Goal: Task Accomplishment & Management: Manage account settings

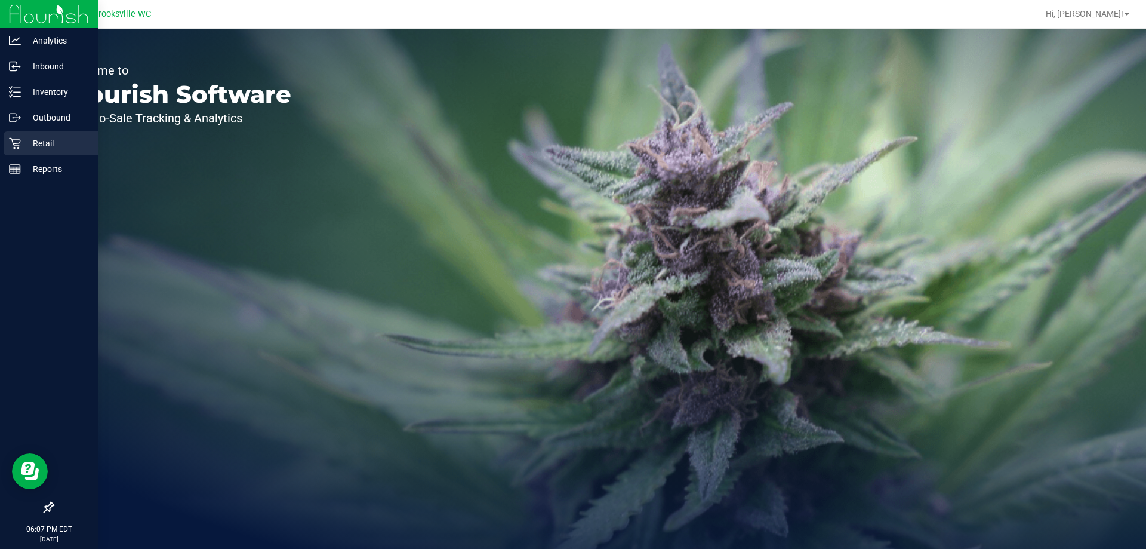
click at [17, 145] on icon at bounding box center [14, 143] width 11 height 11
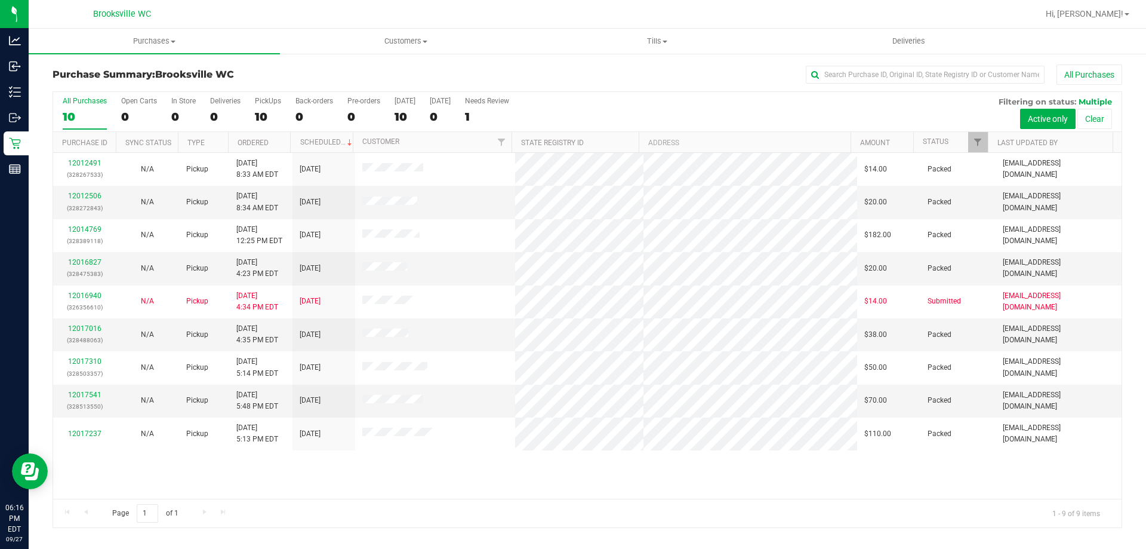
click at [873, 495] on div "12012491 (328267533) N/A Pickup 9/27/2025 8:33 AM EDT 9/27/2025 $14.00 Packed m…" at bounding box center [587, 326] width 1069 height 346
click at [617, 108] on div "All Purchases 10 Open Carts 0 In Store 0 Deliveries 0 PickUps 10 Back-orders 0 …" at bounding box center [587, 112] width 1069 height 40
click at [608, 85] on div "Purchase Summary: Brooksville WC All Purchases" at bounding box center [588, 77] width 1070 height 26
click at [609, 87] on div "Purchase Summary: Brooksville WC All Purchases" at bounding box center [588, 77] width 1070 height 26
click at [699, 499] on div "Page 1 of 1 1 - 9 of 9 items" at bounding box center [587, 513] width 1069 height 29
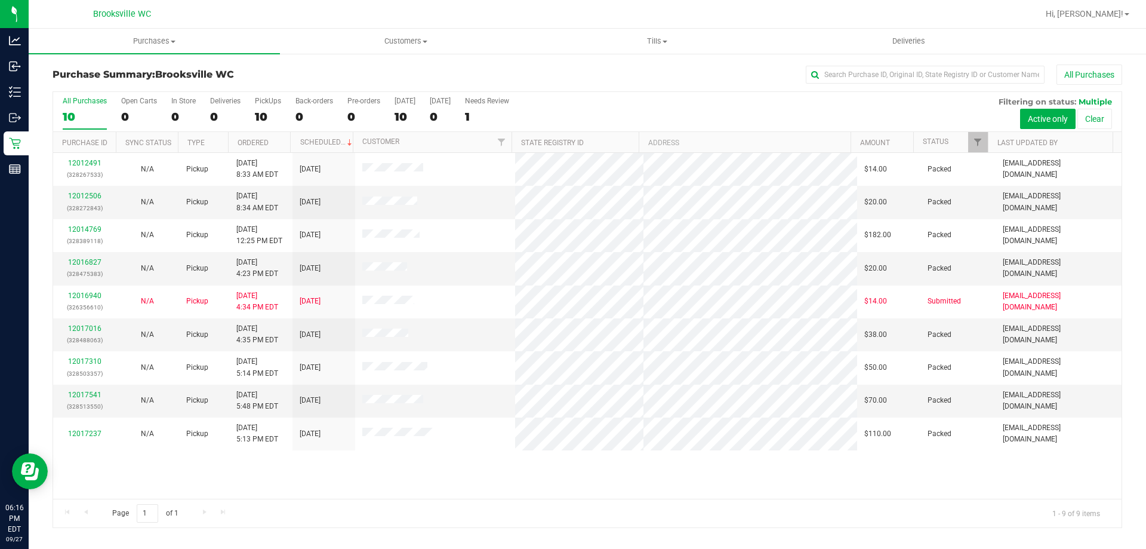
click at [659, 98] on div "All Purchases 10 Open Carts 0 In Store 0 Deliveries 0 PickUps 10 Back-orders 0 …" at bounding box center [587, 97] width 1069 height 10
click at [656, 94] on div "All Purchases 10 Open Carts 0 In Store 0 Deliveries 0 PickUps 10 Back-orders 0 …" at bounding box center [587, 97] width 1069 height 10
click at [651, 95] on div "All Purchases 10 Open Carts 0 In Store 0 Deliveries 0 PickUps 10 Back-orders 0 …" at bounding box center [587, 97] width 1069 height 10
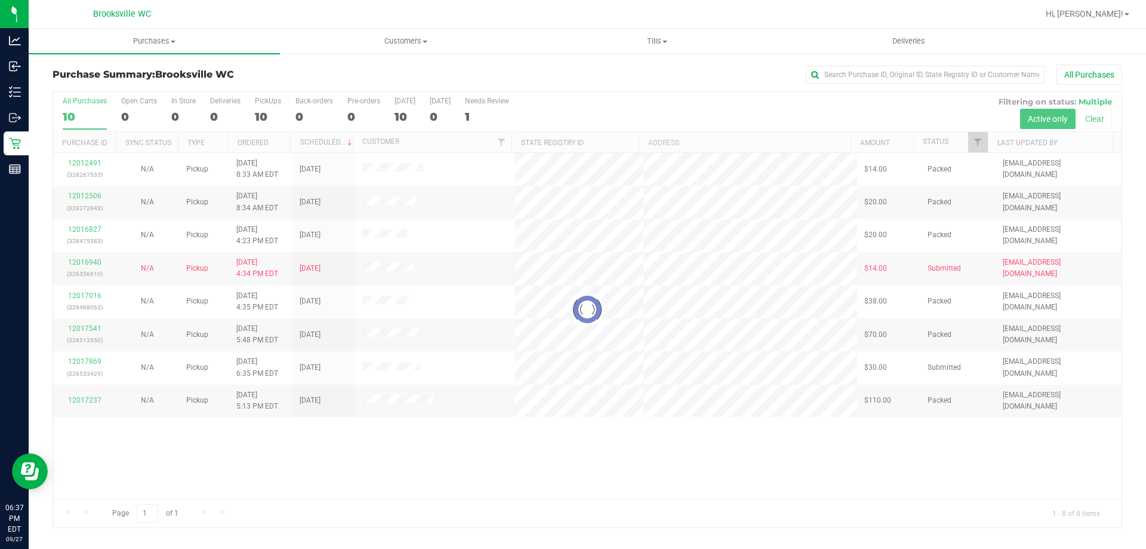
click at [589, 111] on div at bounding box center [587, 309] width 1069 height 435
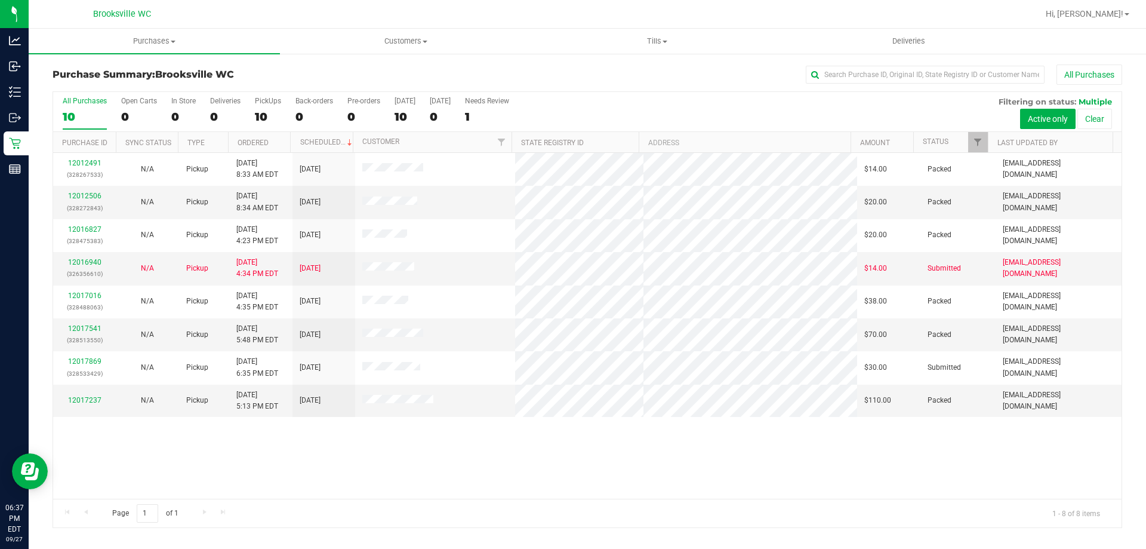
click at [659, 457] on div "12012491 (328267533) N/A Pickup 9/27/2025 8:33 AM EDT 9/27/2025 $14.00 Packed m…" at bounding box center [587, 326] width 1069 height 346
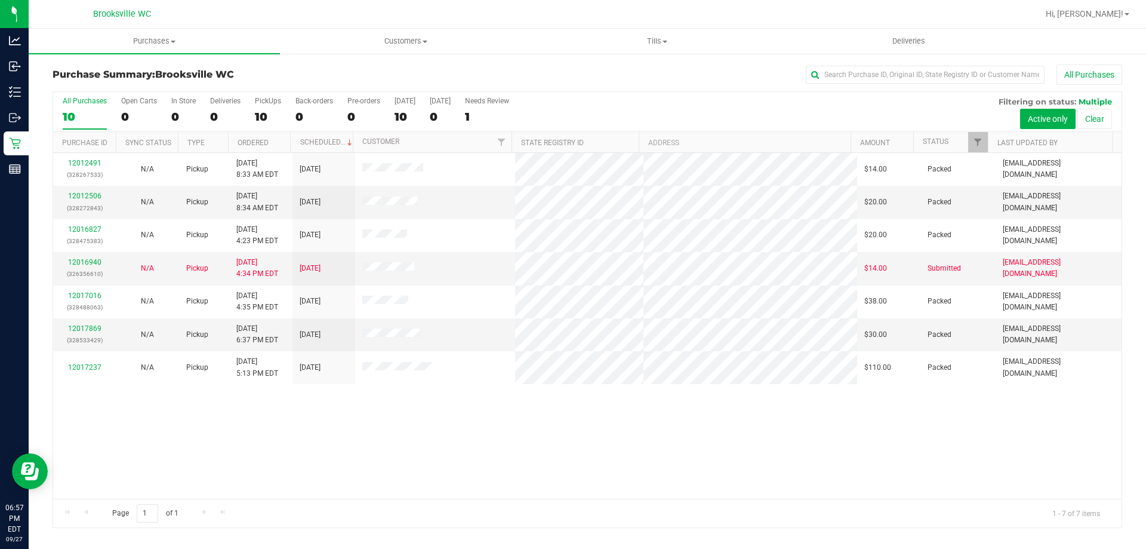
click at [478, 482] on div "12012491 (328267533) N/A Pickup 9/27/2025 8:33 AM EDT 9/27/2025 $14.00 Packed m…" at bounding box center [587, 326] width 1069 height 346
click at [211, 465] on div "12012491 (328267533) N/A Pickup 9/27/2025 8:33 AM EDT 9/27/2025 $14.00 Packed m…" at bounding box center [587, 326] width 1069 height 346
click at [92, 260] on link "12016940" at bounding box center [84, 262] width 33 height 8
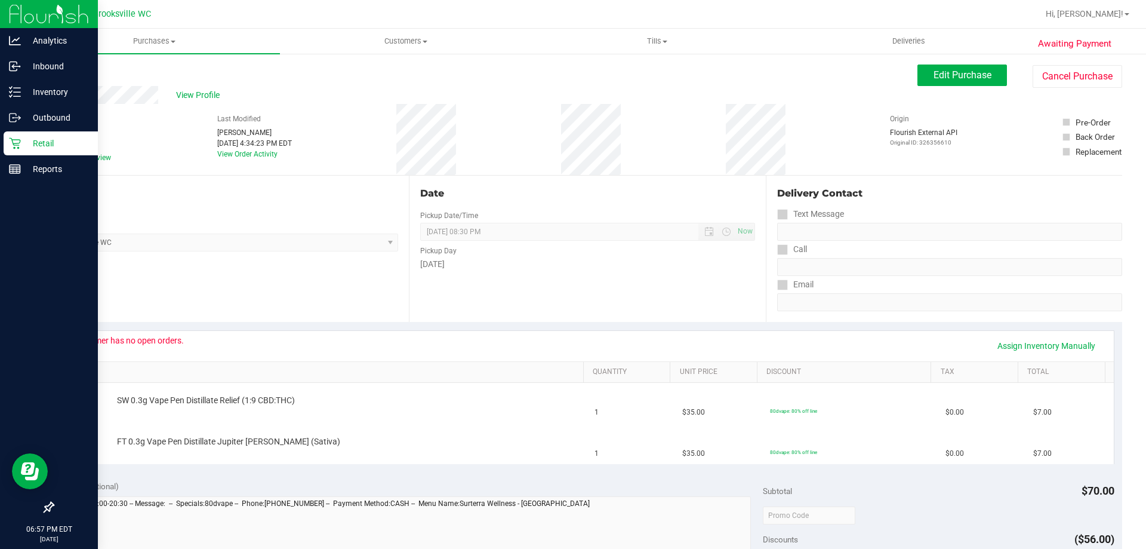
click at [26, 139] on p "Retail" at bounding box center [57, 143] width 72 height 14
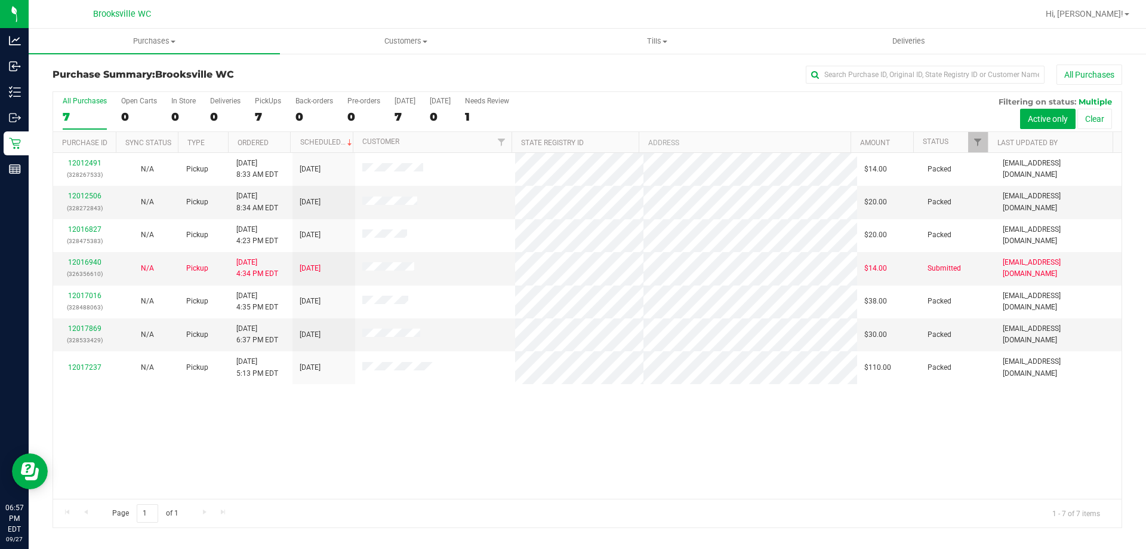
click at [671, 470] on div "12012491 (328267533) N/A Pickup 9/27/2025 8:33 AM EDT 9/27/2025 $14.00 Packed m…" at bounding box center [587, 326] width 1069 height 346
click at [87, 436] on div "12012491 (328267533) N/A Pickup 9/27/2025 8:33 AM EDT 9/27/2025 $14.00 Packed m…" at bounding box center [587, 326] width 1069 height 346
click at [408, 449] on div "12012491 (328267533) N/A Pickup 9/27/2025 8:33 AM EDT 9/27/2025 $14.00 Packed m…" at bounding box center [587, 326] width 1069 height 346
click at [385, 454] on div "12012491 (328267533) N/A Pickup 9/27/2025 8:33 AM EDT 9/27/2025 $14.00 Packed m…" at bounding box center [587, 326] width 1069 height 346
click at [628, 422] on div "12012491 (328267533) N/A Pickup 9/27/2025 8:33 AM EDT 9/27/2025 $14.00 Packed m…" at bounding box center [587, 326] width 1069 height 346
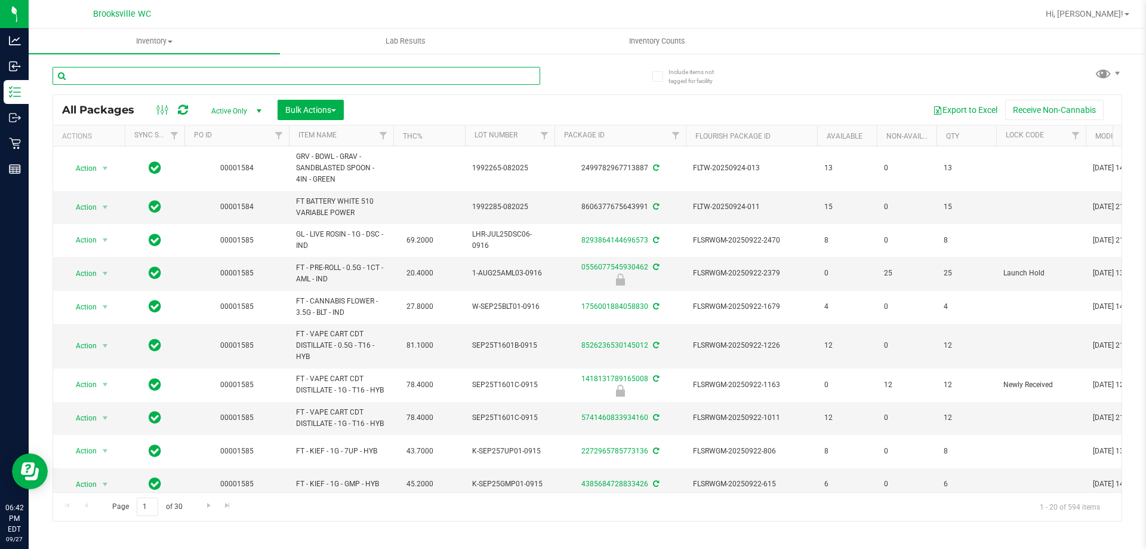
click at [223, 82] on input "text" at bounding box center [297, 76] width 488 height 18
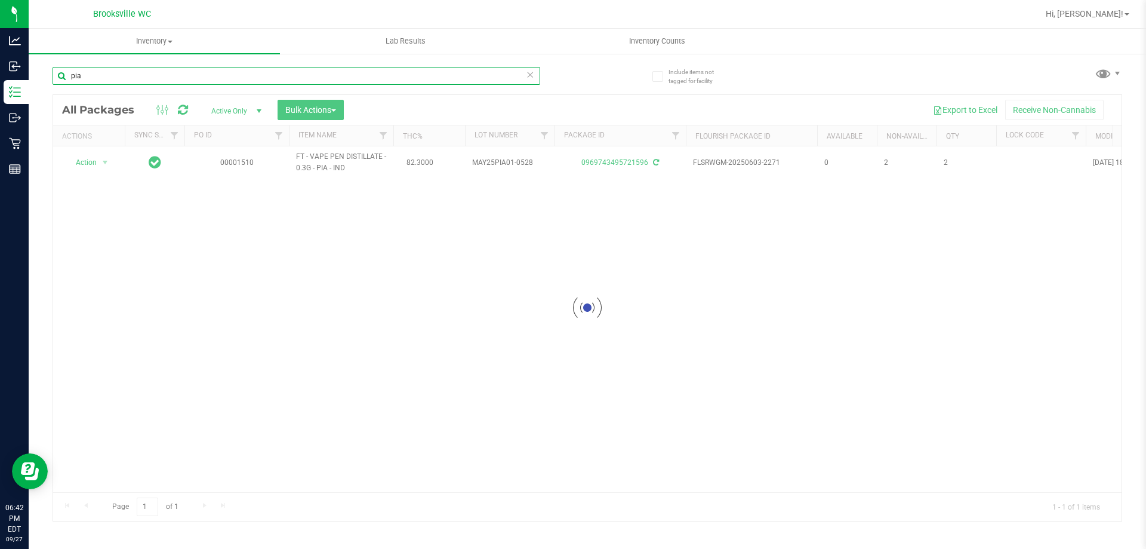
type input "pia"
click at [521, 104] on div at bounding box center [587, 308] width 1069 height 426
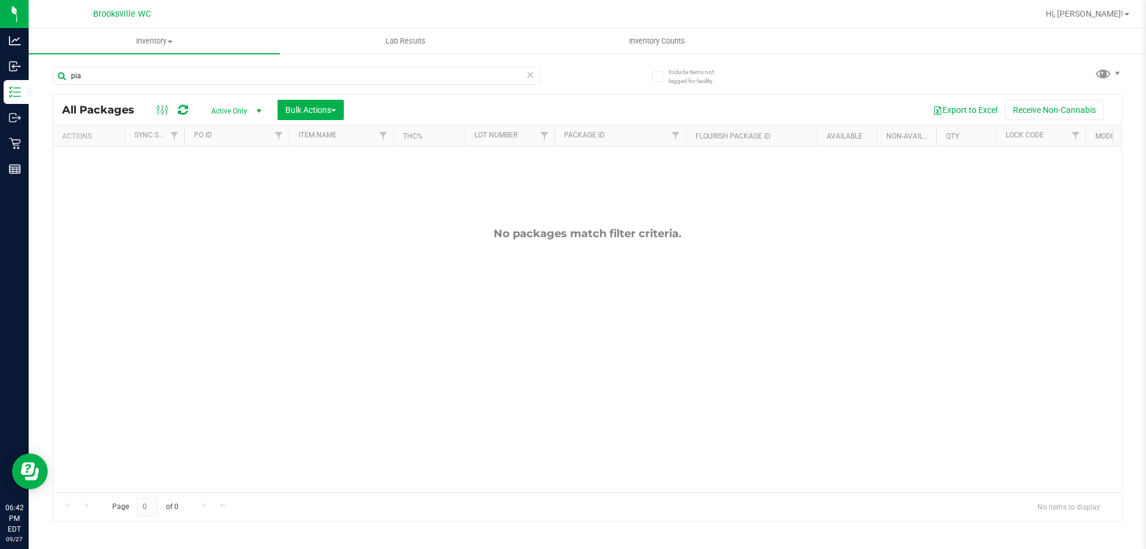
click at [521, 104] on div "Export to Excel Receive Non-Cannabis" at bounding box center [733, 110] width 760 height 20
click at [521, 110] on div "Export to Excel Receive Non-Cannabis" at bounding box center [733, 110] width 760 height 20
click at [532, 69] on icon at bounding box center [530, 74] width 8 height 14
click at [518, 97] on div at bounding box center [587, 308] width 1069 height 426
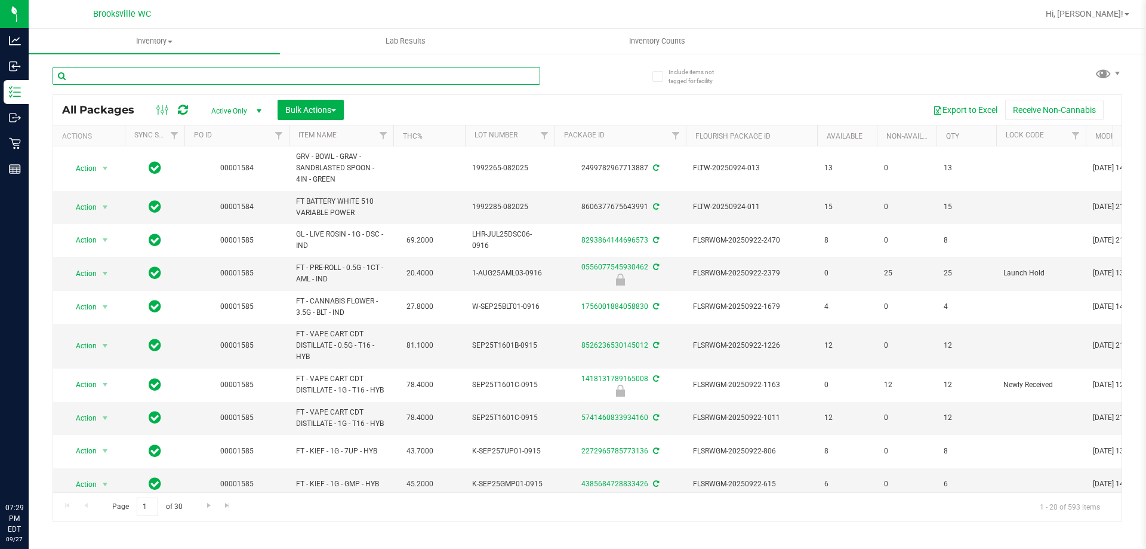
click at [173, 67] on input "text" at bounding box center [297, 76] width 488 height 18
type input "bct"
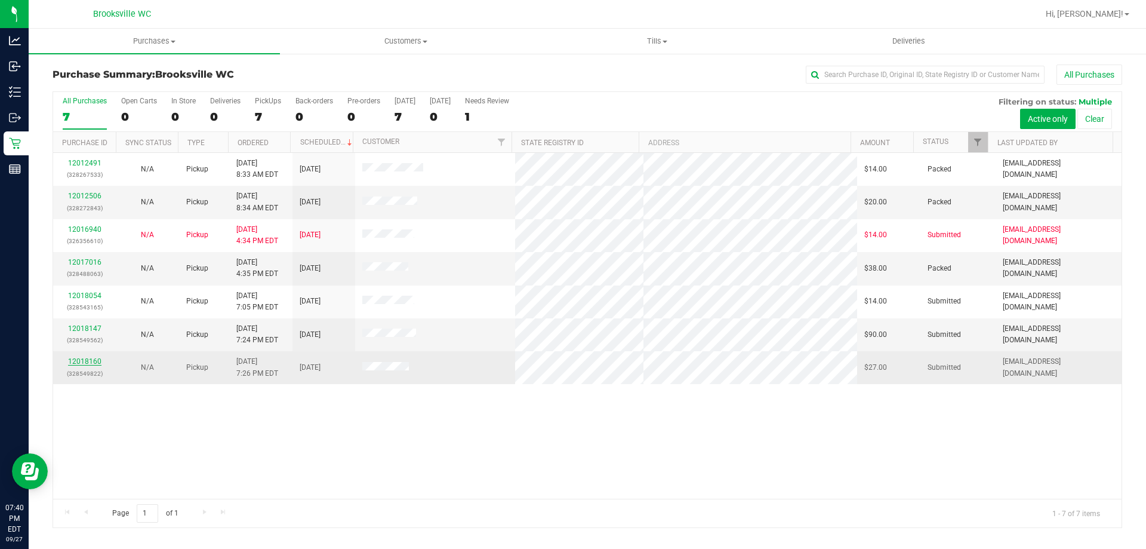
click at [82, 361] on link "12018160" at bounding box center [84, 361] width 33 height 8
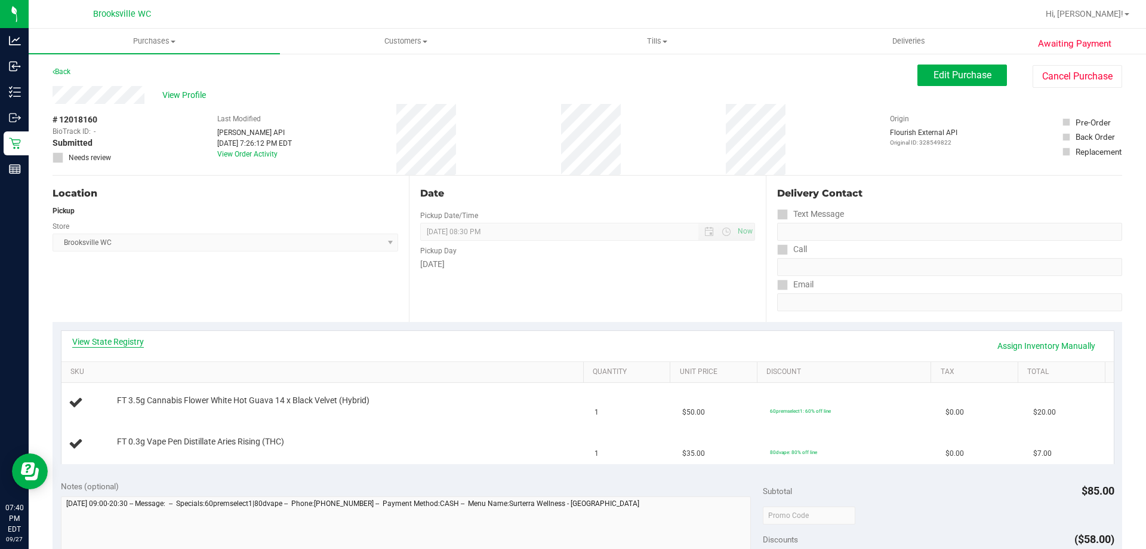
click at [127, 346] on link "View State Registry" at bounding box center [108, 342] width 72 height 12
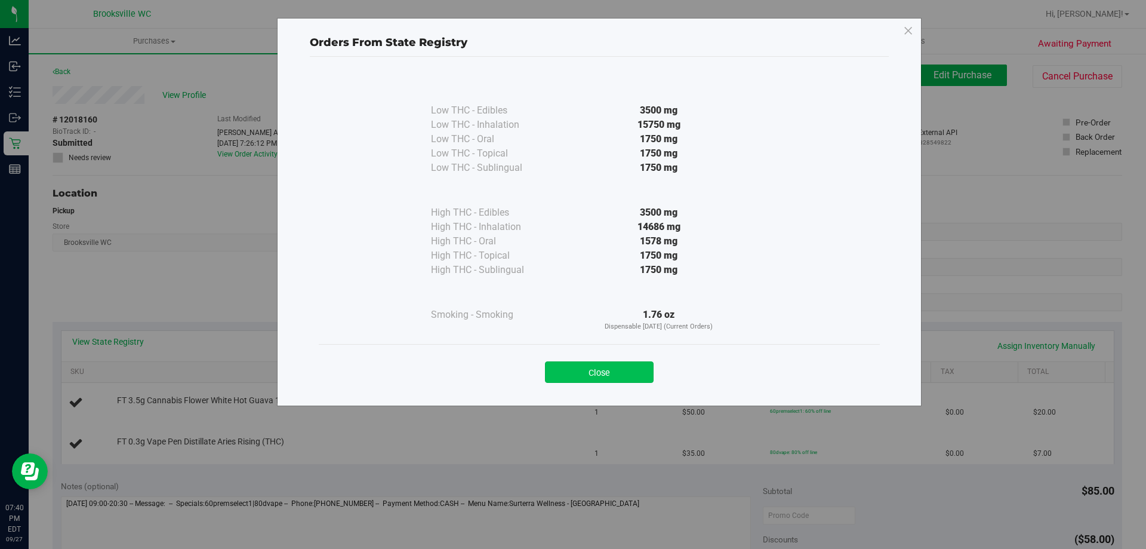
click at [607, 376] on button "Close" at bounding box center [599, 371] width 109 height 21
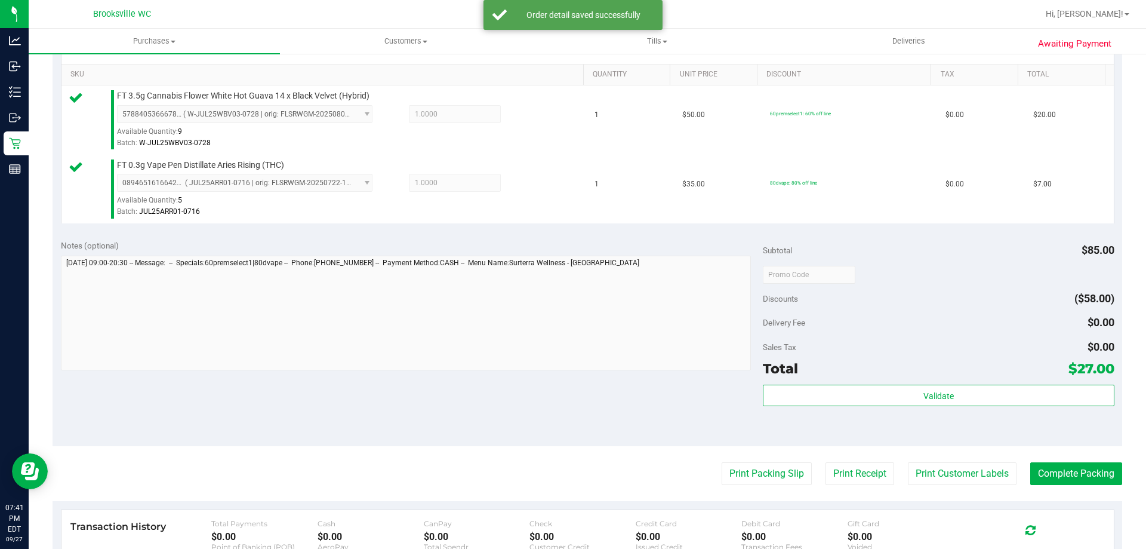
scroll to position [299, 0]
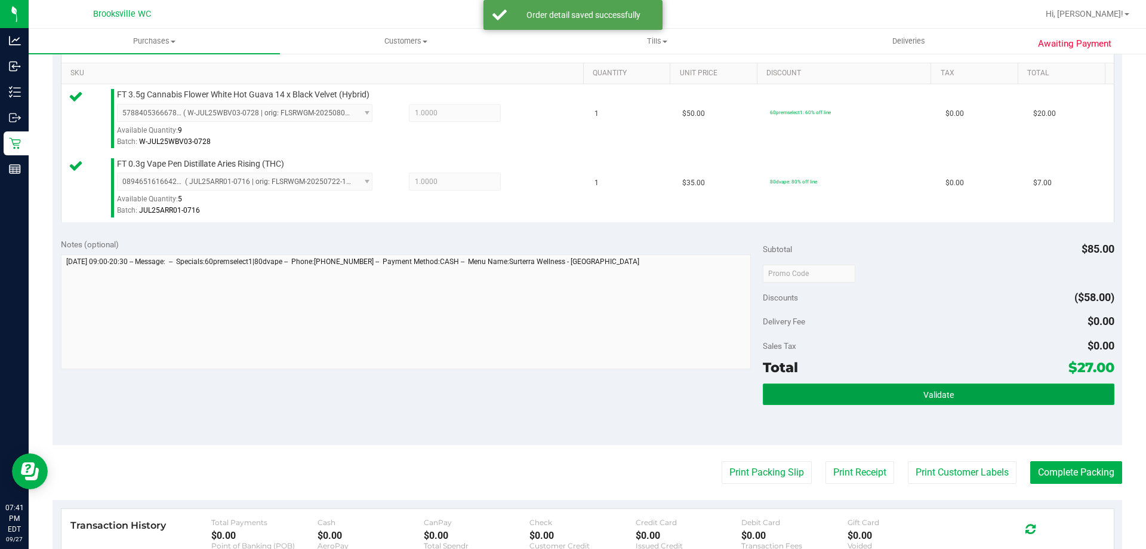
click at [800, 392] on button "Validate" at bounding box center [938, 393] width 351 height 21
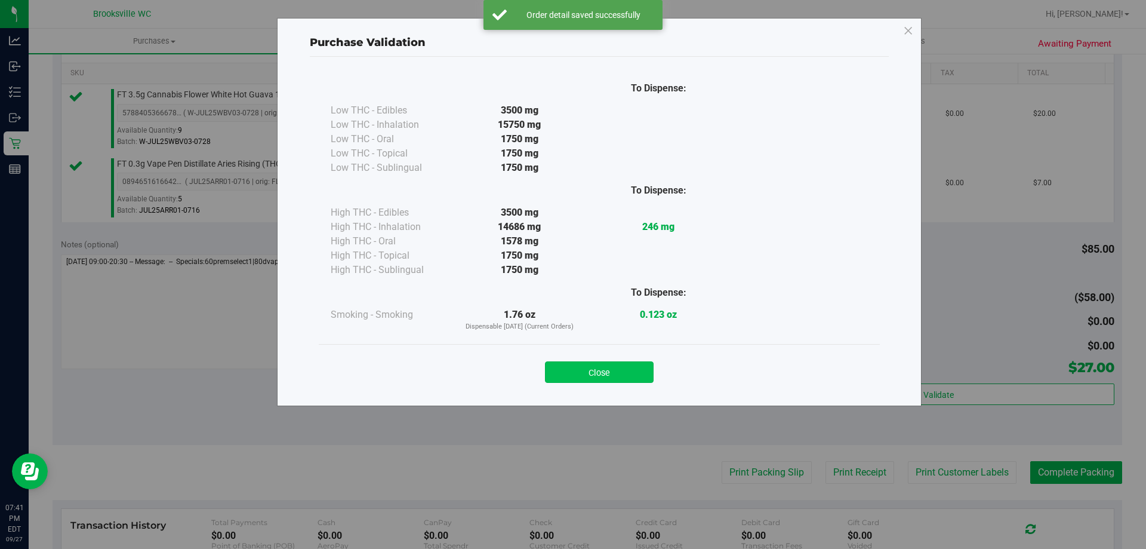
click at [617, 367] on button "Close" at bounding box center [599, 371] width 109 height 21
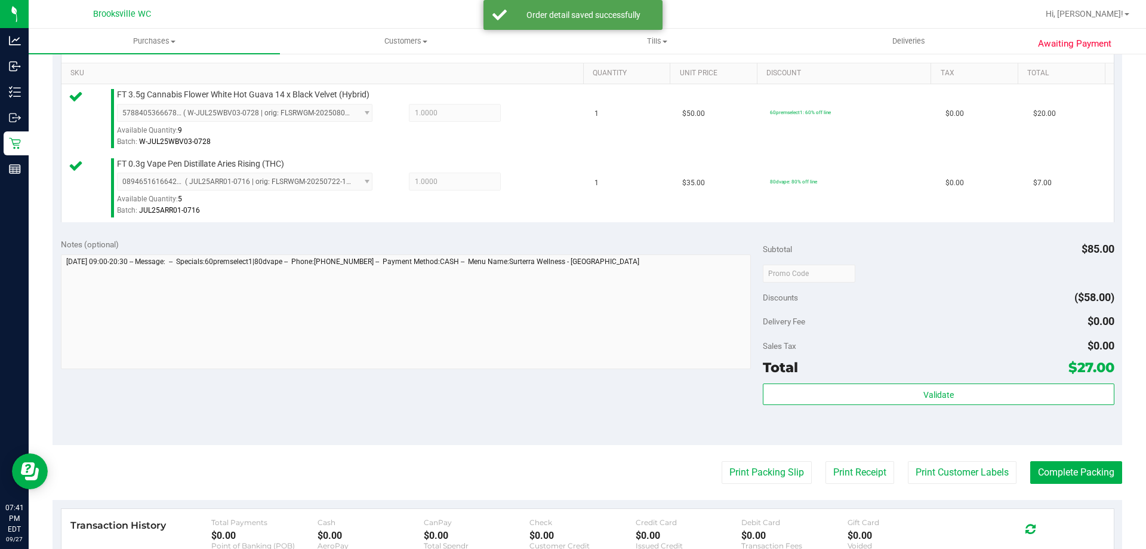
click at [738, 458] on purchase-details "Back Edit Purchase Cancel Purchase View Profile # 12018160 BioTrack ID: - Submi…" at bounding box center [588, 244] width 1070 height 957
click at [739, 460] on purchase-details "Back Edit Purchase Cancel Purchase View Profile # 12018160 BioTrack ID: - Submi…" at bounding box center [588, 244] width 1070 height 957
click at [739, 466] on button "Print Packing Slip" at bounding box center [767, 472] width 90 height 23
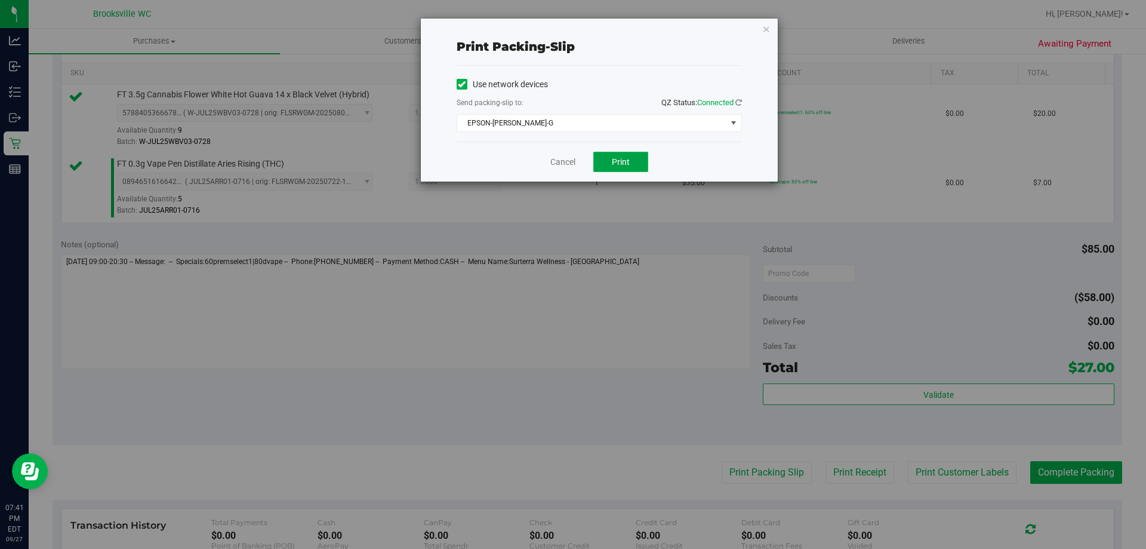
click at [621, 161] on span "Print" at bounding box center [621, 162] width 18 height 10
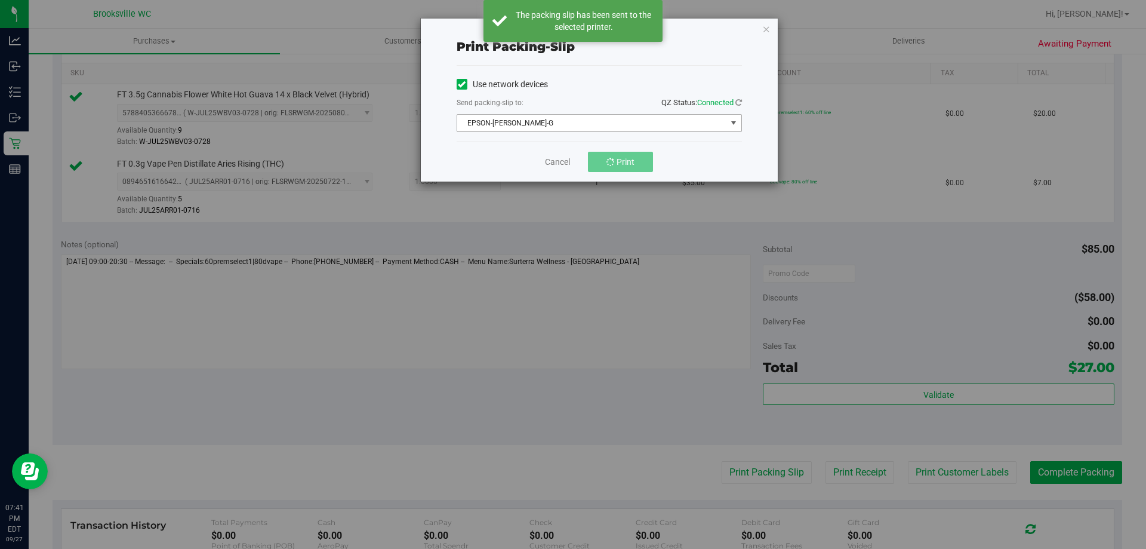
click at [553, 118] on span "EPSON-BECKY-G" at bounding box center [591, 123] width 269 height 17
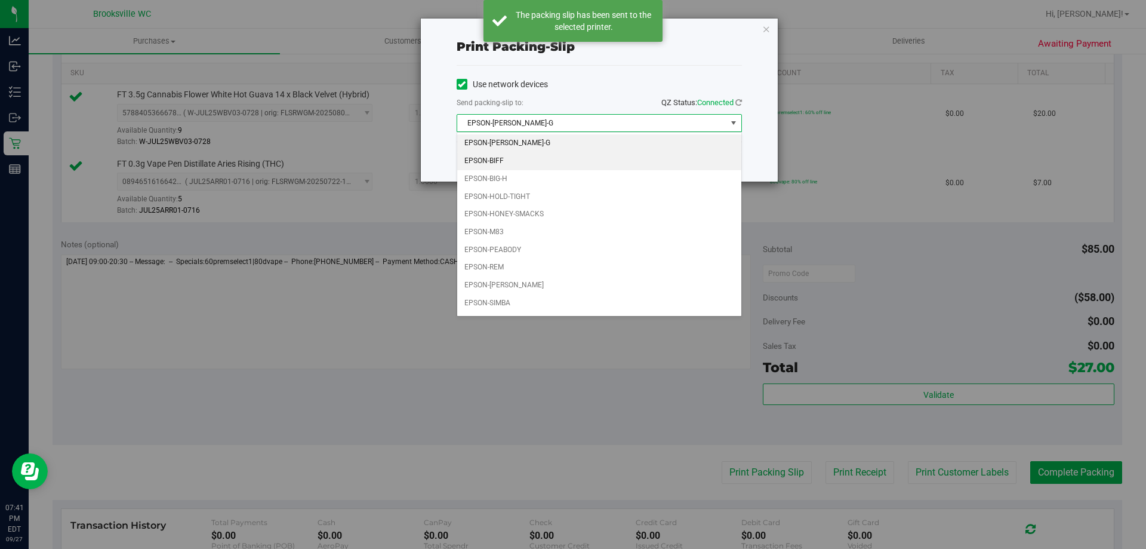
click at [526, 167] on li "EPSON-BIFF" at bounding box center [599, 161] width 284 height 18
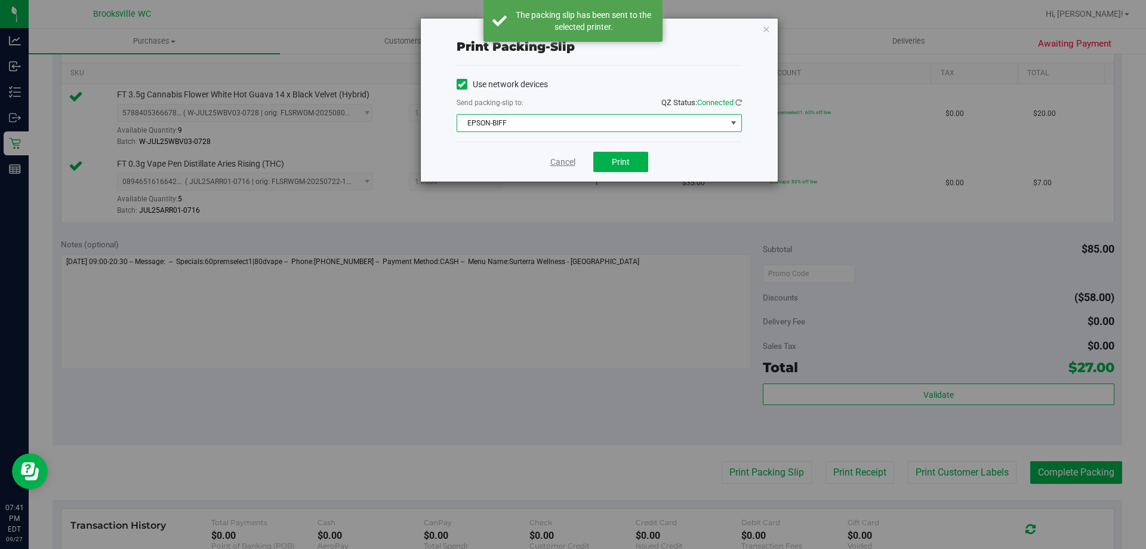
click at [573, 157] on link "Cancel" at bounding box center [563, 162] width 25 height 13
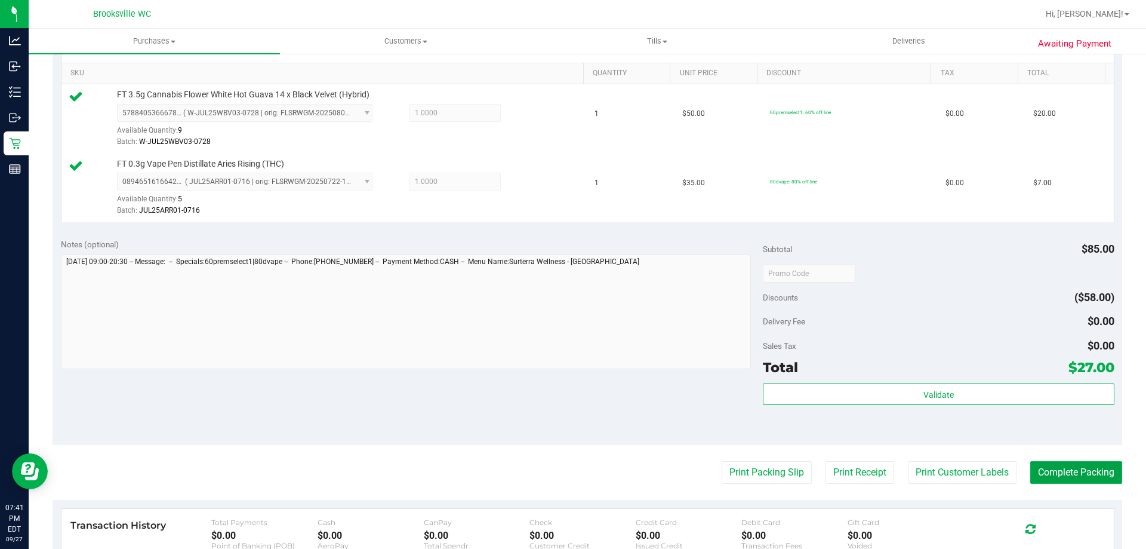
click at [1078, 476] on button "Complete Packing" at bounding box center [1077, 472] width 92 height 23
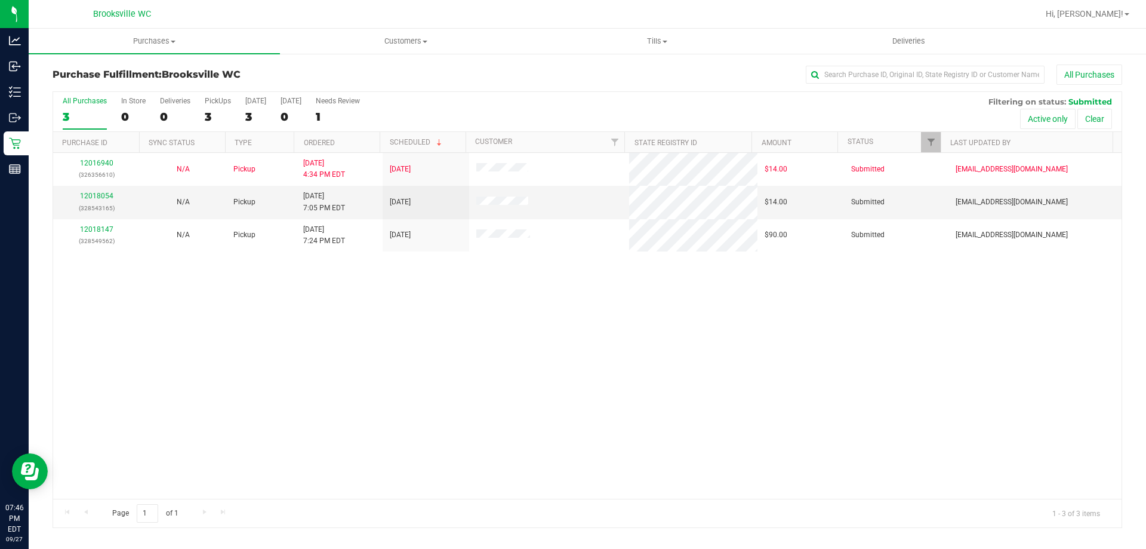
click at [598, 97] on div "All Purchases 3 In Store 0 Deliveries 0 PickUps 3 Today 3 Tomorrow 0 Needs Revi…" at bounding box center [587, 97] width 1069 height 10
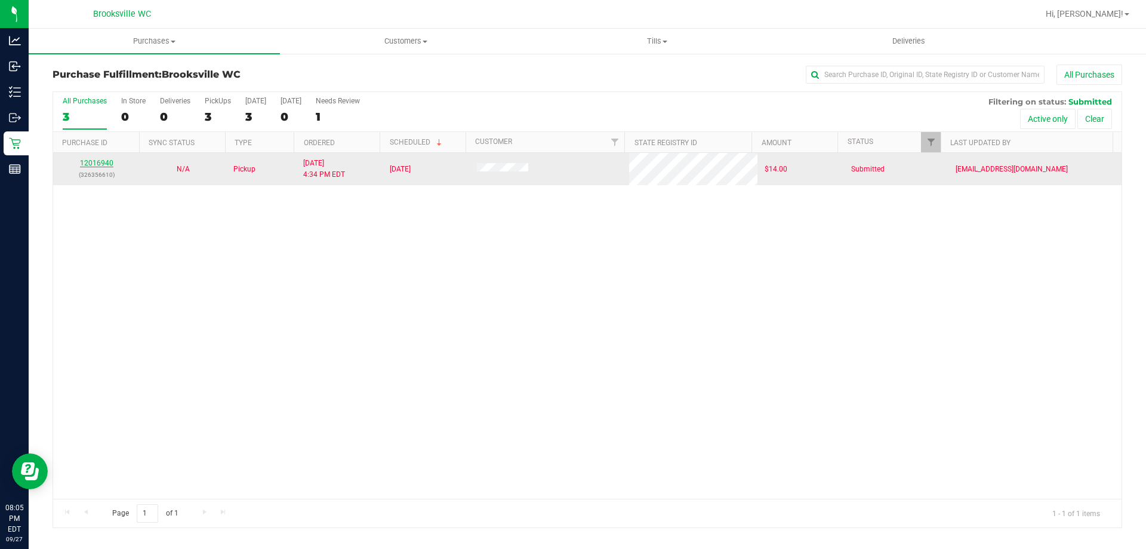
click at [105, 160] on link "12016940" at bounding box center [96, 163] width 33 height 8
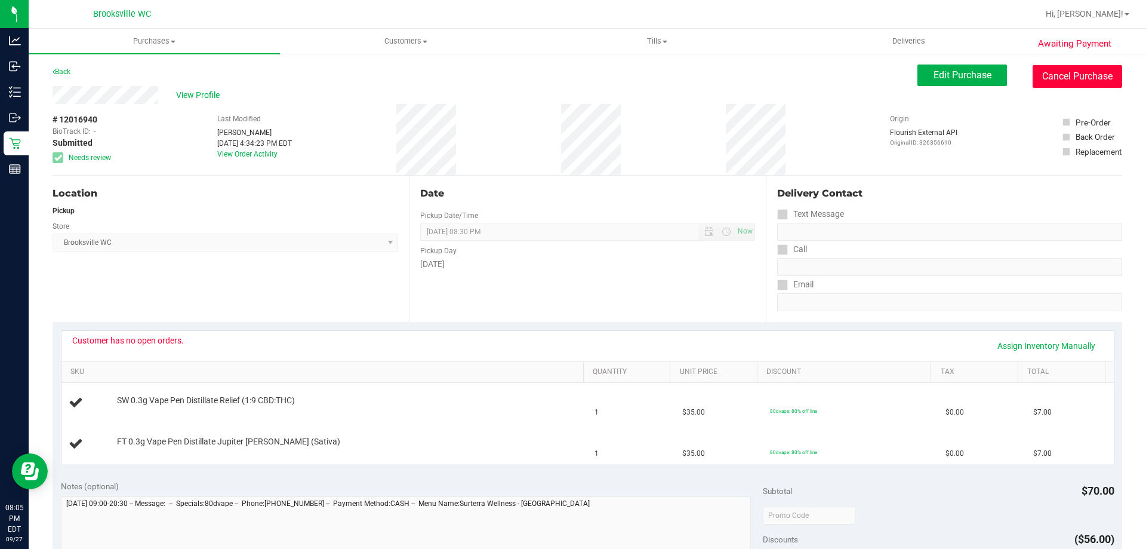
click at [1079, 69] on button "Cancel Purchase" at bounding box center [1078, 76] width 90 height 23
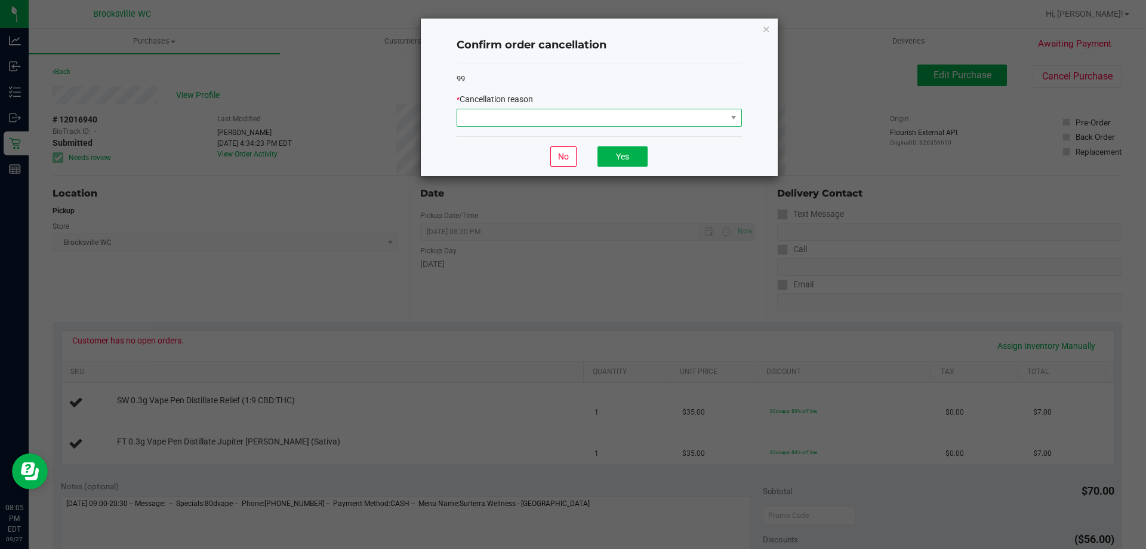
click at [673, 114] on span at bounding box center [591, 117] width 269 height 17
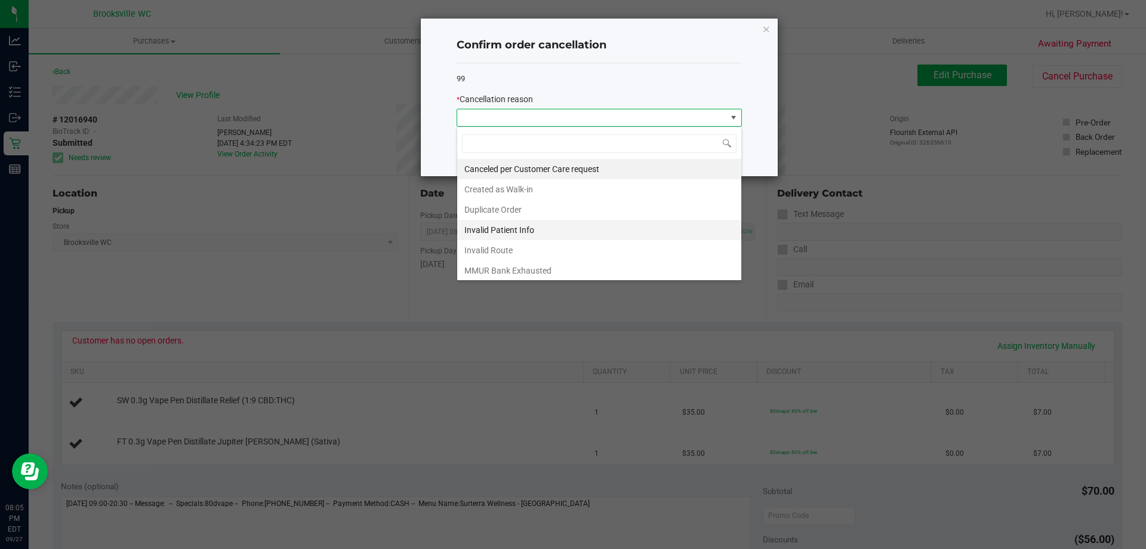
scroll to position [60, 0]
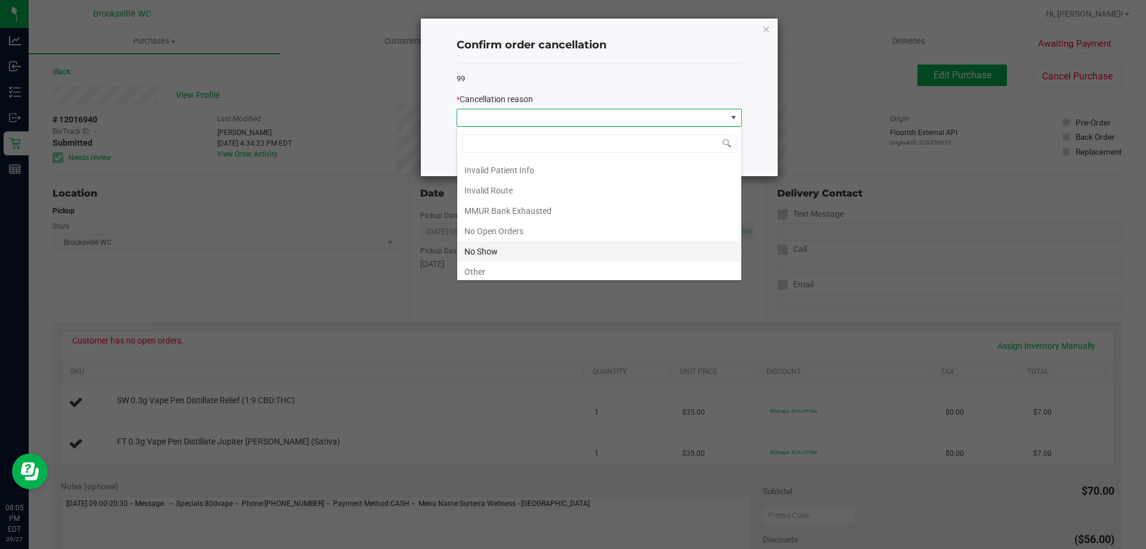
click at [522, 254] on li "No Show" at bounding box center [599, 251] width 284 height 20
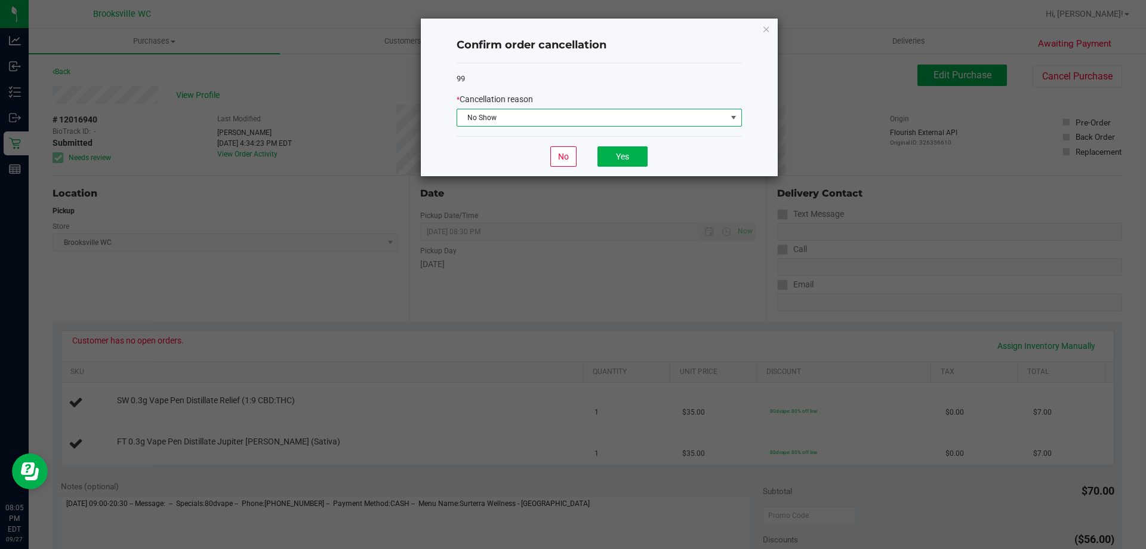
click at [579, 119] on span "No Show" at bounding box center [591, 117] width 269 height 17
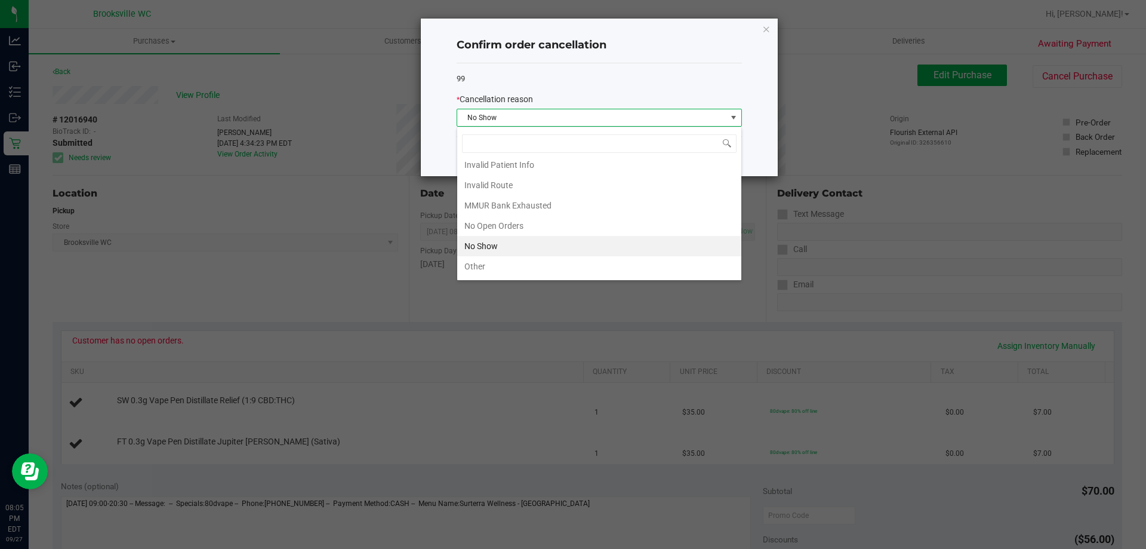
scroll to position [103, 0]
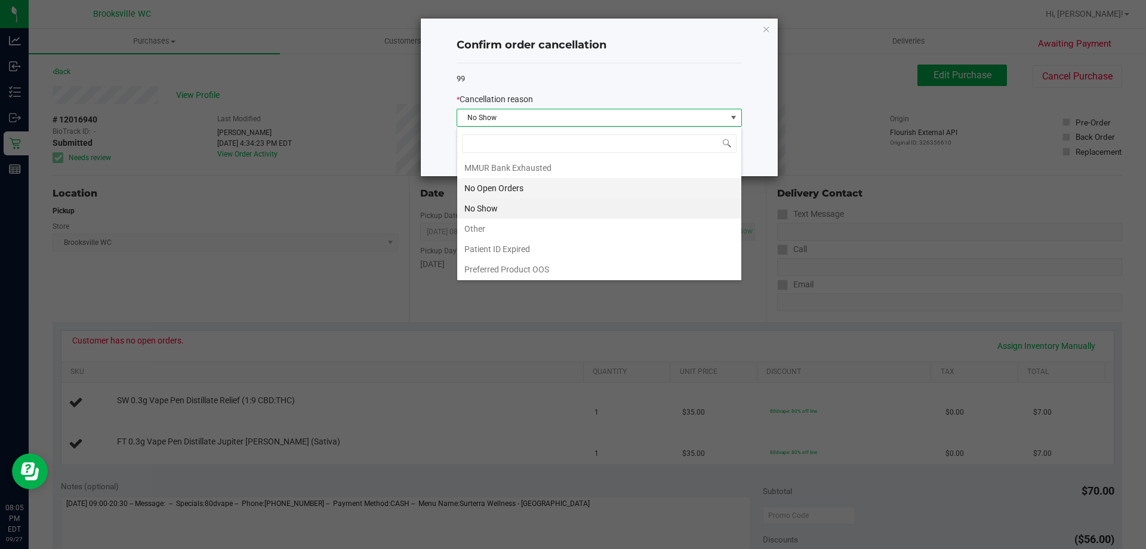
click at [548, 189] on li "No Open Orders" at bounding box center [599, 188] width 284 height 20
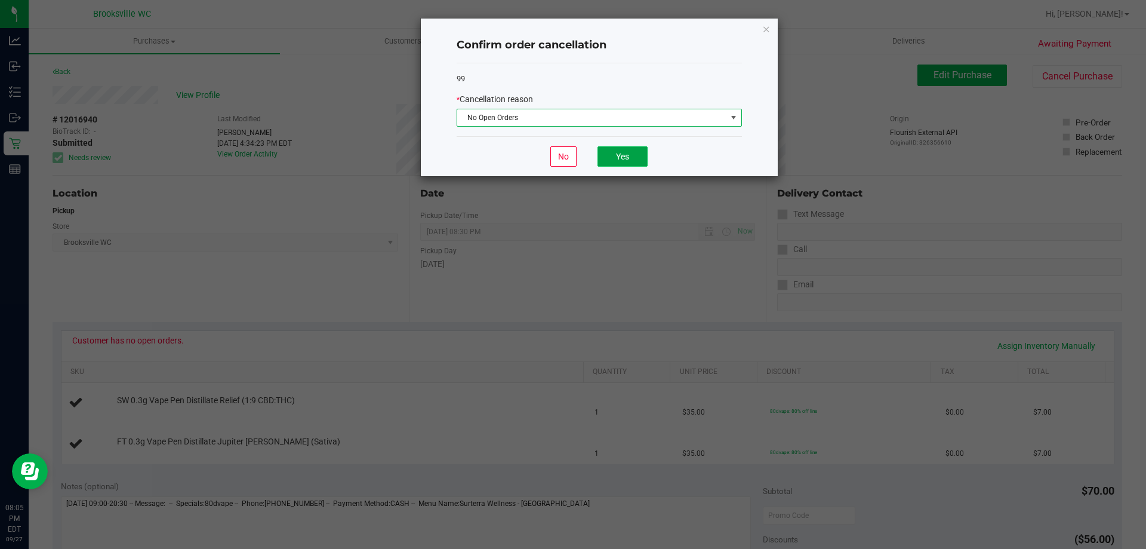
click at [623, 153] on button "Yes" at bounding box center [623, 156] width 50 height 20
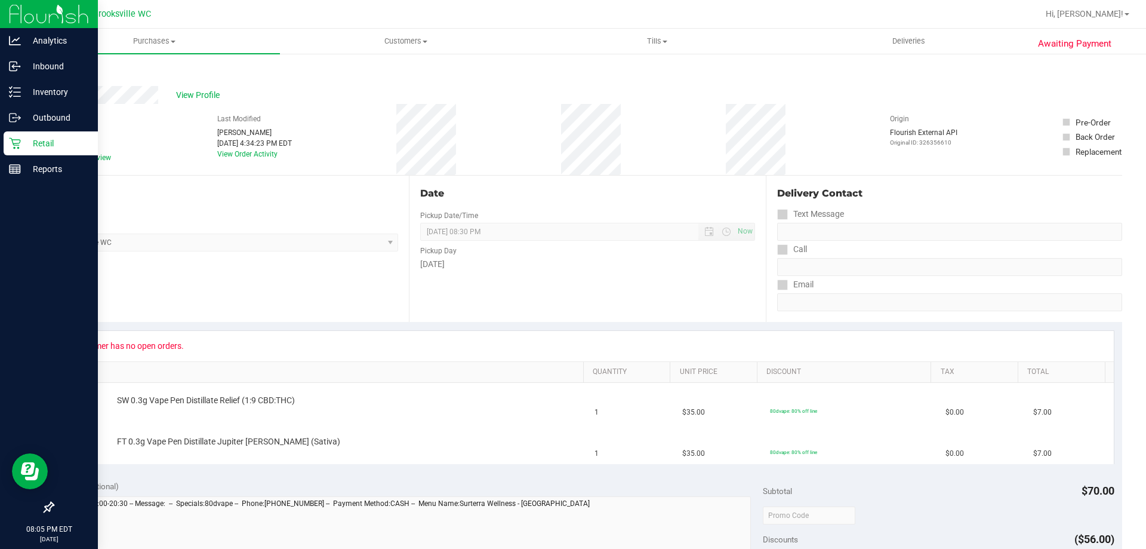
click at [20, 139] on icon at bounding box center [15, 143] width 12 height 12
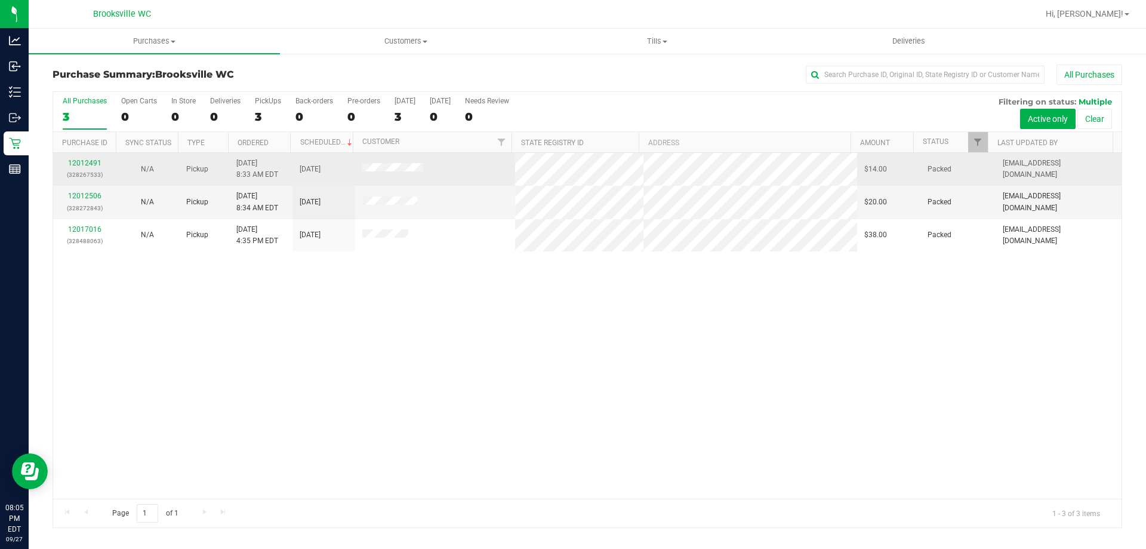
click at [102, 164] on div "12012491 (328267533)" at bounding box center [84, 169] width 48 height 23
click at [92, 163] on link "12012491" at bounding box center [84, 163] width 33 height 8
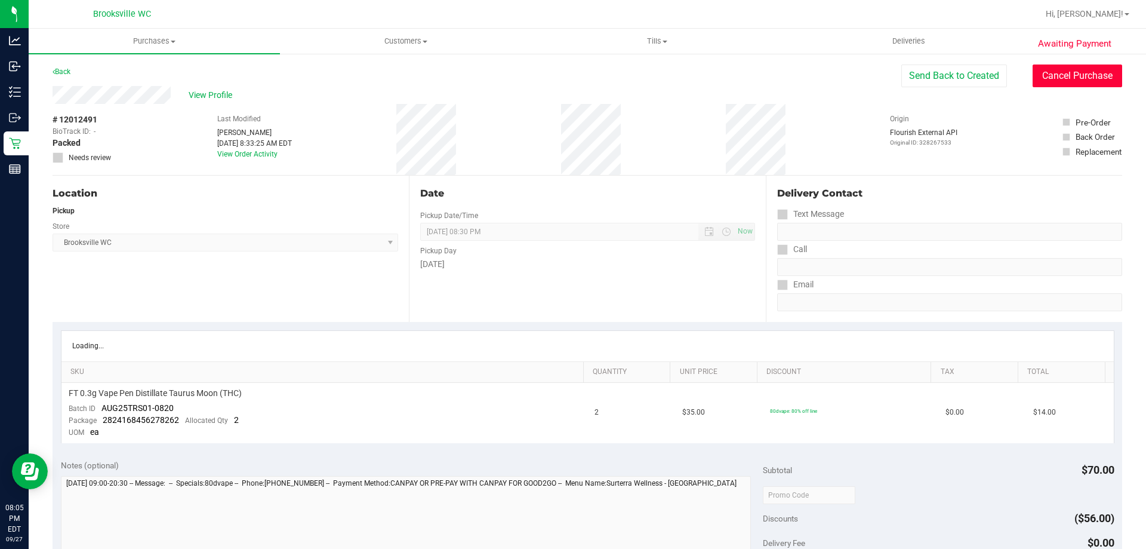
click at [1084, 67] on button "Cancel Purchase" at bounding box center [1078, 75] width 90 height 23
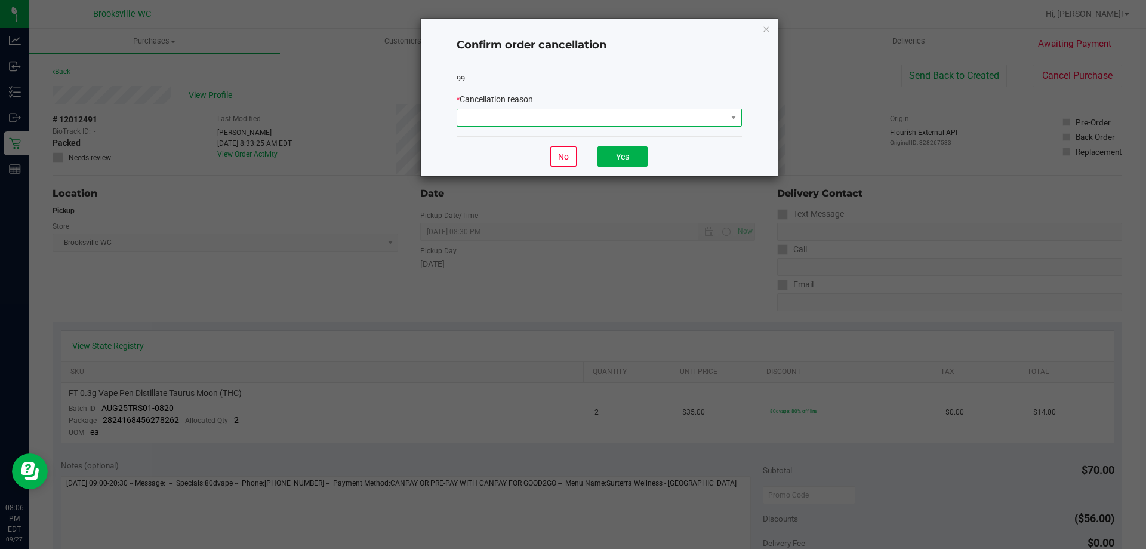
click at [608, 121] on span at bounding box center [591, 117] width 269 height 17
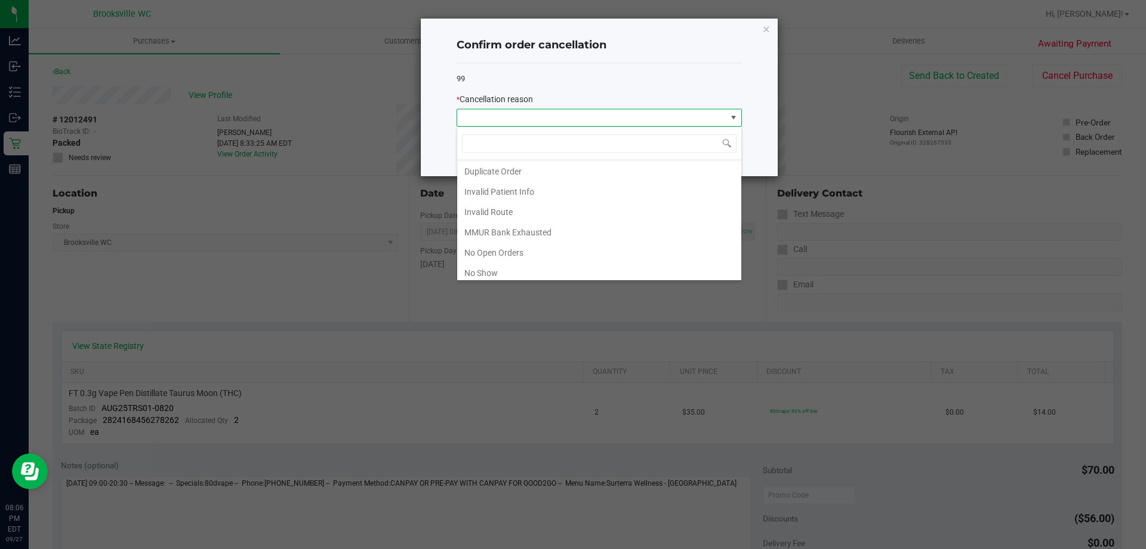
scroll to position [60, 0]
click at [514, 248] on li "No Show" at bounding box center [599, 251] width 284 height 20
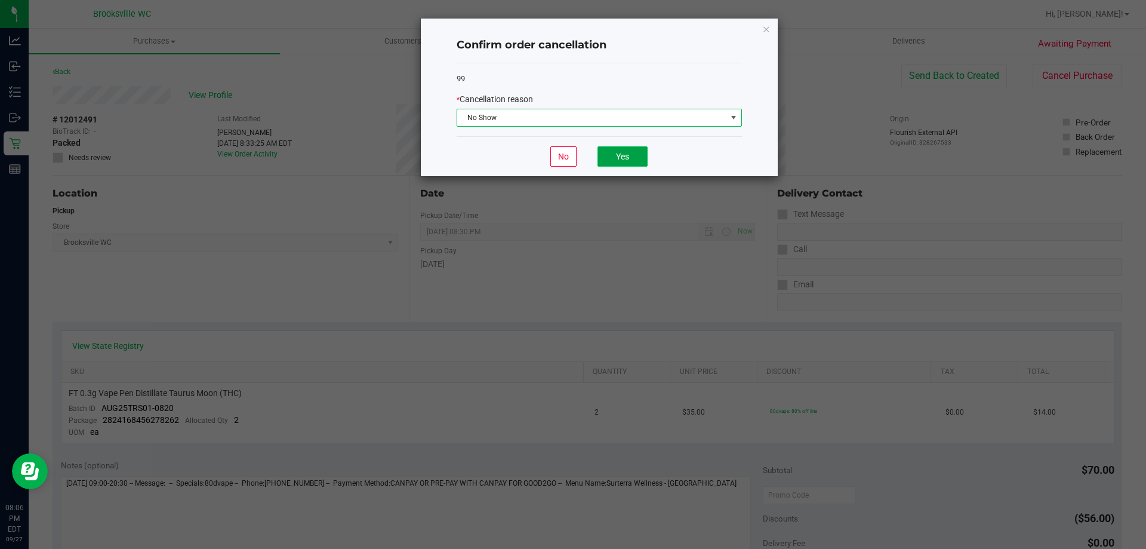
click at [610, 159] on button "Yes" at bounding box center [623, 156] width 50 height 20
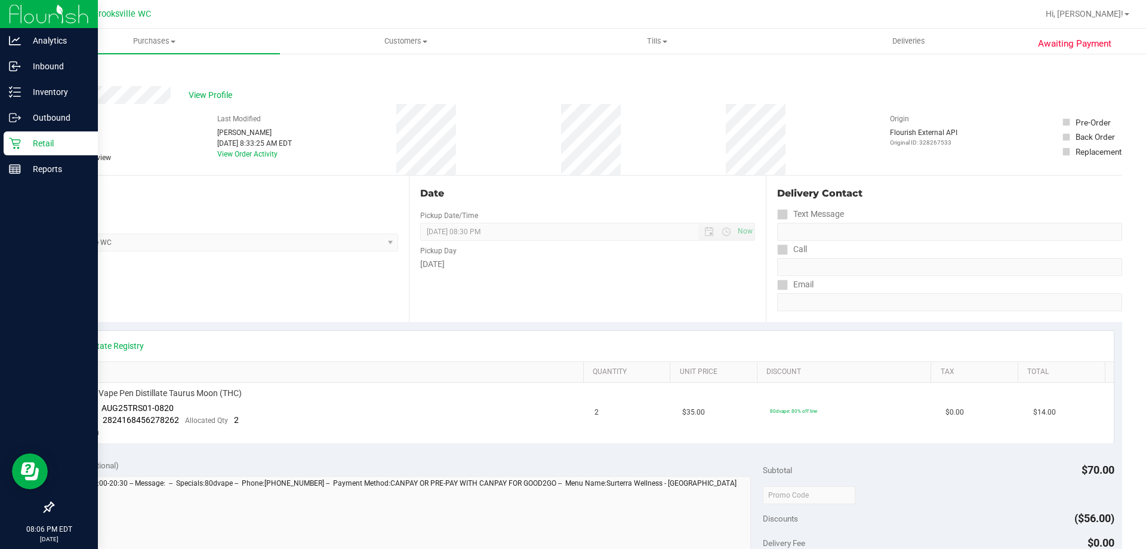
click at [23, 139] on p "Retail" at bounding box center [57, 143] width 72 height 14
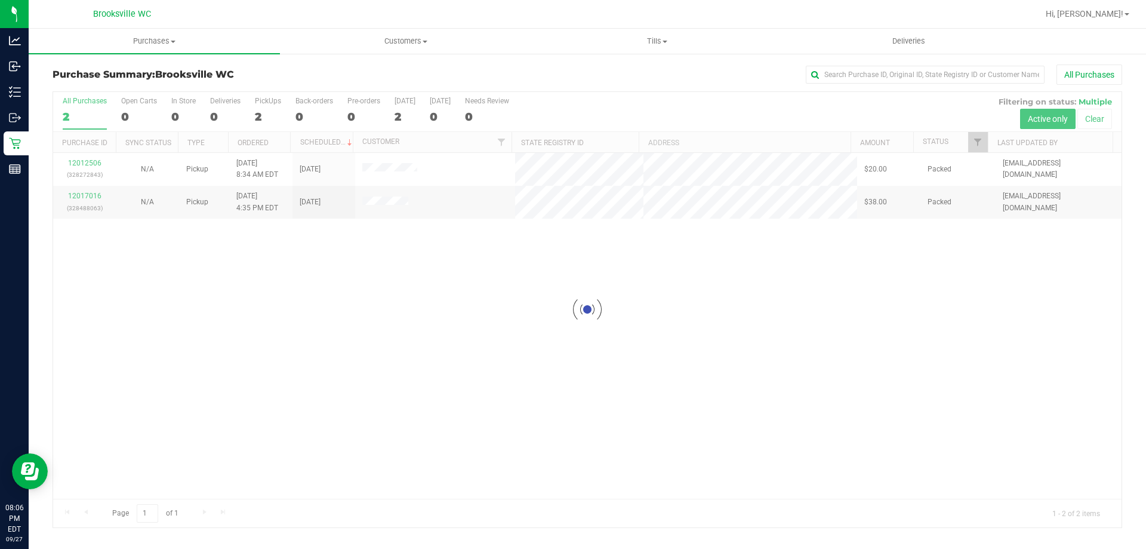
click at [91, 196] on div at bounding box center [587, 309] width 1069 height 435
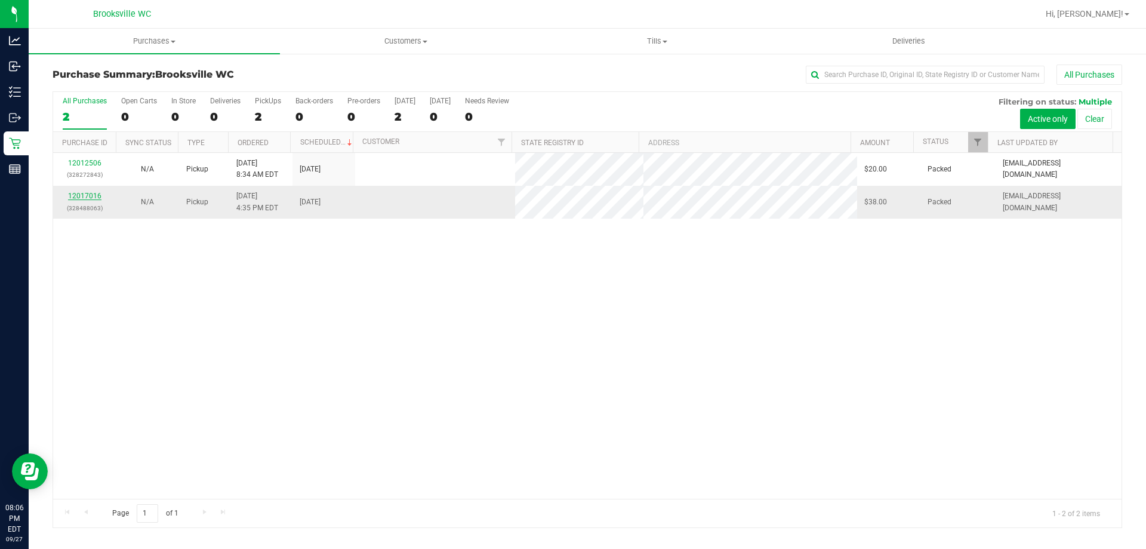
click at [91, 195] on link "12017016" at bounding box center [84, 196] width 33 height 8
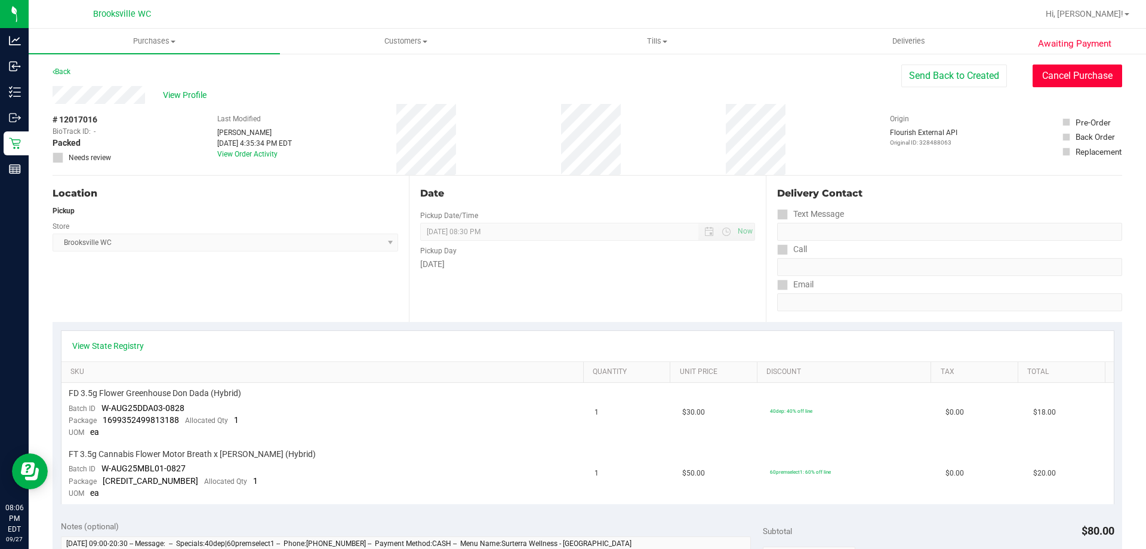
click at [1057, 76] on button "Cancel Purchase" at bounding box center [1078, 75] width 90 height 23
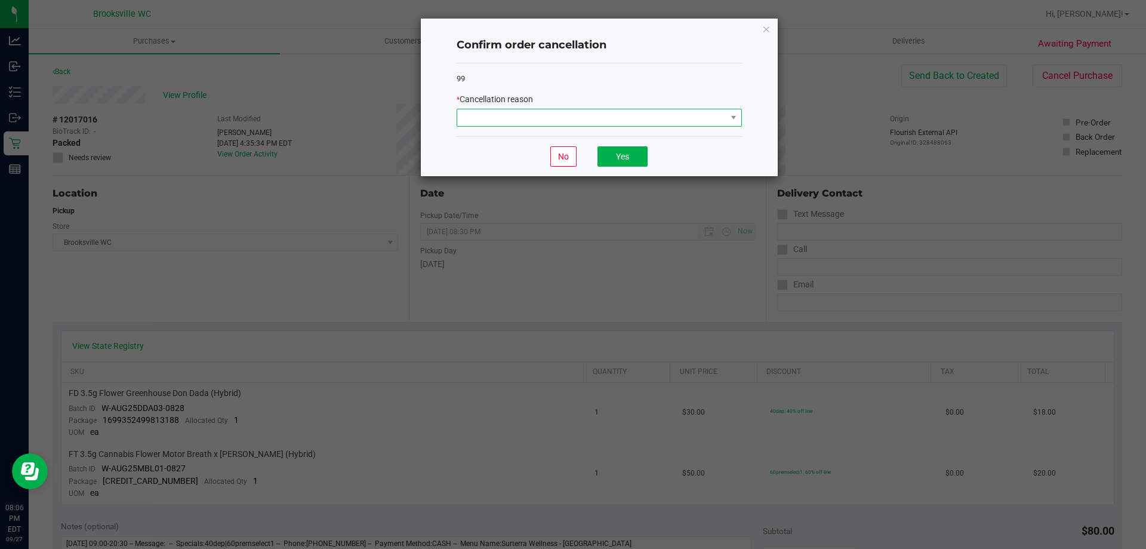
click at [558, 115] on span at bounding box center [591, 117] width 269 height 17
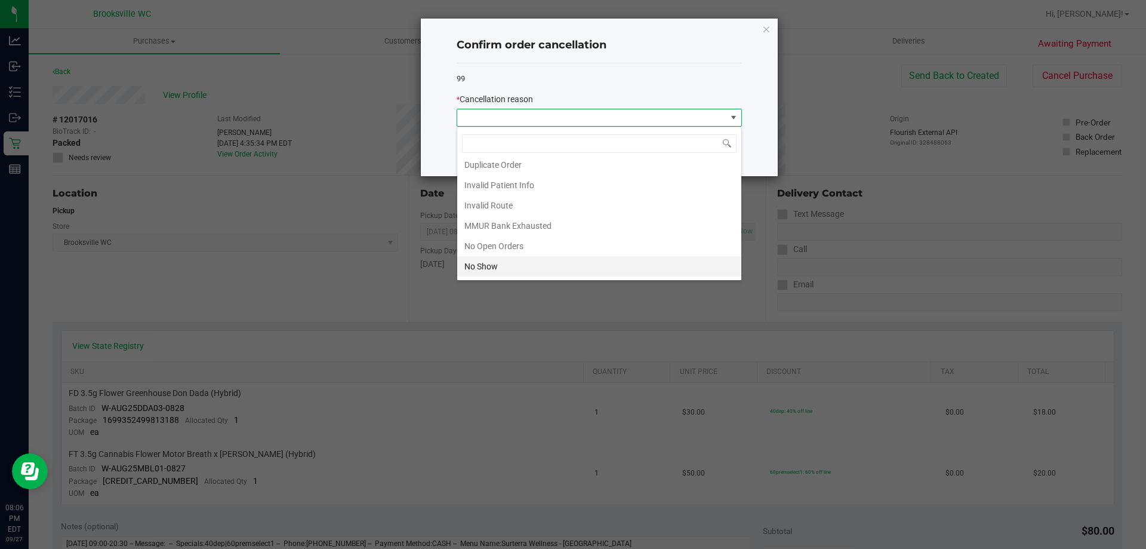
scroll to position [104, 0]
click at [516, 199] on li "No Show" at bounding box center [599, 207] width 284 height 20
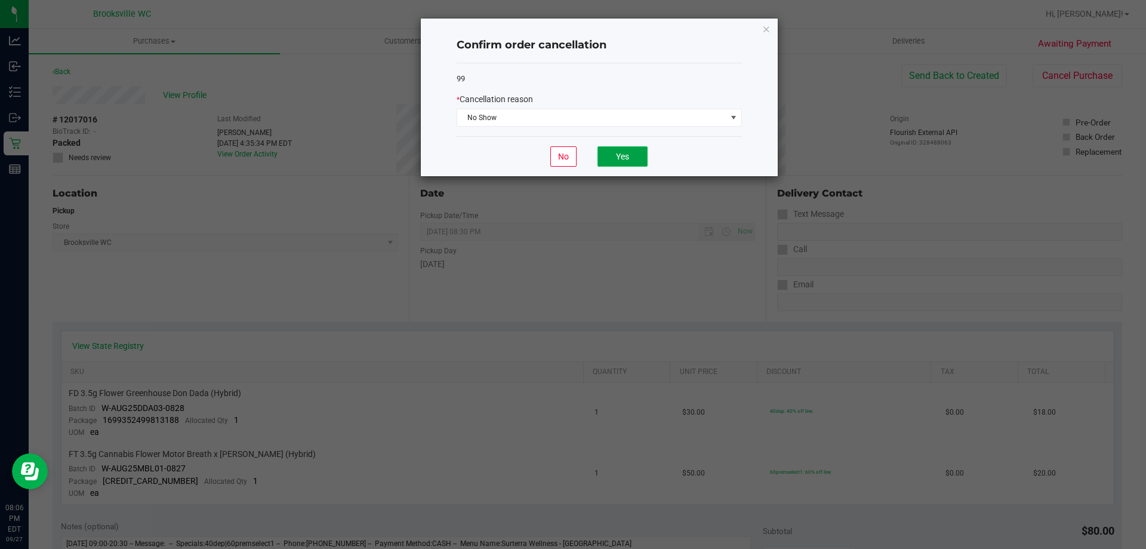
click at [625, 155] on button "Yes" at bounding box center [623, 156] width 50 height 20
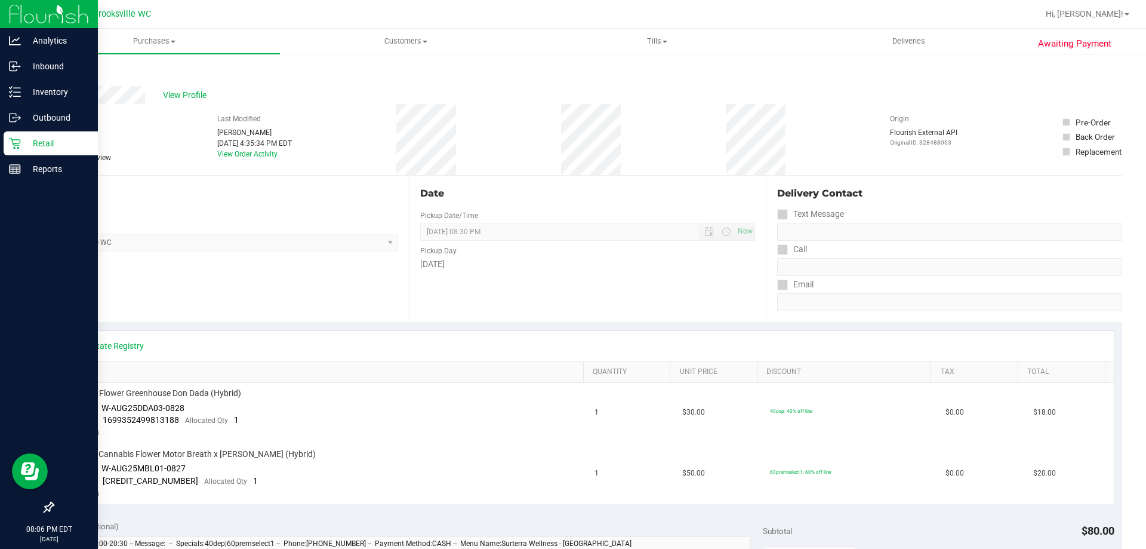
click at [29, 140] on p "Retail" at bounding box center [57, 143] width 72 height 14
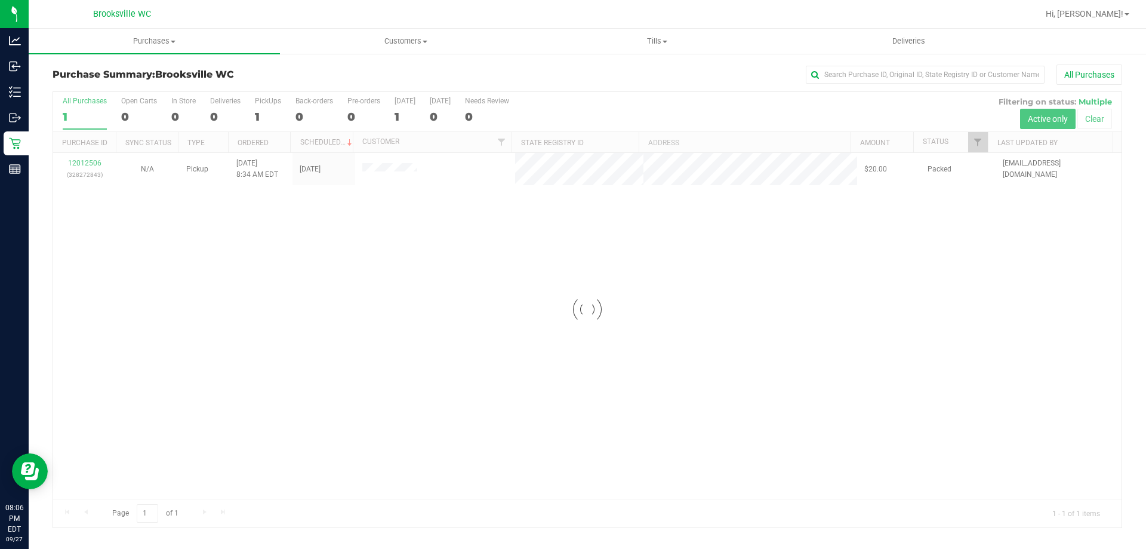
click at [96, 161] on div at bounding box center [587, 309] width 1069 height 435
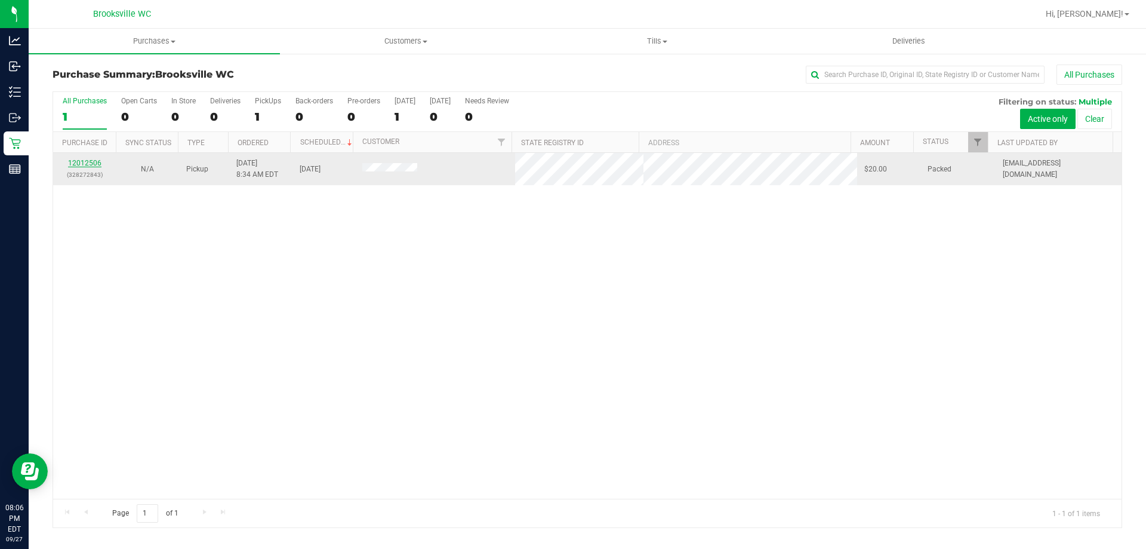
click at [95, 161] on link "12012506" at bounding box center [84, 163] width 33 height 8
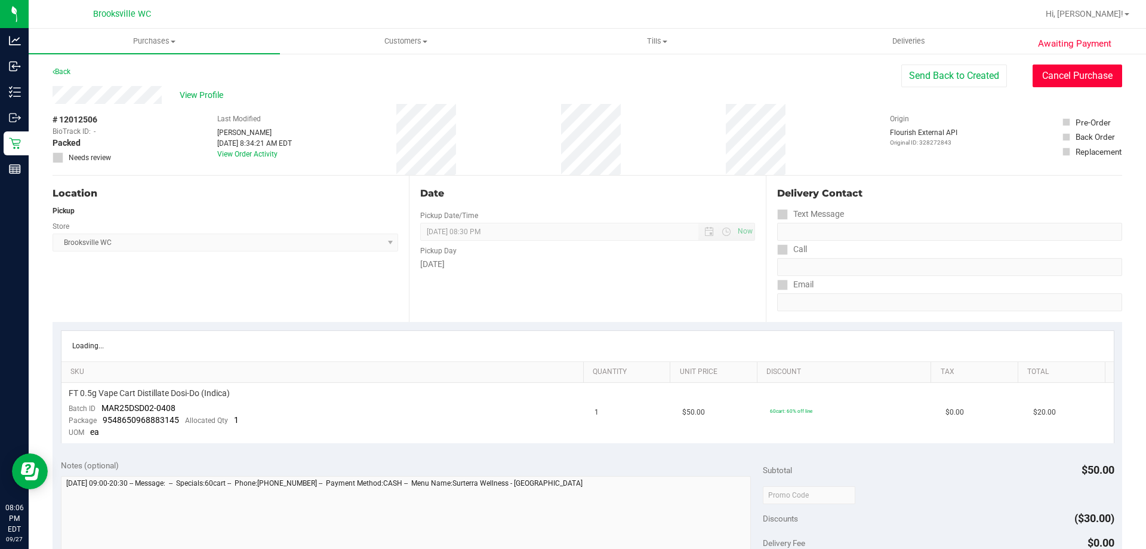
click at [1051, 74] on button "Cancel Purchase" at bounding box center [1078, 75] width 90 height 23
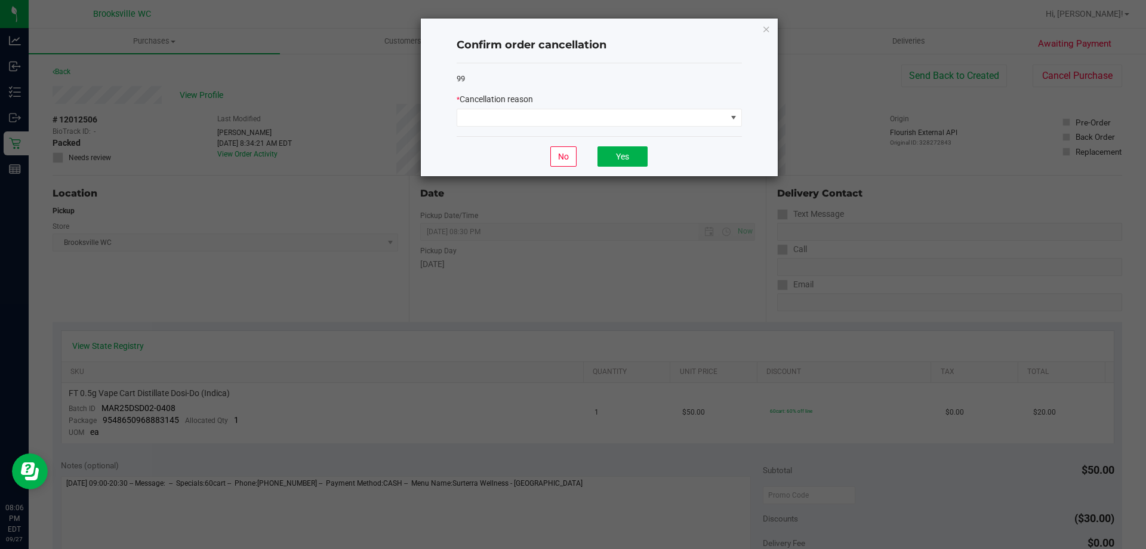
click at [521, 107] on div "* Cancellation reason" at bounding box center [599, 109] width 285 height 33
click at [519, 113] on span at bounding box center [591, 117] width 269 height 17
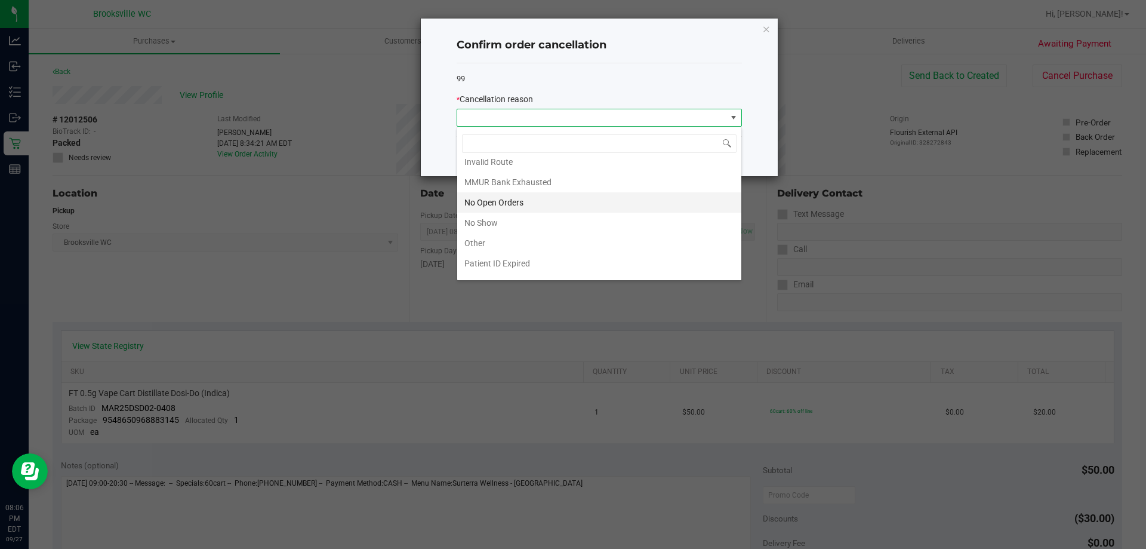
scroll to position [104, 0]
click at [509, 207] on li "No Show" at bounding box center [599, 207] width 284 height 20
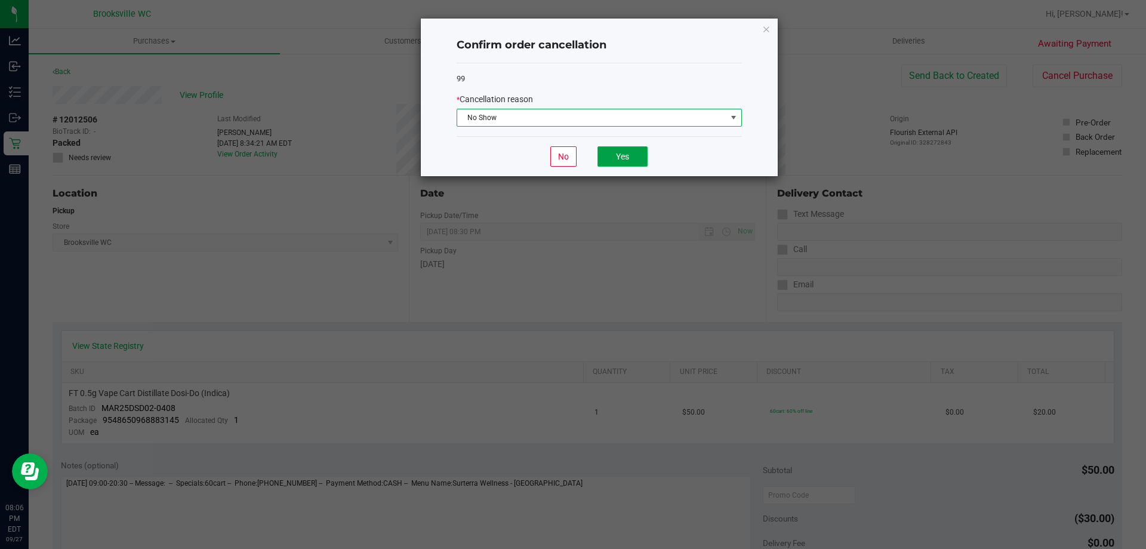
click at [641, 153] on button "Yes" at bounding box center [623, 156] width 50 height 20
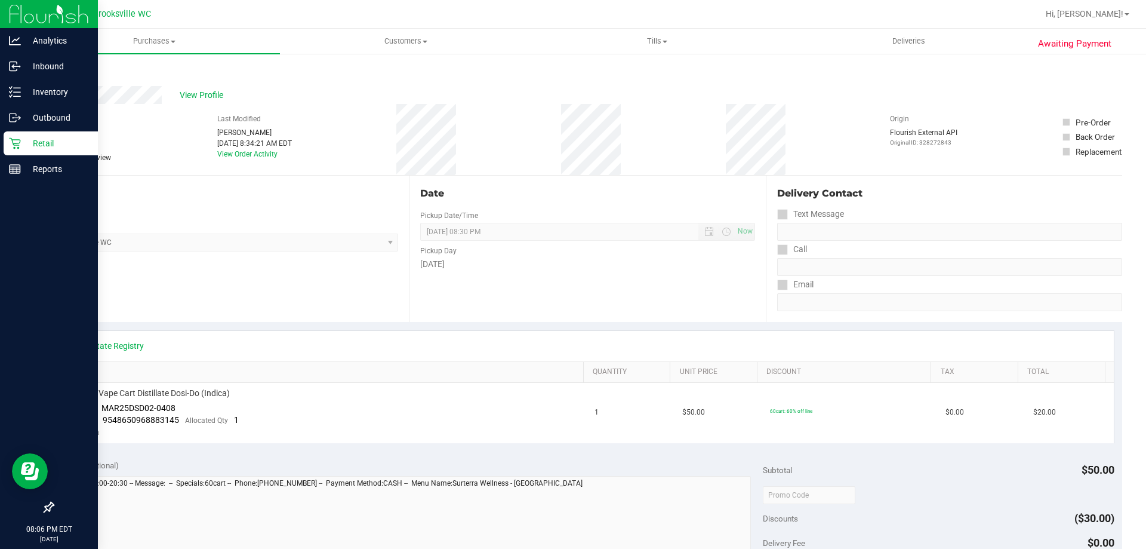
click at [31, 144] on p "Retail" at bounding box center [57, 143] width 72 height 14
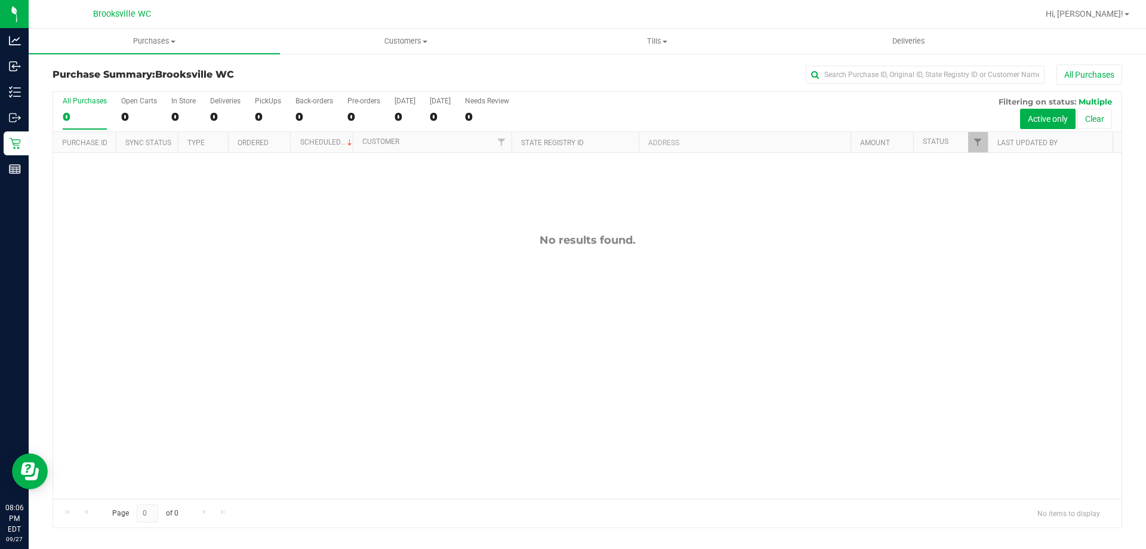
click at [182, 399] on div "No results found." at bounding box center [587, 366] width 1069 height 426
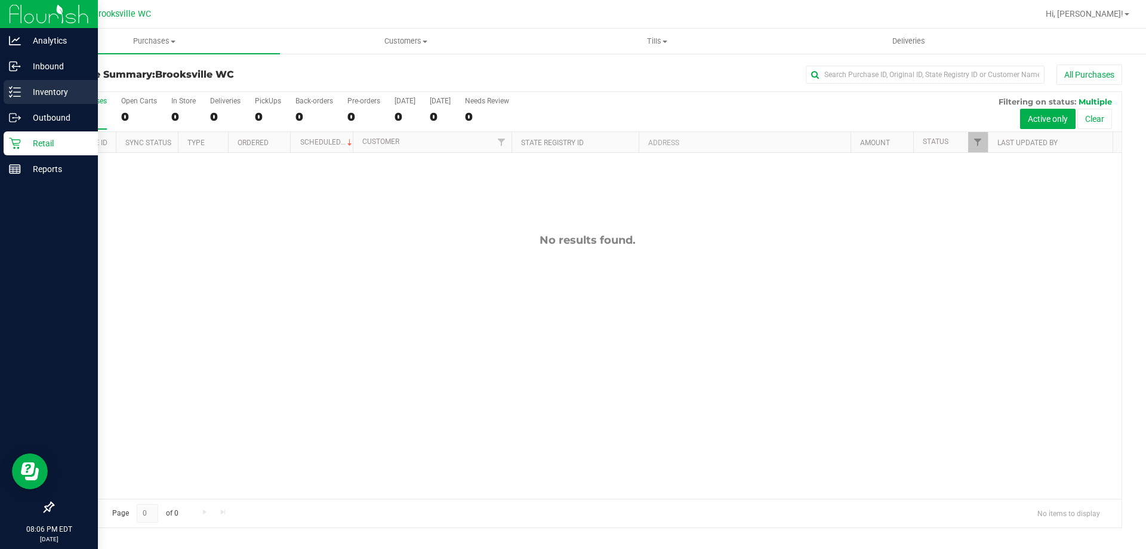
click at [35, 87] on p "Inventory" at bounding box center [57, 92] width 72 height 14
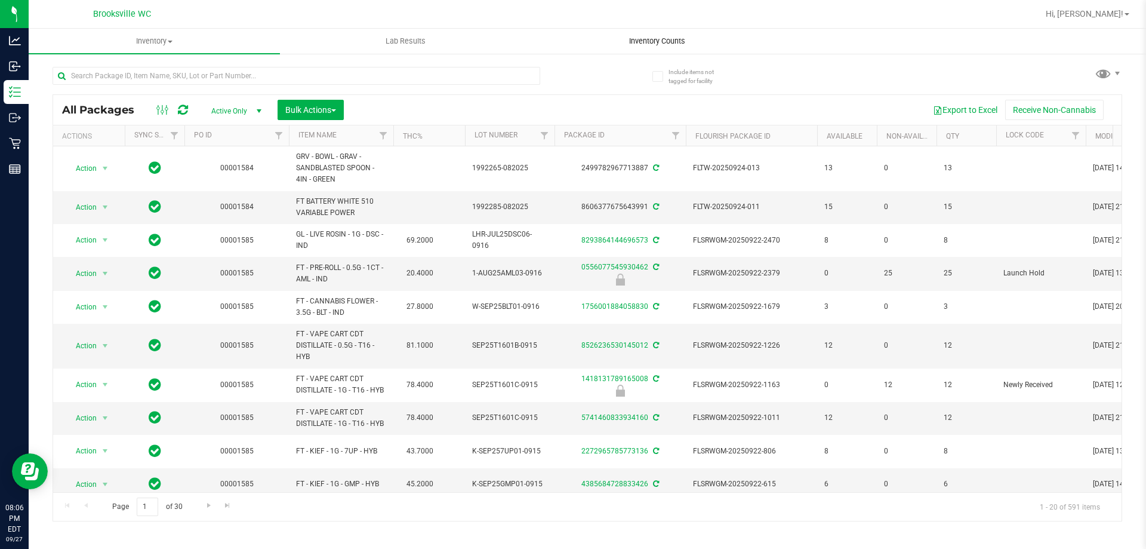
click at [656, 41] on span "Inventory Counts" at bounding box center [657, 41] width 88 height 11
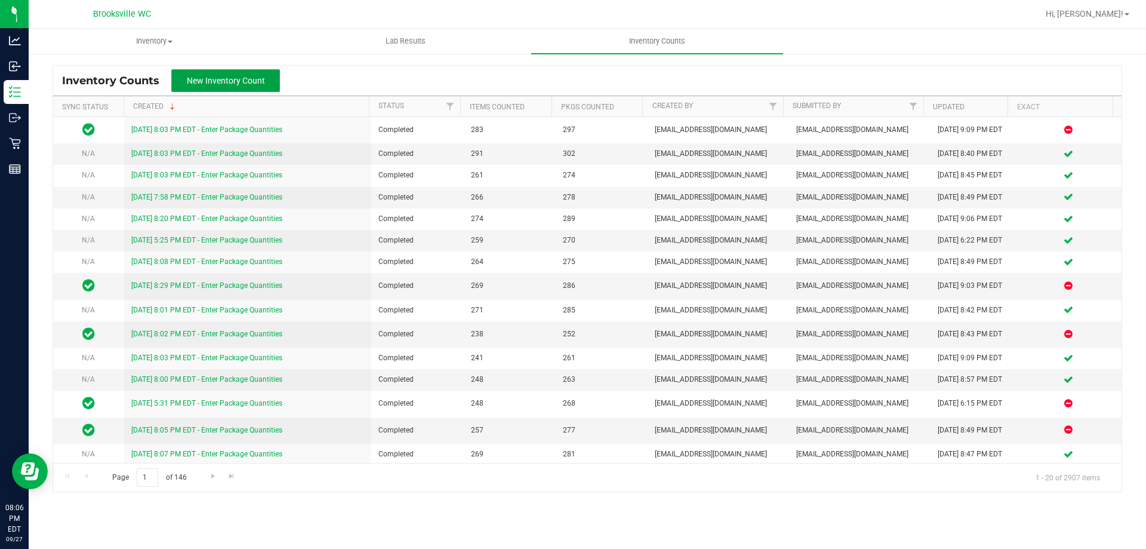
click at [207, 79] on span "New Inventory Count" at bounding box center [226, 81] width 78 height 10
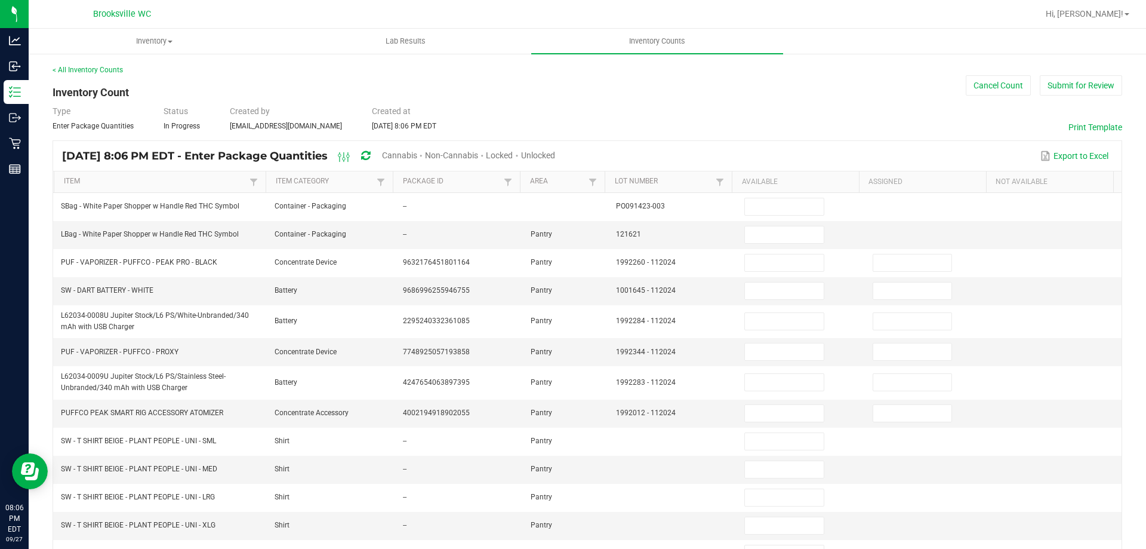
click at [417, 156] on span "Cannabis" at bounding box center [399, 155] width 35 height 10
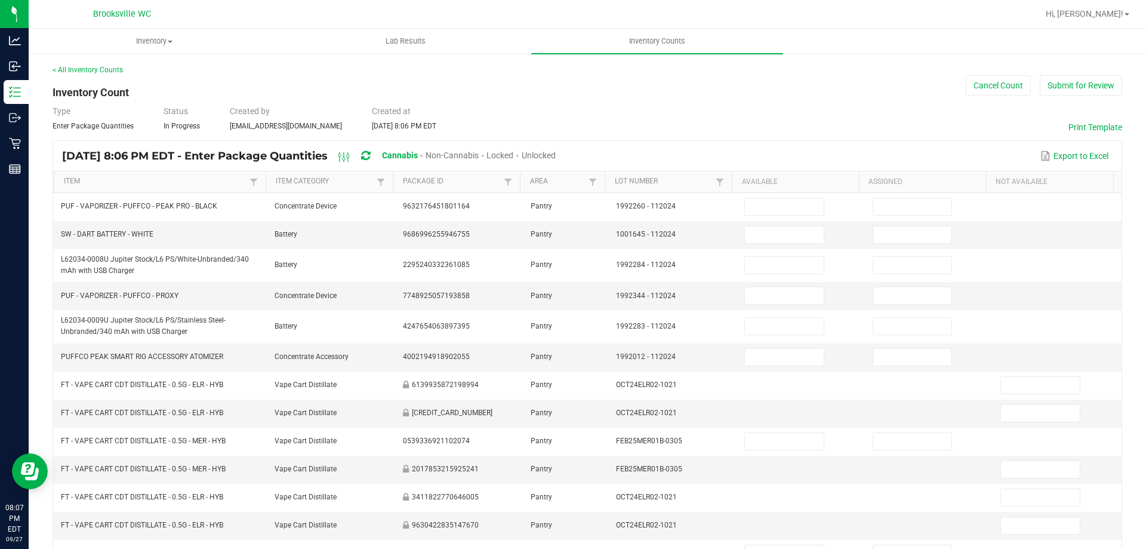
click at [556, 151] on span "Unlocked" at bounding box center [539, 155] width 34 height 10
click at [201, 181] on link "Item" at bounding box center [155, 182] width 183 height 10
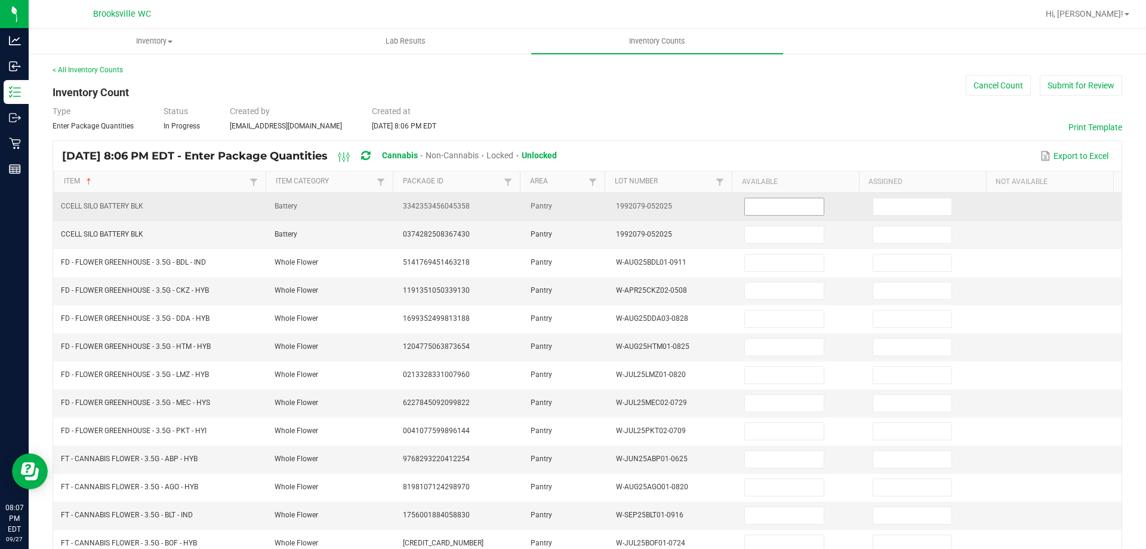
click at [745, 212] on input at bounding box center [784, 206] width 78 height 17
type input "14"
type input "9"
type input "7"
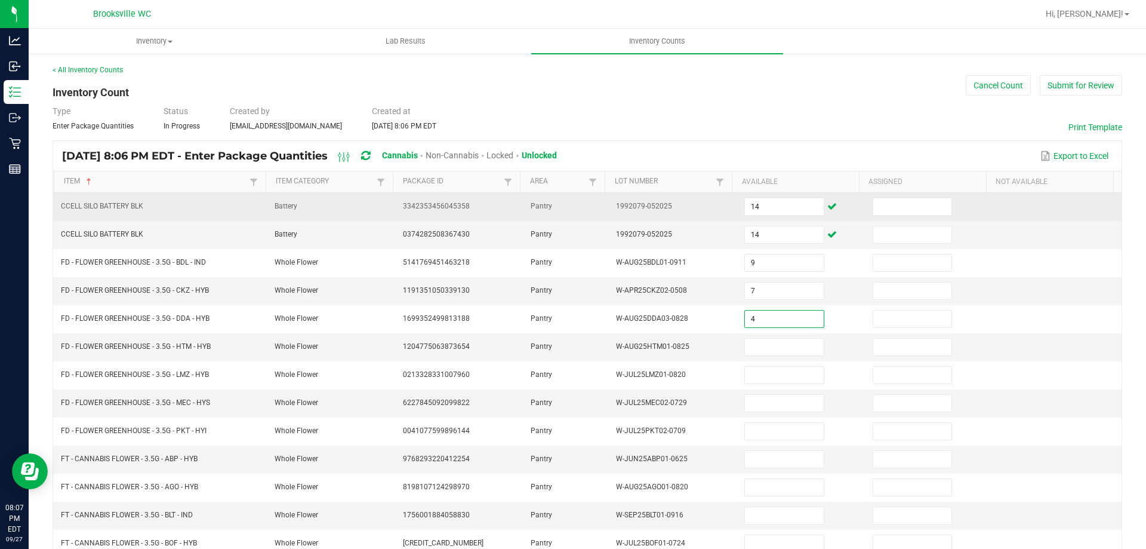
type input "4"
type input "12"
type input "4"
type input "16"
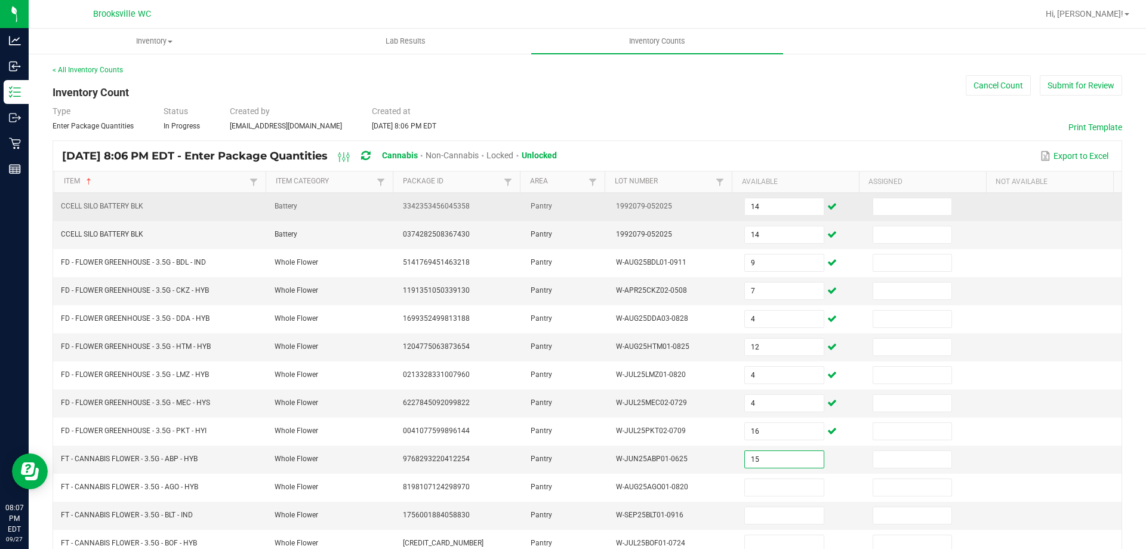
type input "15"
type input "9"
type input "3"
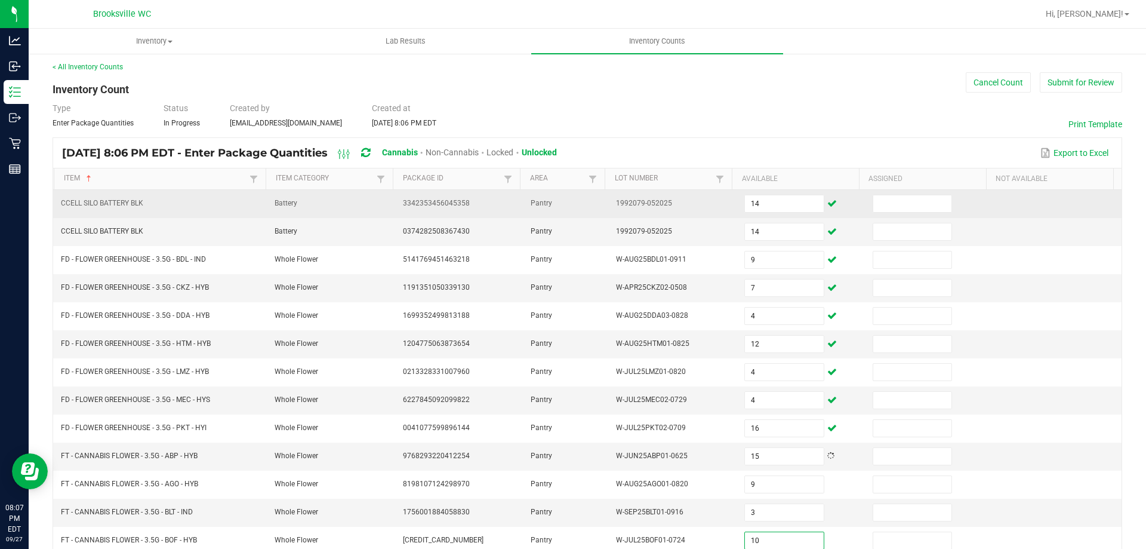
type input "10"
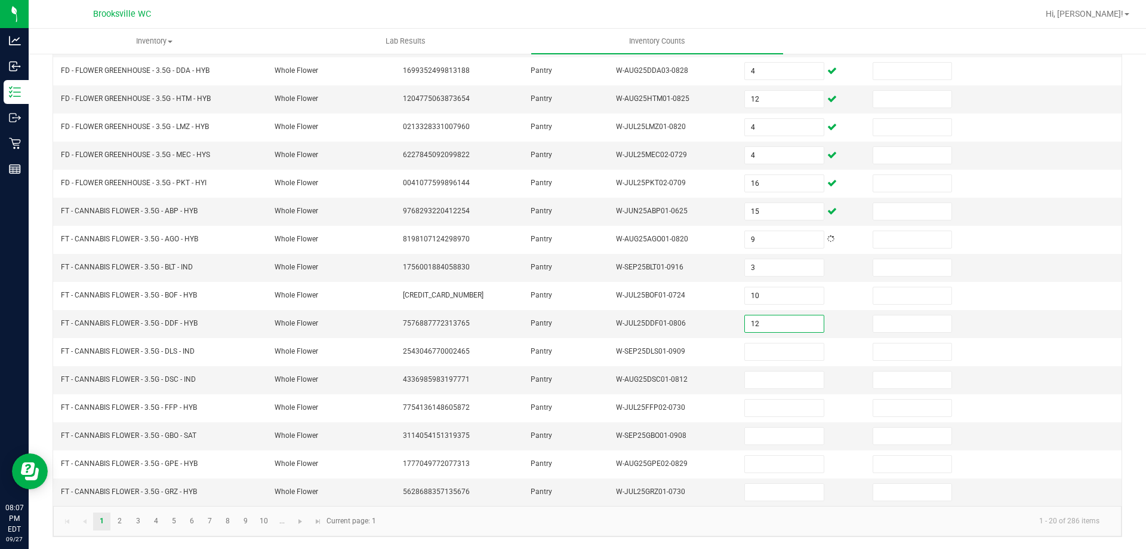
type input "12"
type input "7"
type input "15"
type input "2"
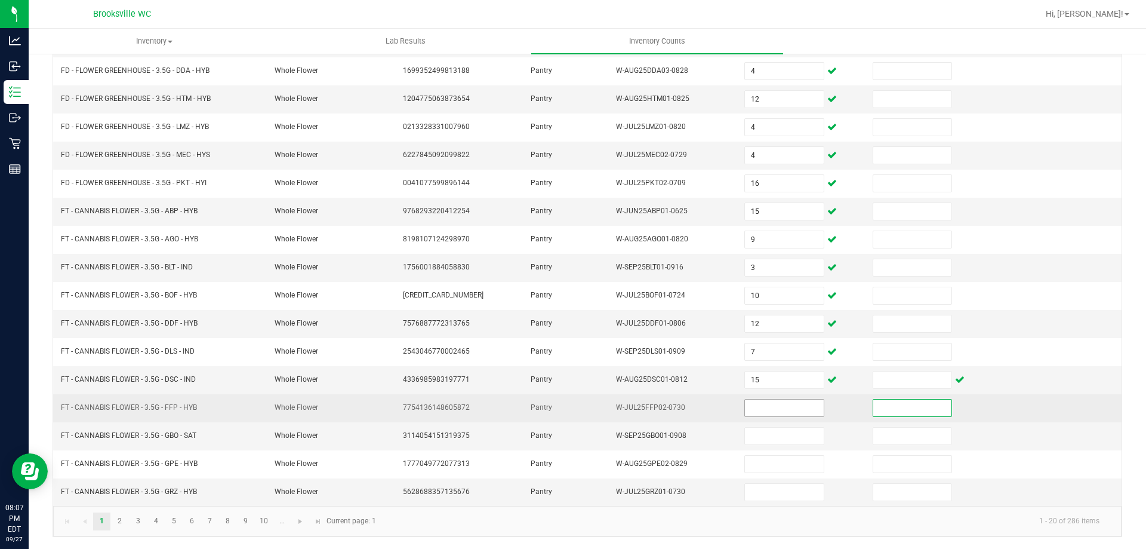
click at [766, 414] on input at bounding box center [784, 407] width 78 height 17
click at [762, 413] on input at bounding box center [784, 407] width 78 height 17
type input "2"
type input "19"
type input "5"
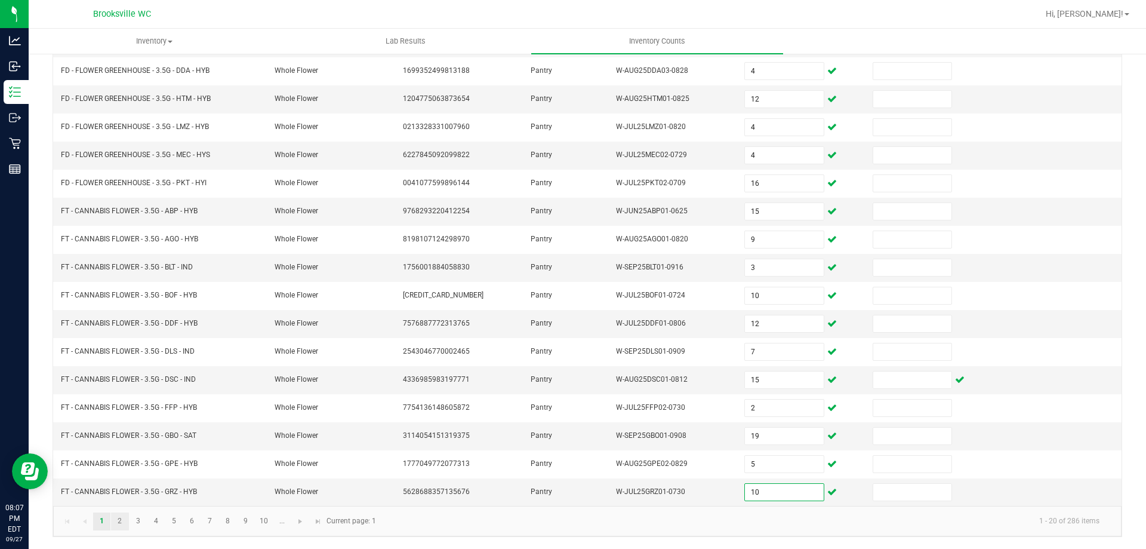
type input "10"
click at [125, 518] on link "2" at bounding box center [119, 521] width 17 height 18
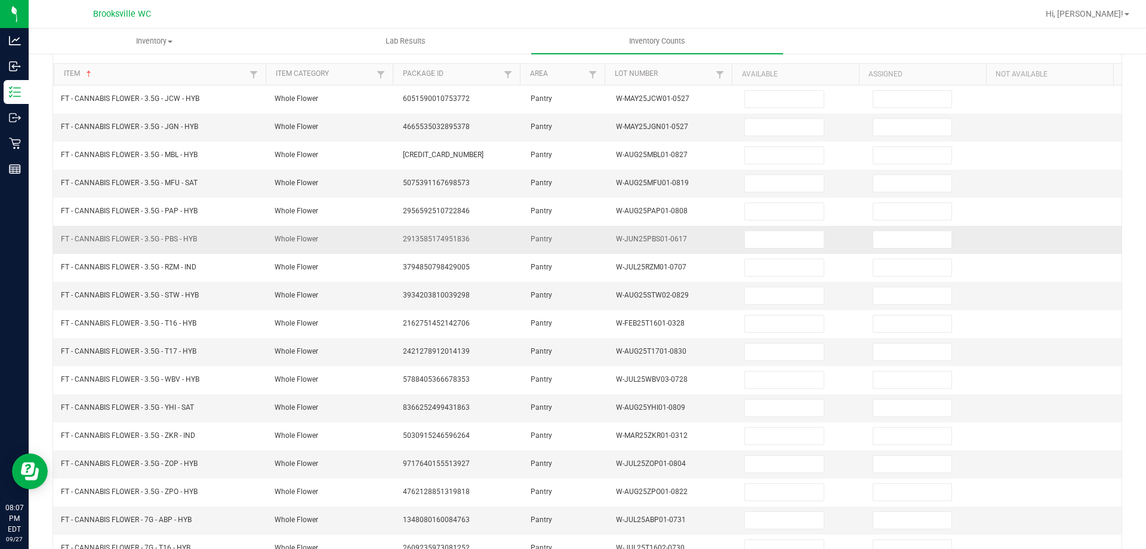
scroll to position [0, 0]
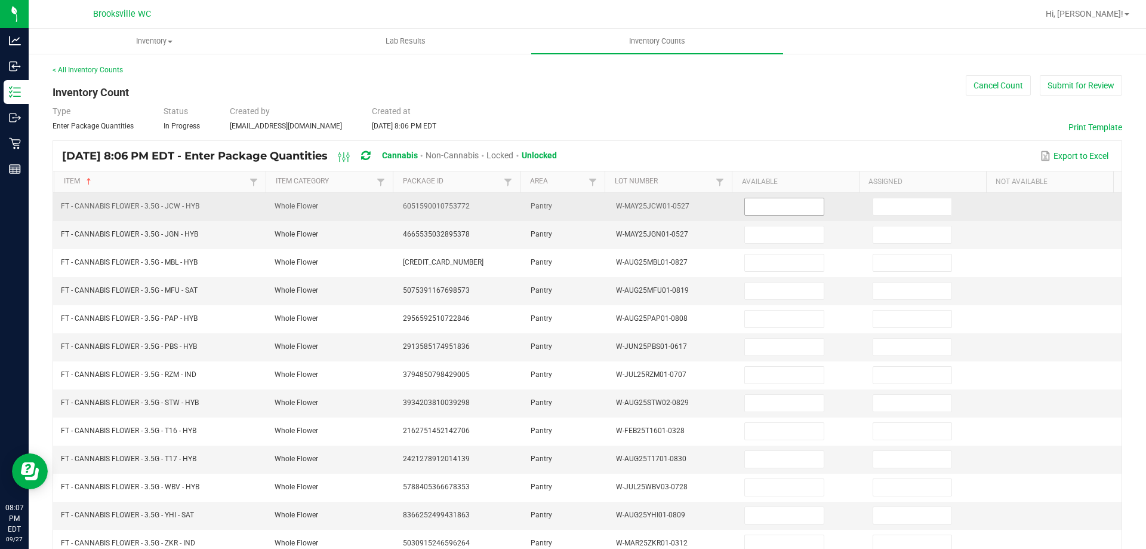
click at [768, 211] on input at bounding box center [784, 206] width 78 height 17
type input "17"
type input "8"
type input "4"
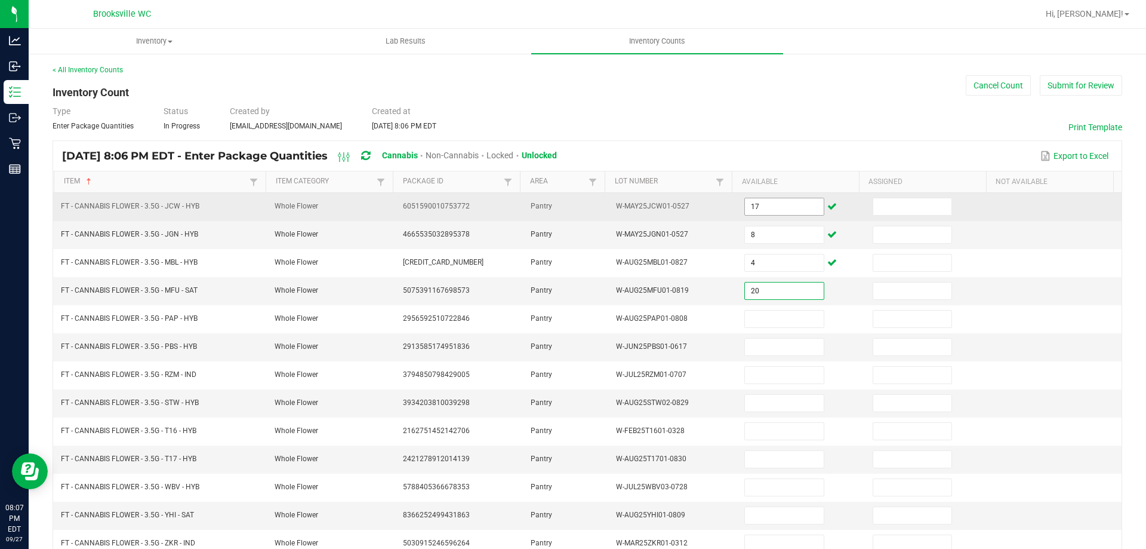
type input "20"
type input "12"
type input "19"
type input "2"
type input "17"
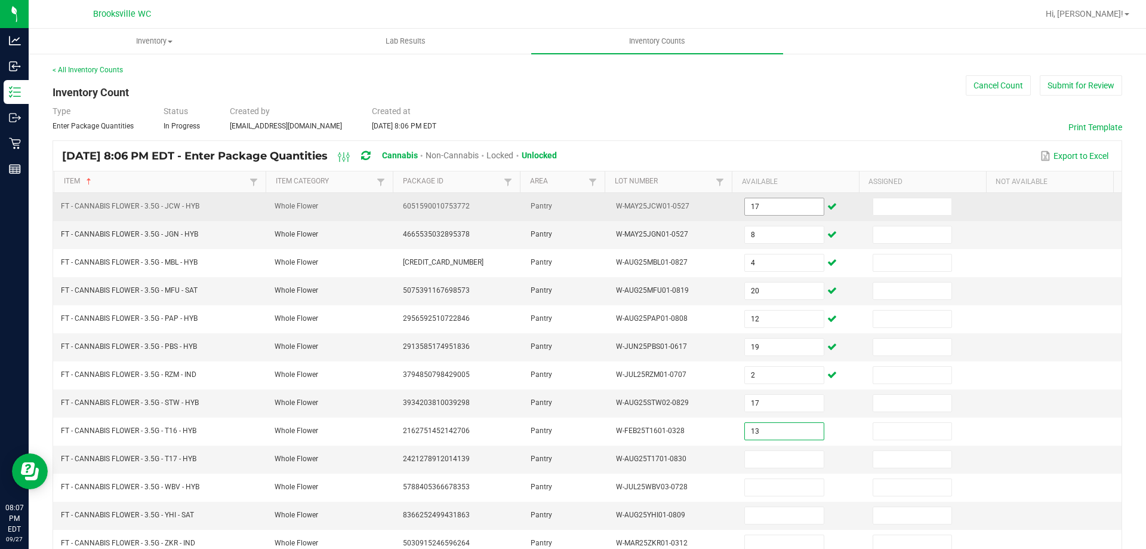
type input "13"
type input "16"
type input "8"
type input "2"
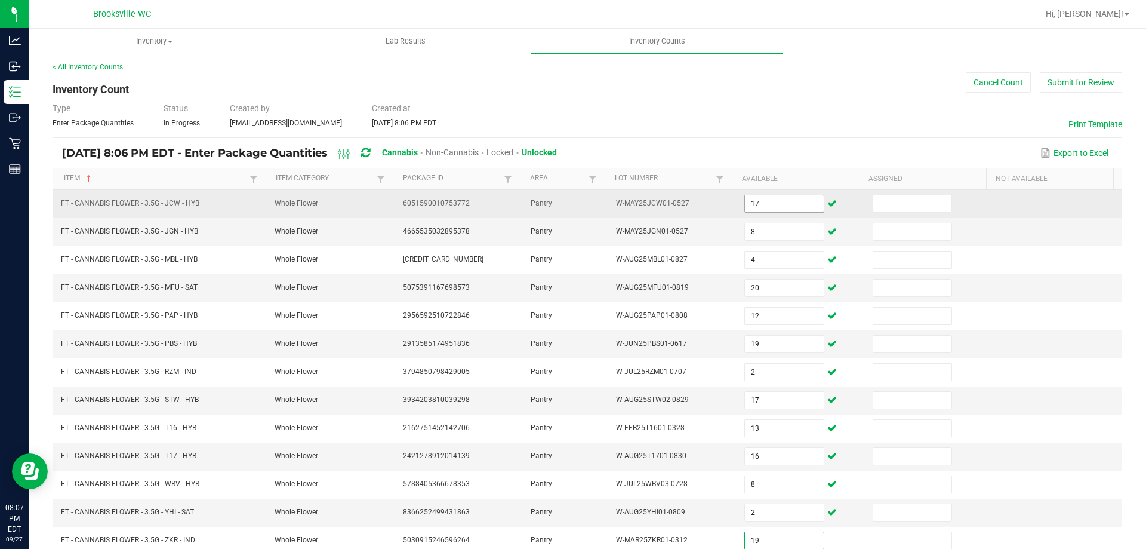
type input "19"
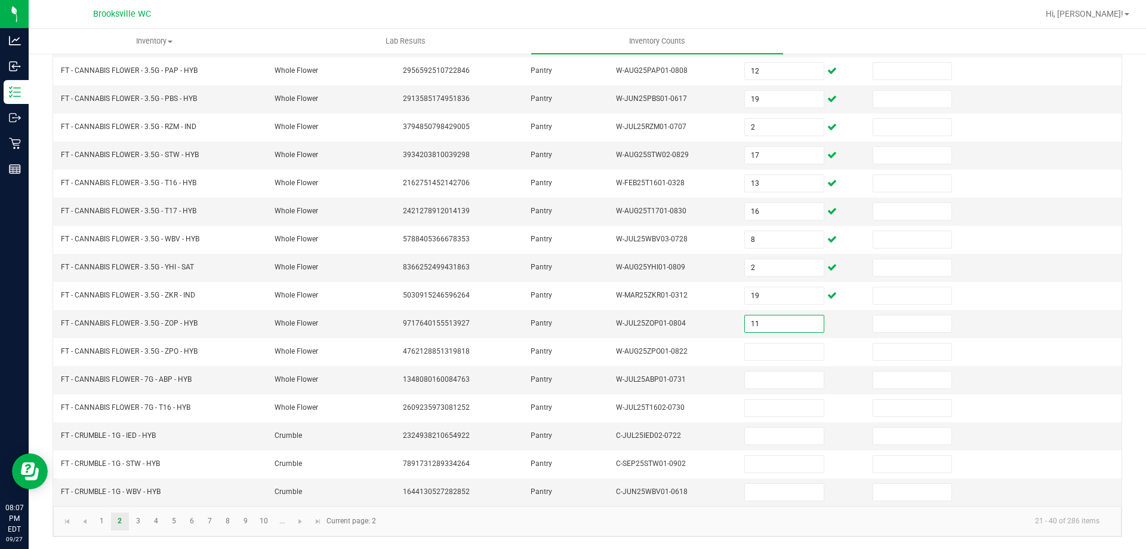
type input "11"
type input "14"
type input "13"
type input "3"
type input "4"
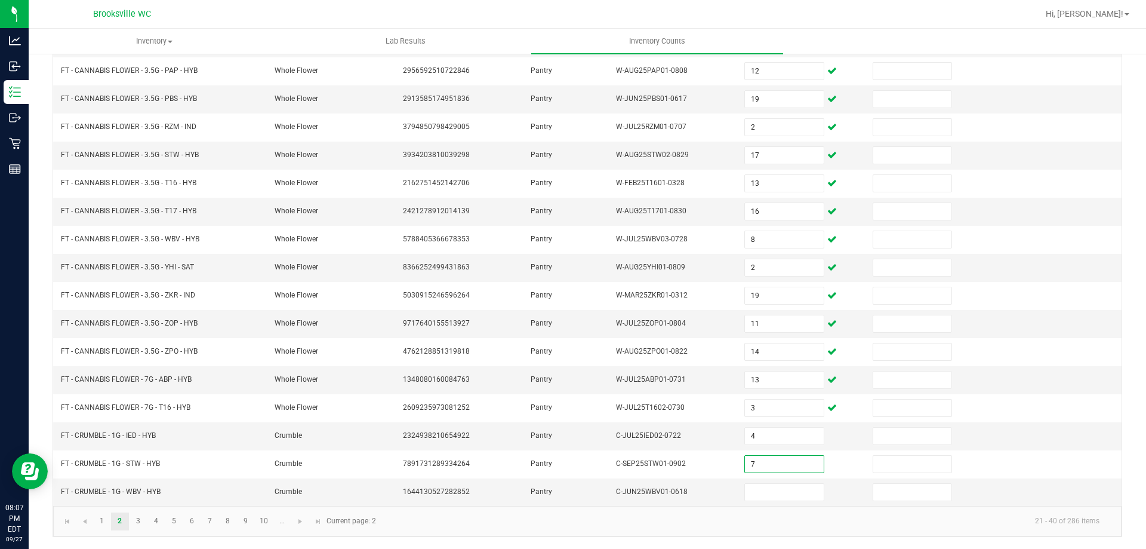
type input "7"
type input "1"
click at [139, 524] on link "3" at bounding box center [138, 521] width 17 height 18
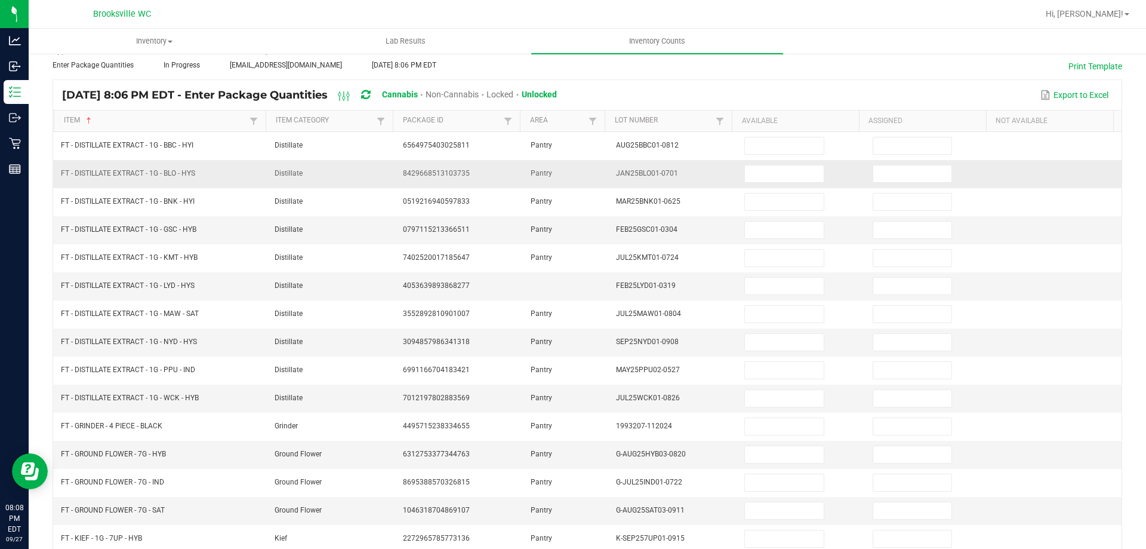
scroll to position [0, 0]
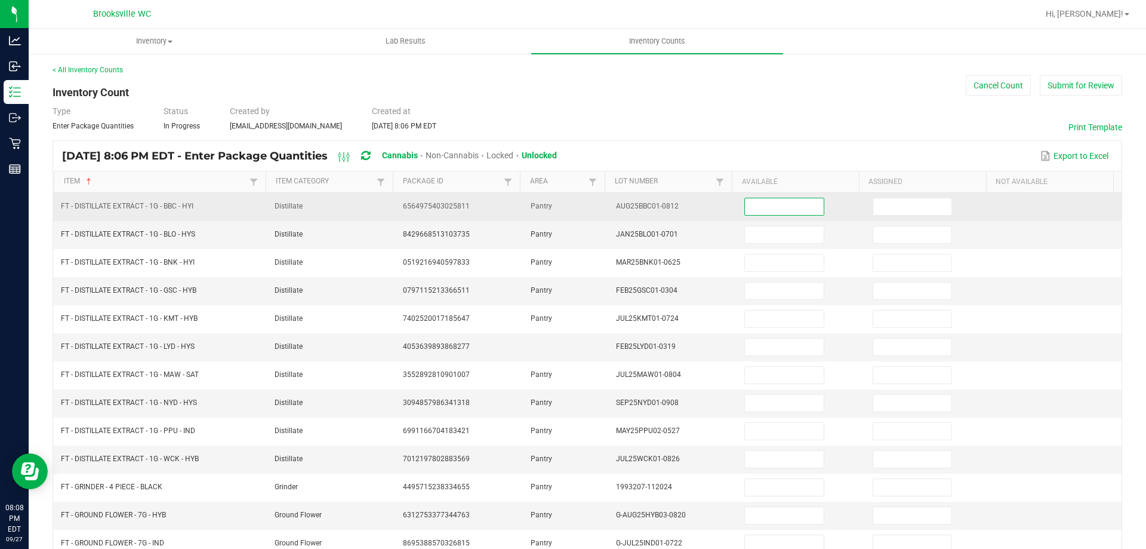
click at [773, 205] on input at bounding box center [784, 206] width 78 height 17
type input "2"
type input "12"
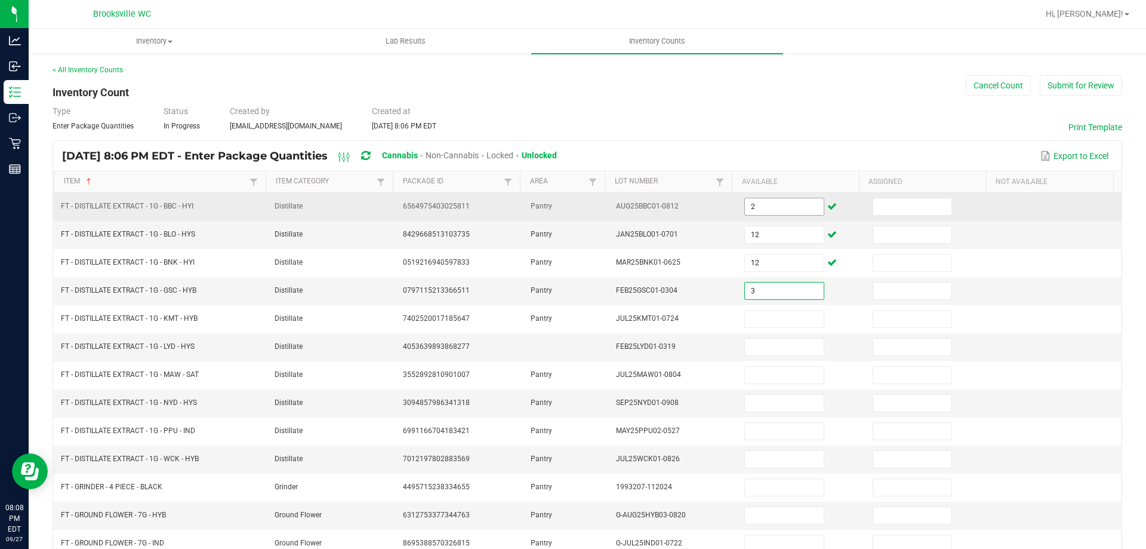
type input "3"
type input "8"
type input "1"
type input "5"
type input "11"
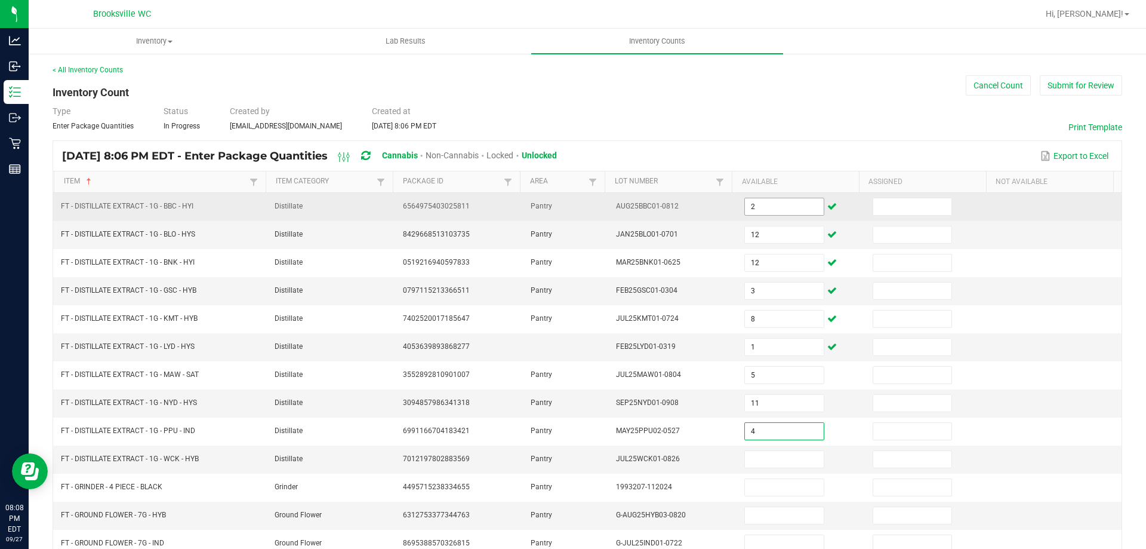
type input "4"
type input "7"
type input "4"
type input "1"
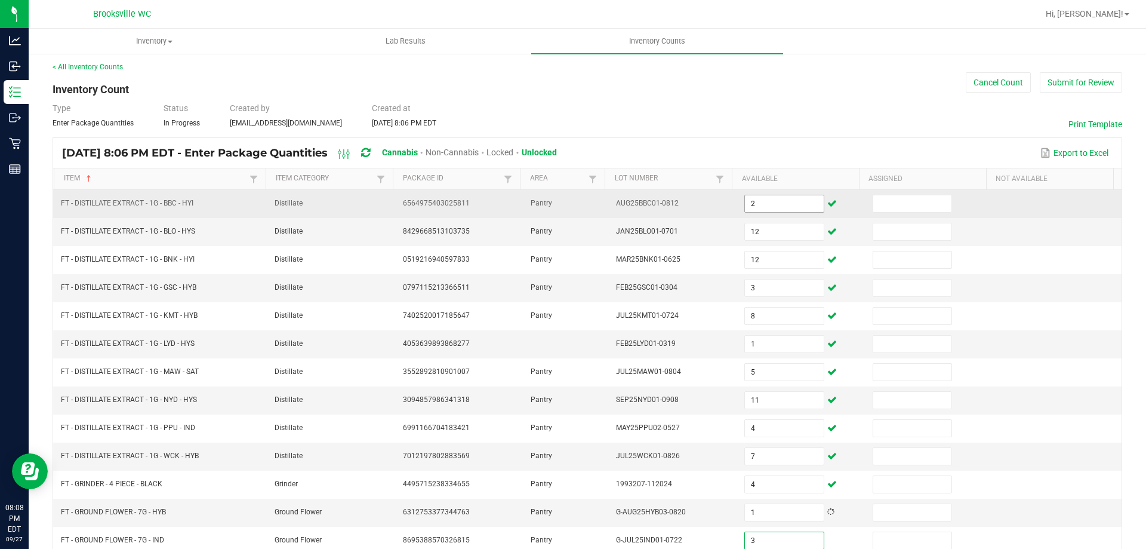
type input "3"
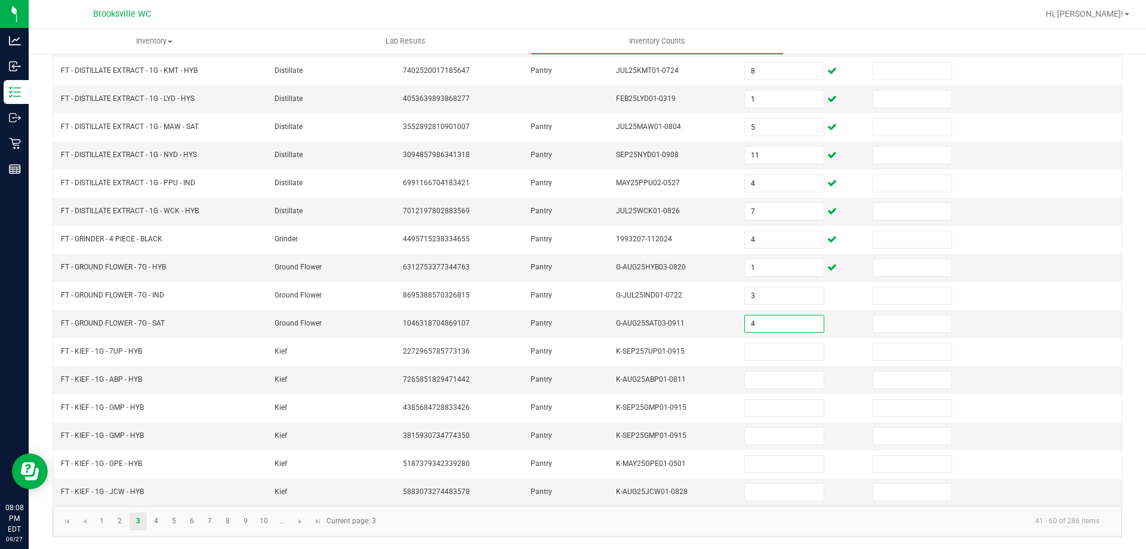
type input "4"
type input "8"
type input "1"
type input "8"
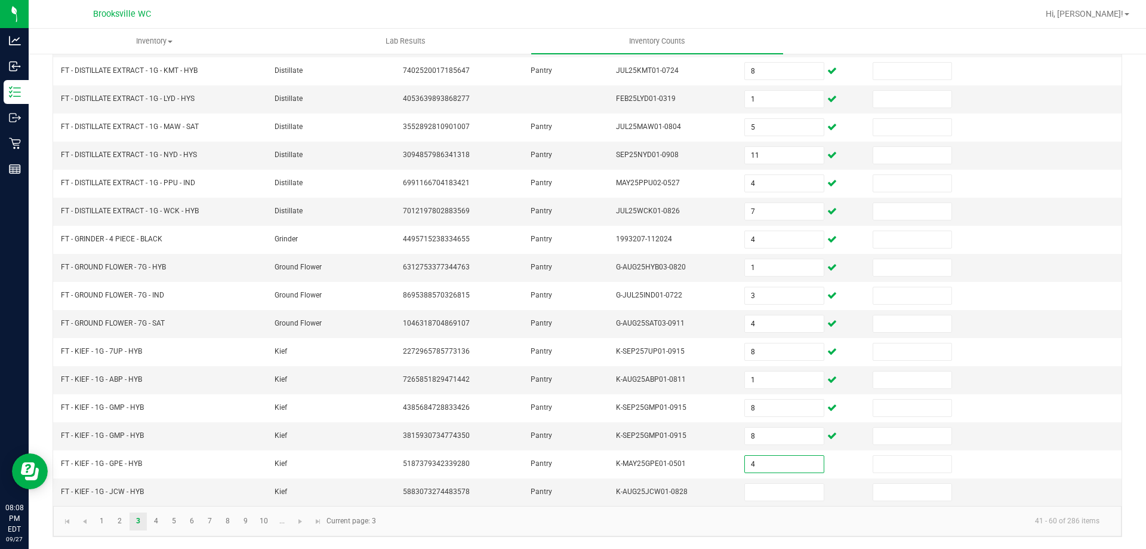
type input "4"
type input "1"
click at [156, 521] on link "4" at bounding box center [155, 521] width 17 height 18
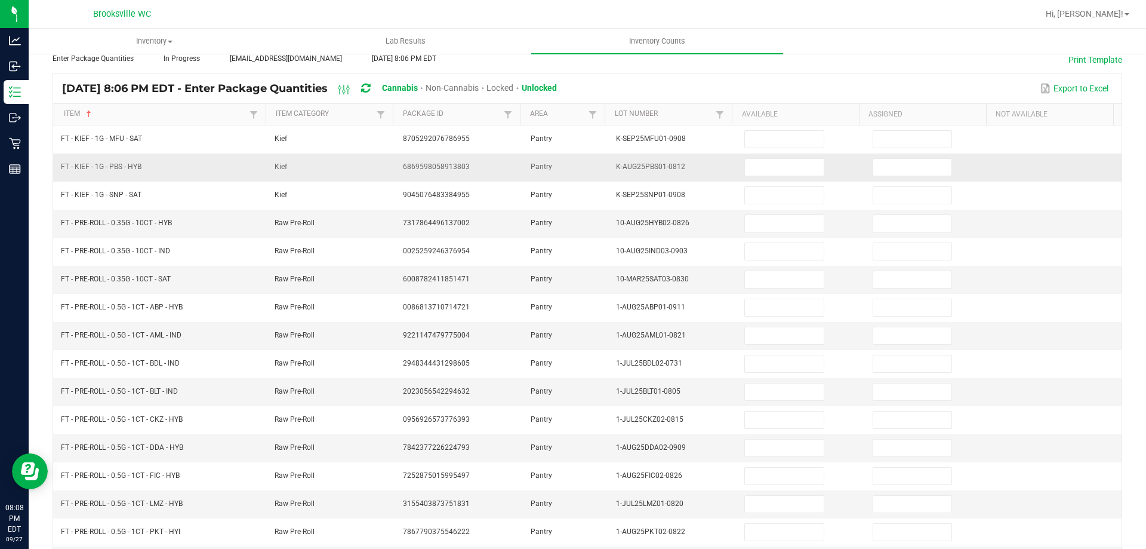
scroll to position [0, 0]
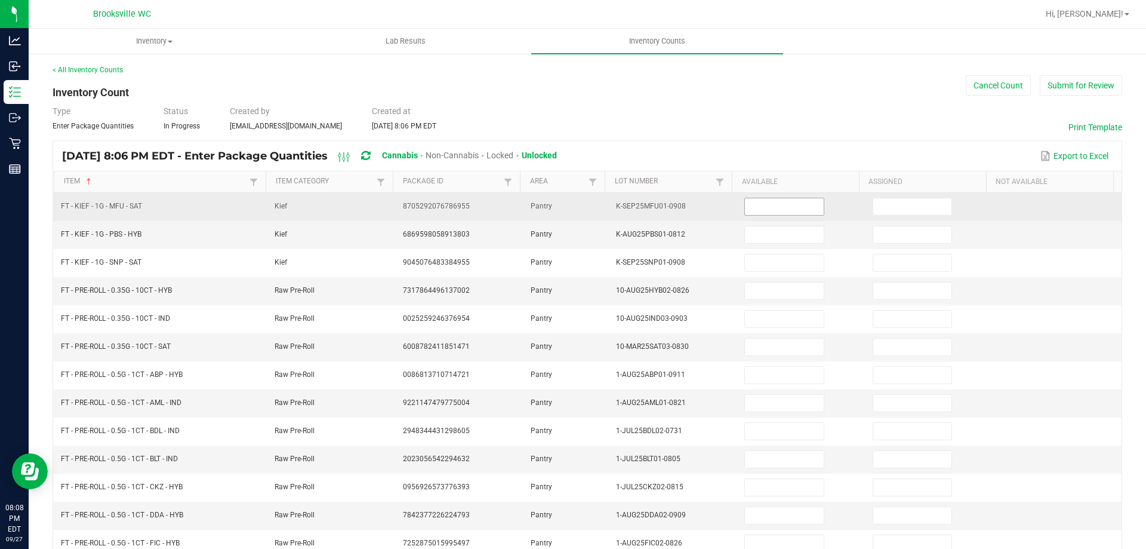
click at [745, 213] on input at bounding box center [784, 206] width 78 height 17
type input "5"
type input "7"
type input "3"
type input "4"
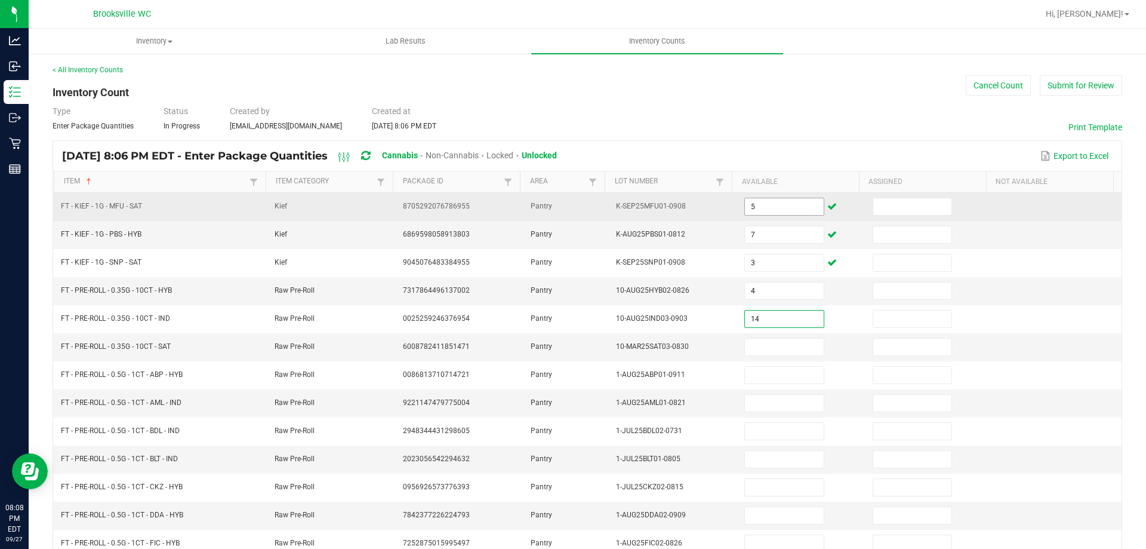
type input "14"
type input "1"
type input "15"
type input "12"
type input "23"
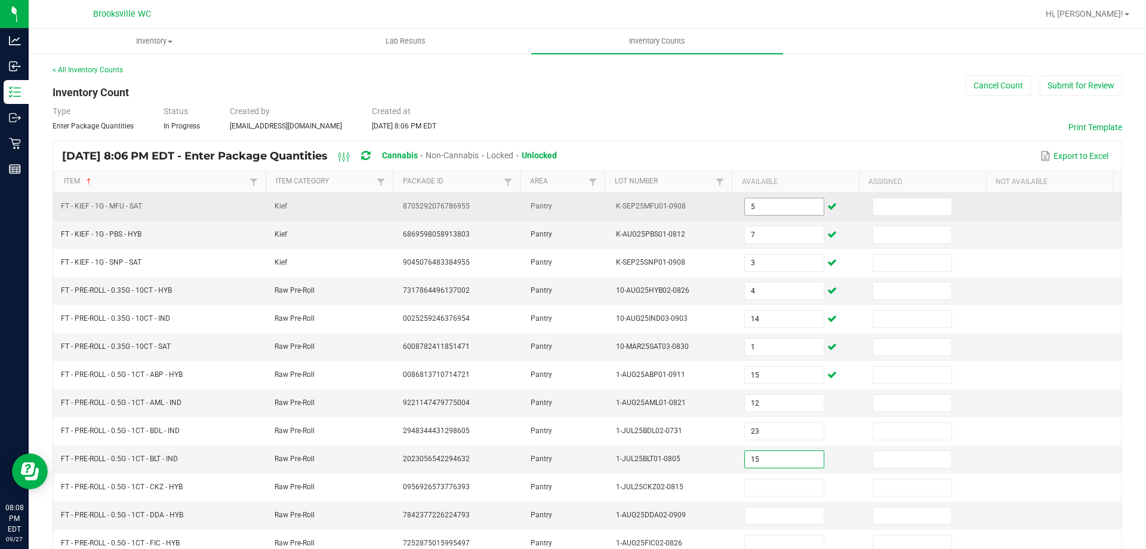
type input "15"
type input "24"
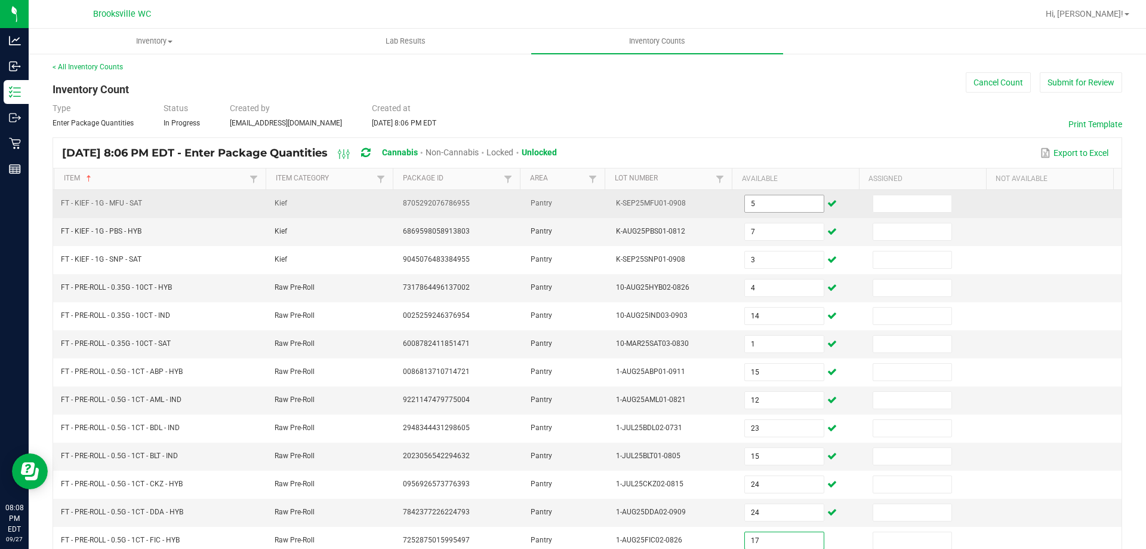
type input "17"
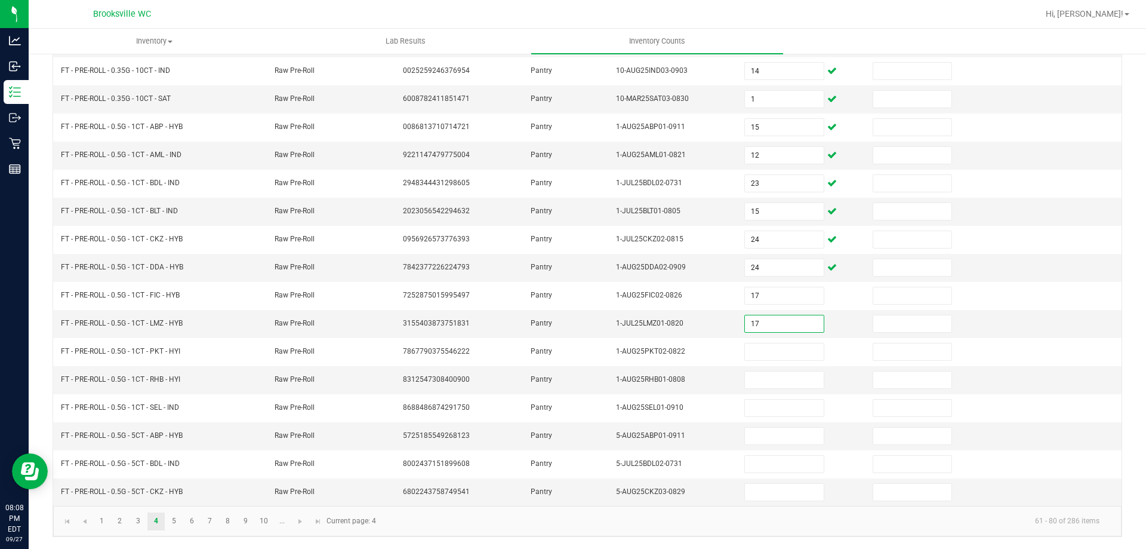
type input "17"
type input "22"
type input "12"
type input "19"
type input "7"
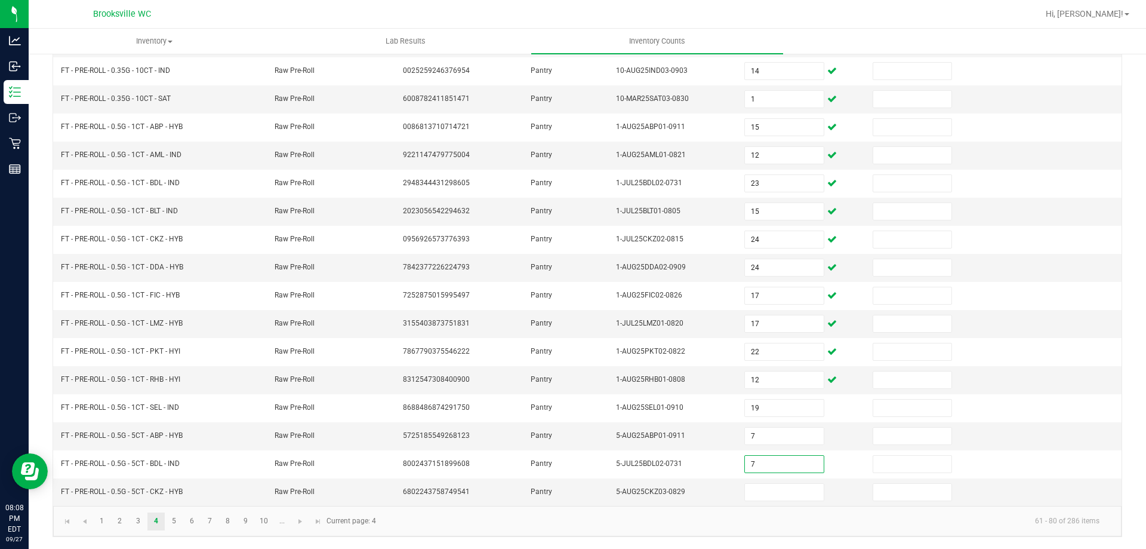
type input "7"
type input "11"
click at [173, 518] on link "5" at bounding box center [173, 521] width 17 height 18
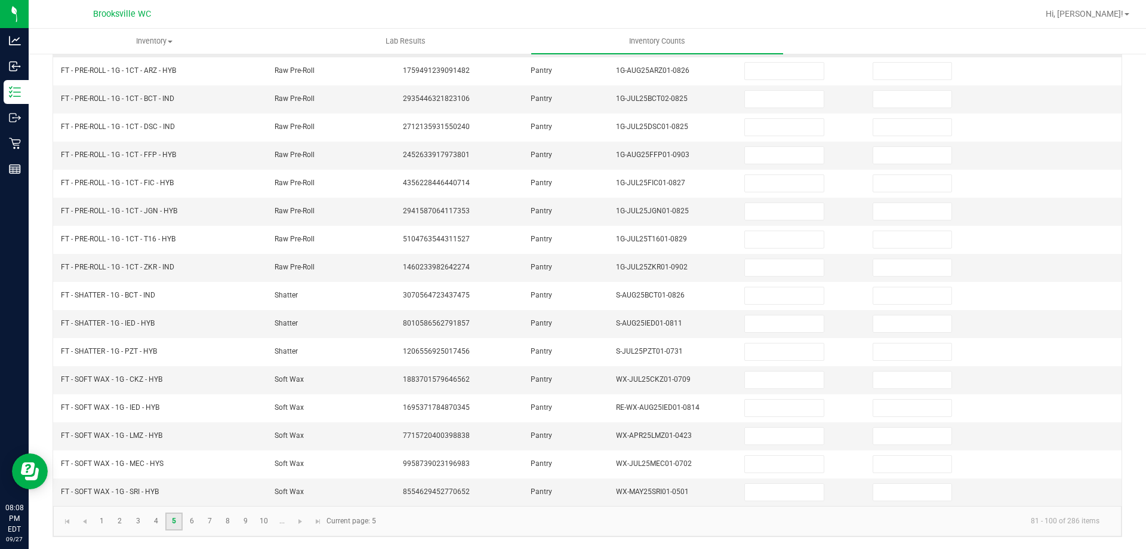
scroll to position [0, 0]
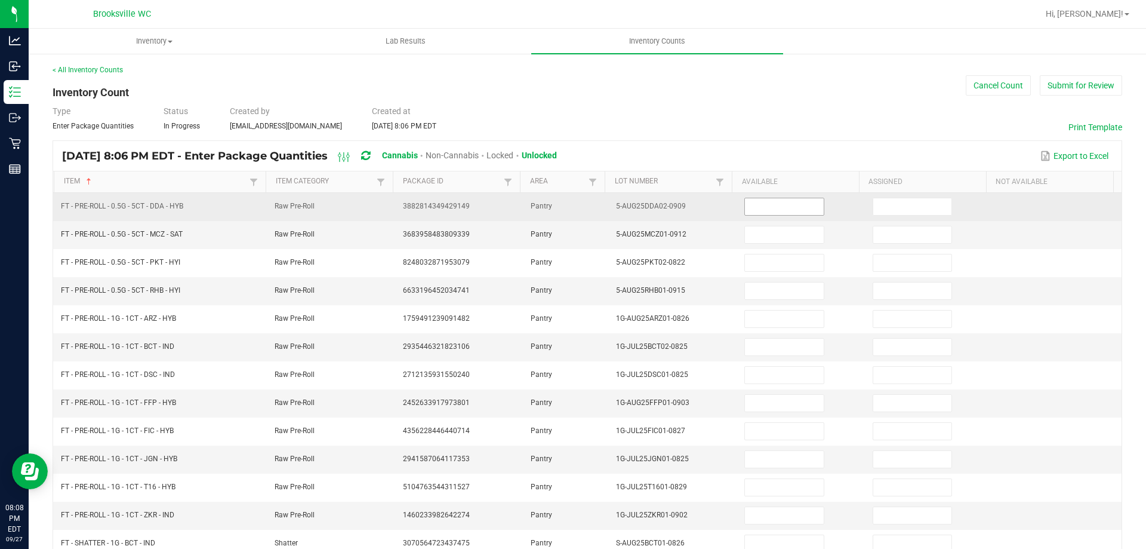
click at [757, 207] on input at bounding box center [784, 206] width 78 height 17
type input "8"
type input "7"
type input "1"
type input "7"
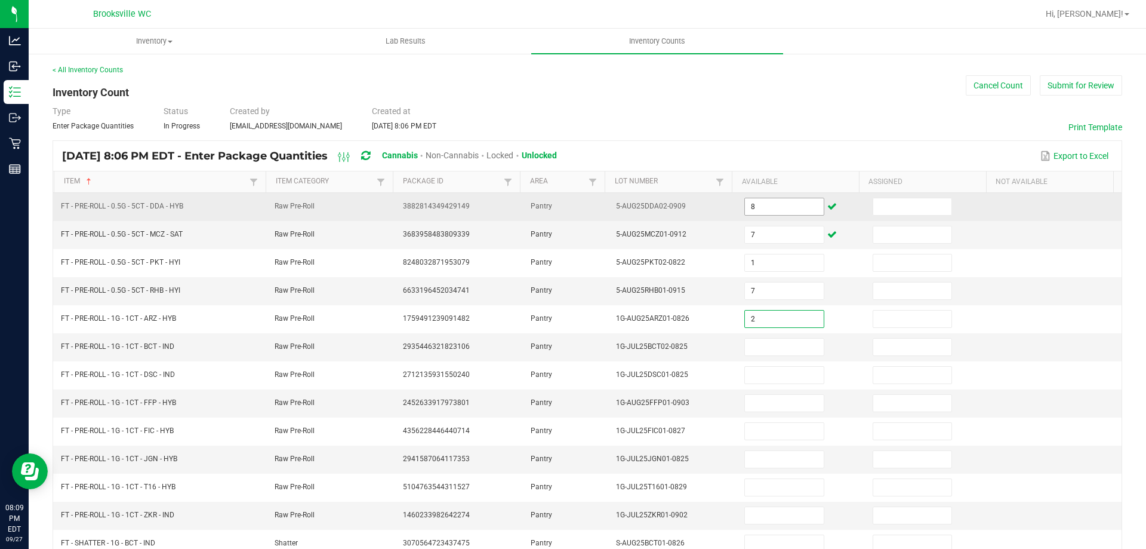
type input "2"
type input "23"
type input "2"
type input "1"
type input "20"
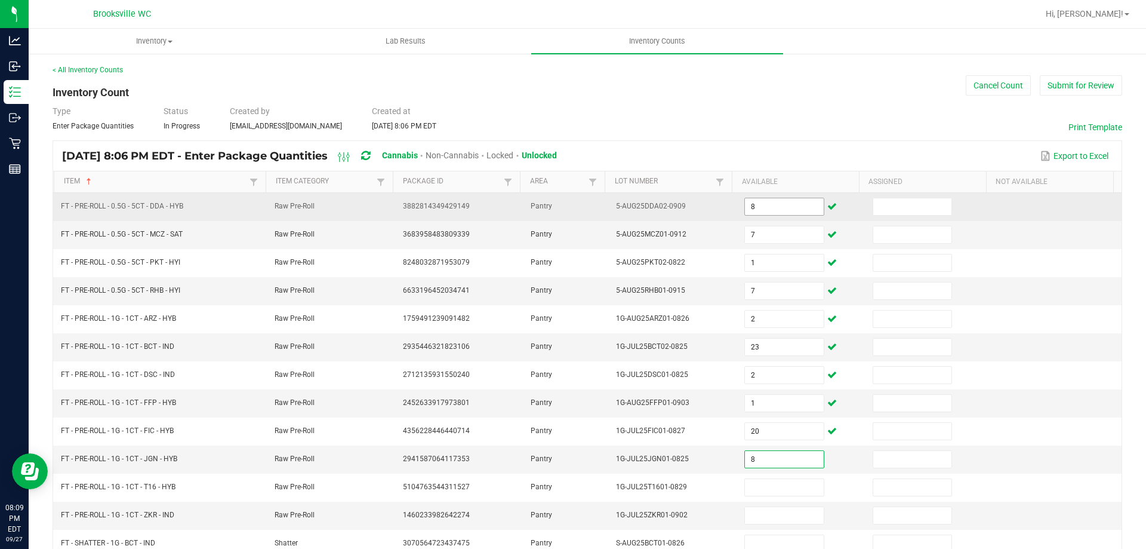
type input "8"
type input "25"
type input "22"
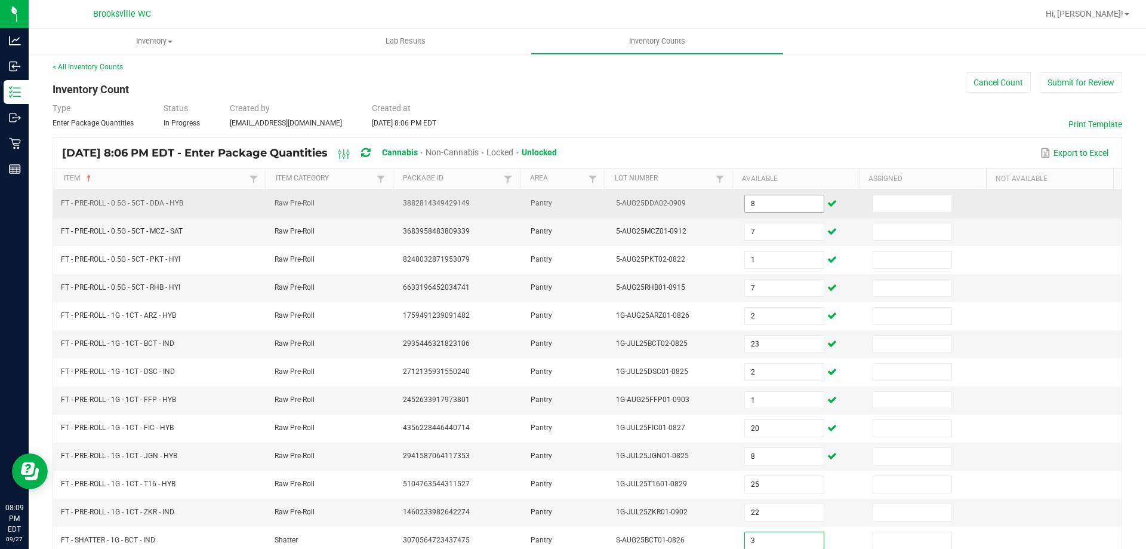
type input "3"
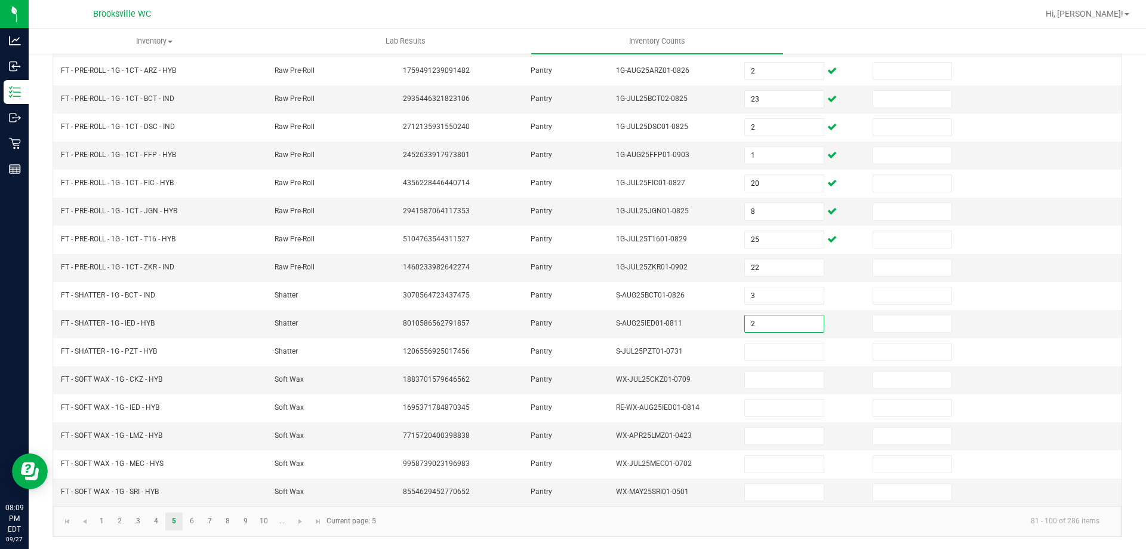
type input "2"
type input "5"
type input "7"
type input "4"
type input "3"
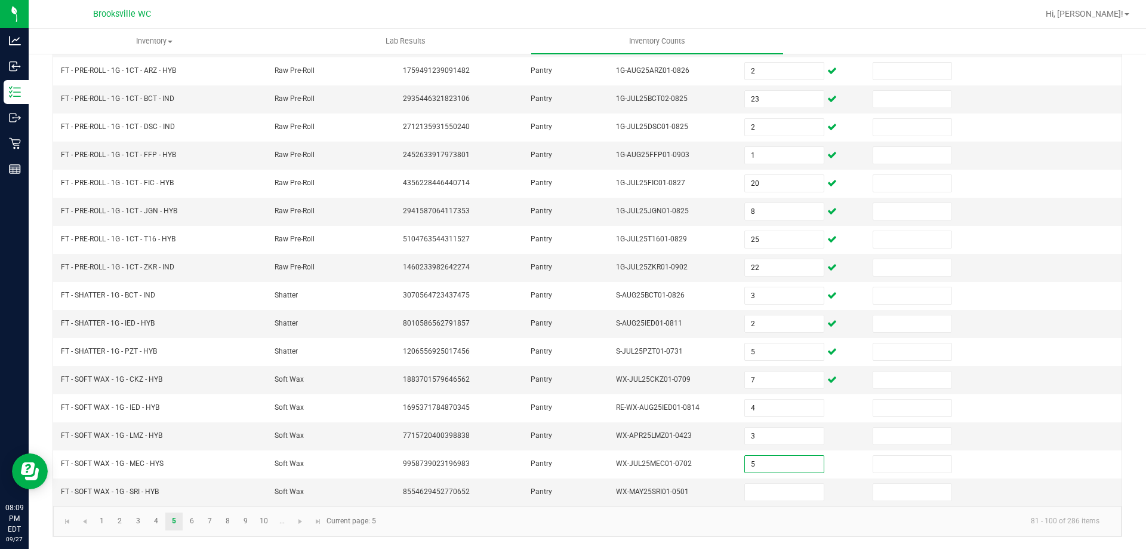
type input "5"
type input "8"
click at [187, 521] on link "6" at bounding box center [191, 521] width 17 height 18
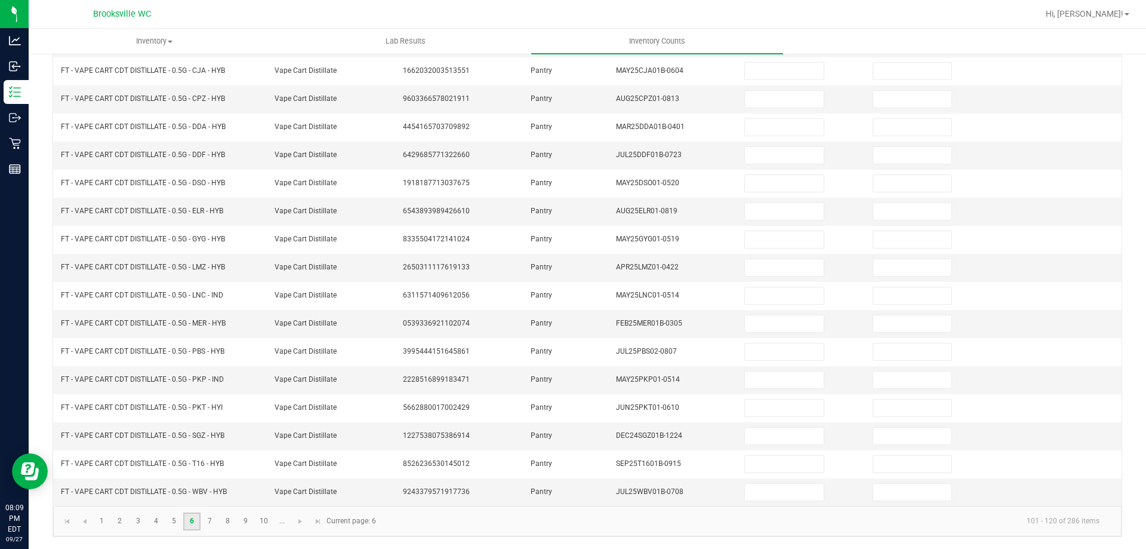
scroll to position [0, 0]
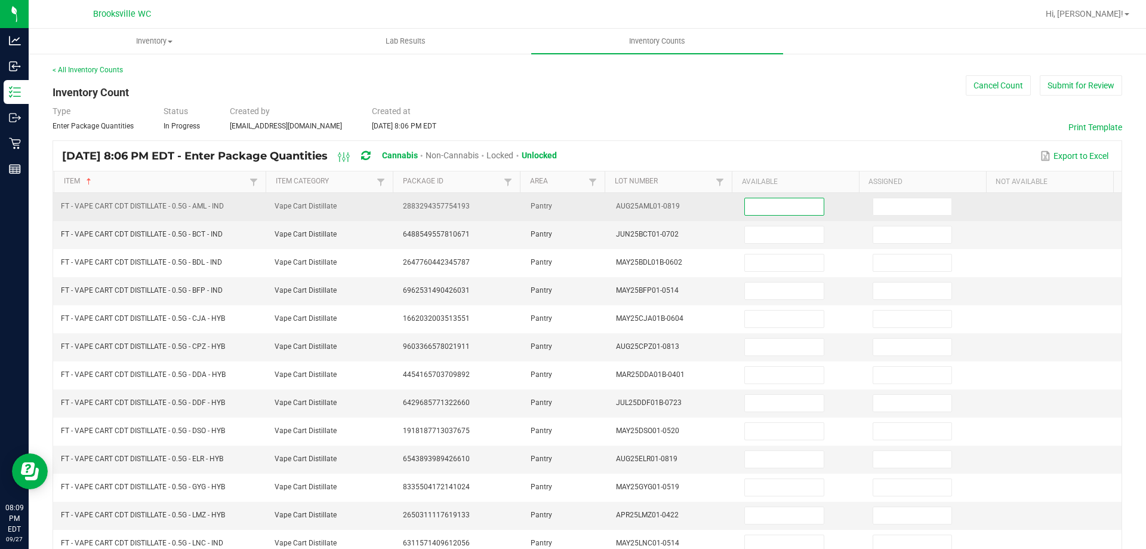
click at [777, 209] on input at bounding box center [784, 206] width 78 height 17
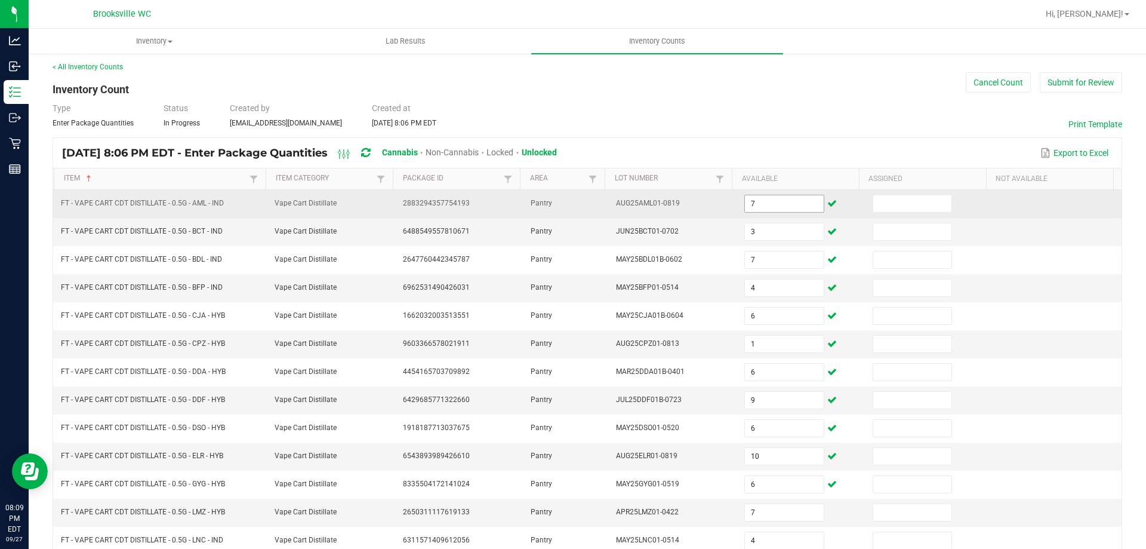
scroll to position [248, 0]
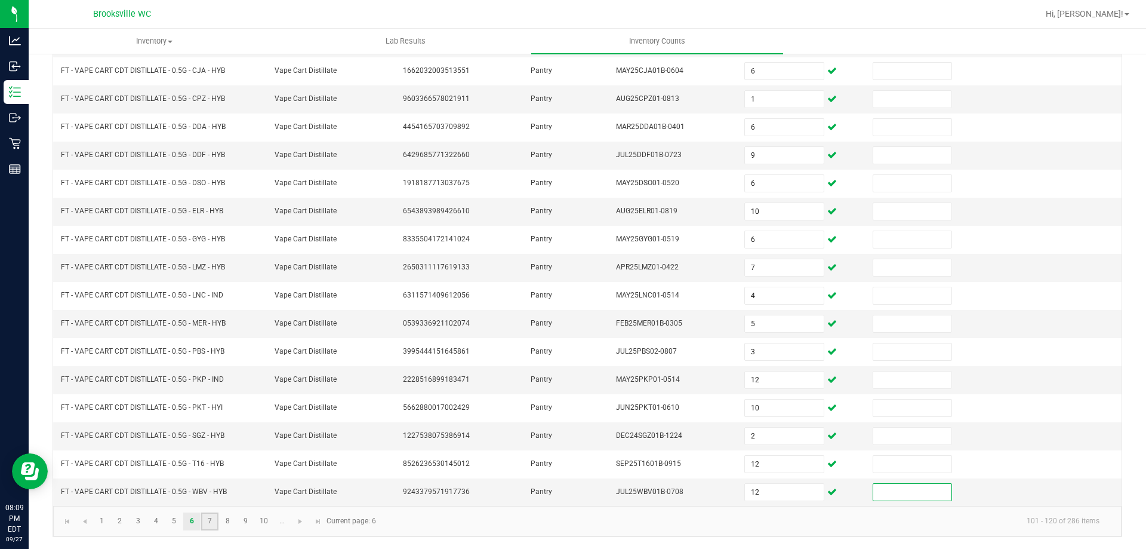
click at [213, 520] on link "7" at bounding box center [209, 521] width 17 height 18
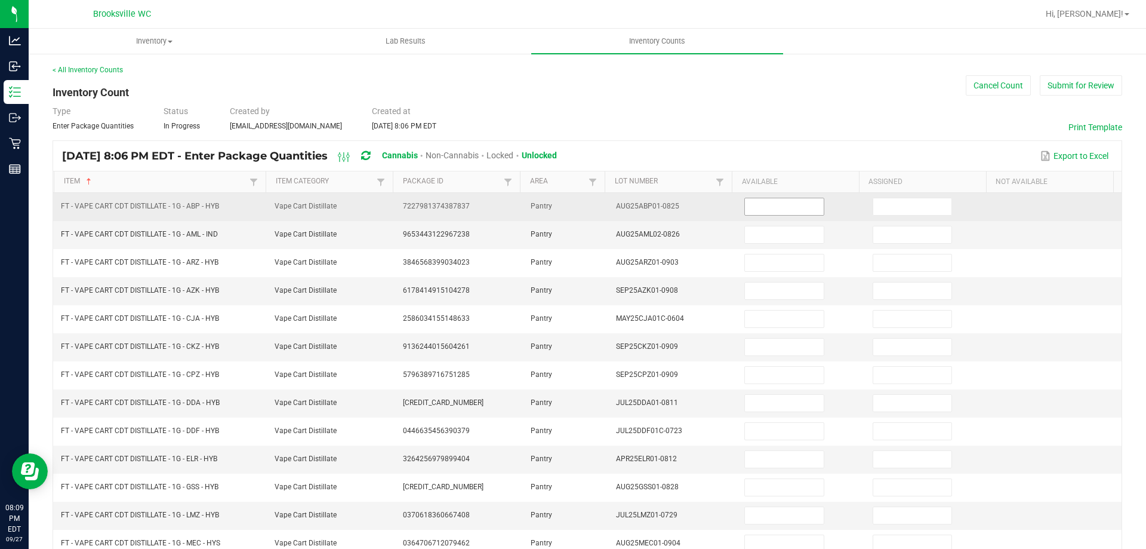
click at [770, 200] on input at bounding box center [784, 206] width 78 height 17
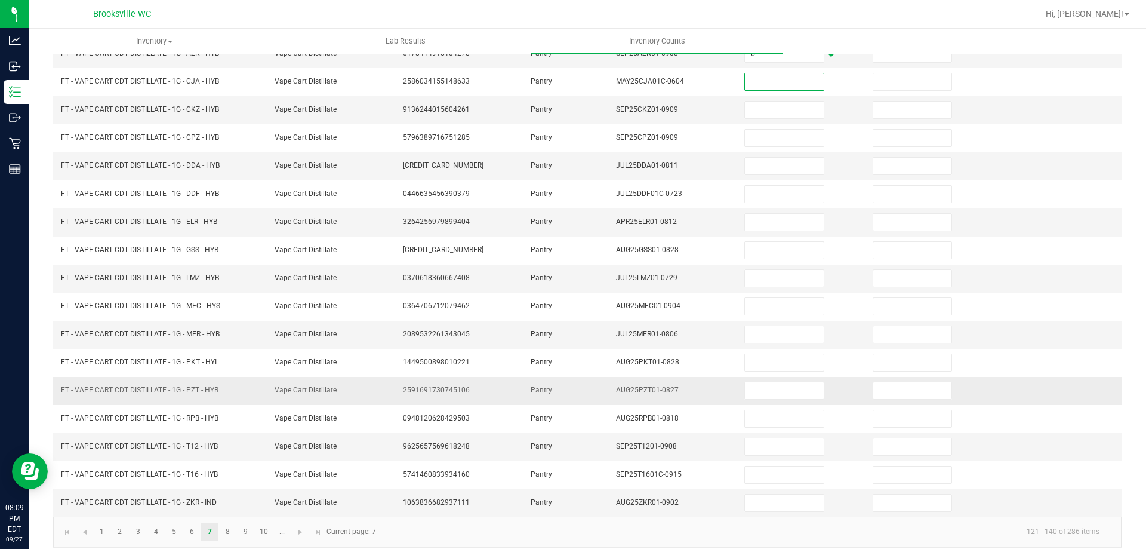
scroll to position [248, 0]
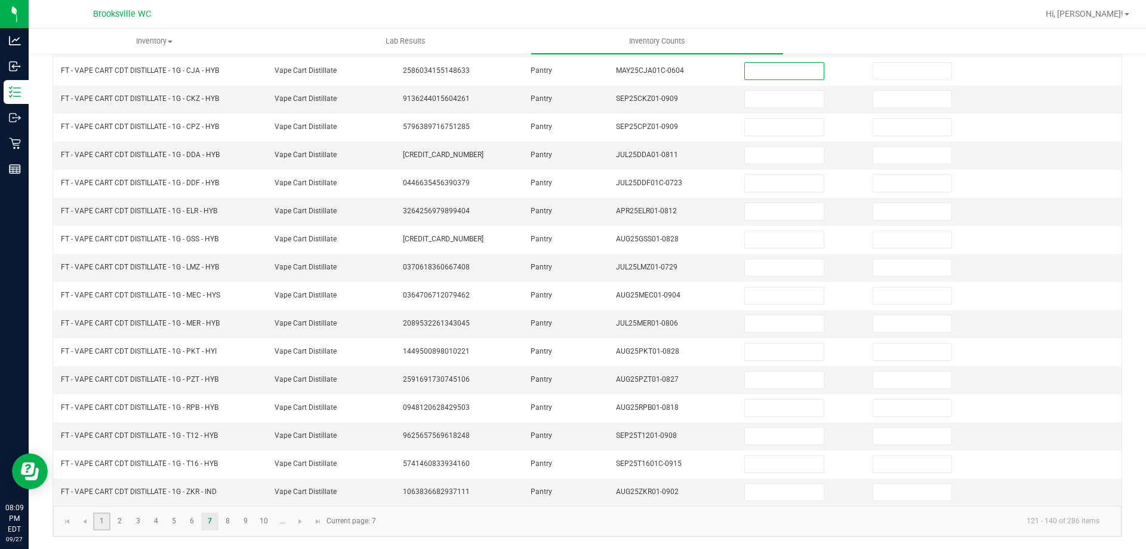
click at [104, 521] on link "1" at bounding box center [101, 521] width 17 height 18
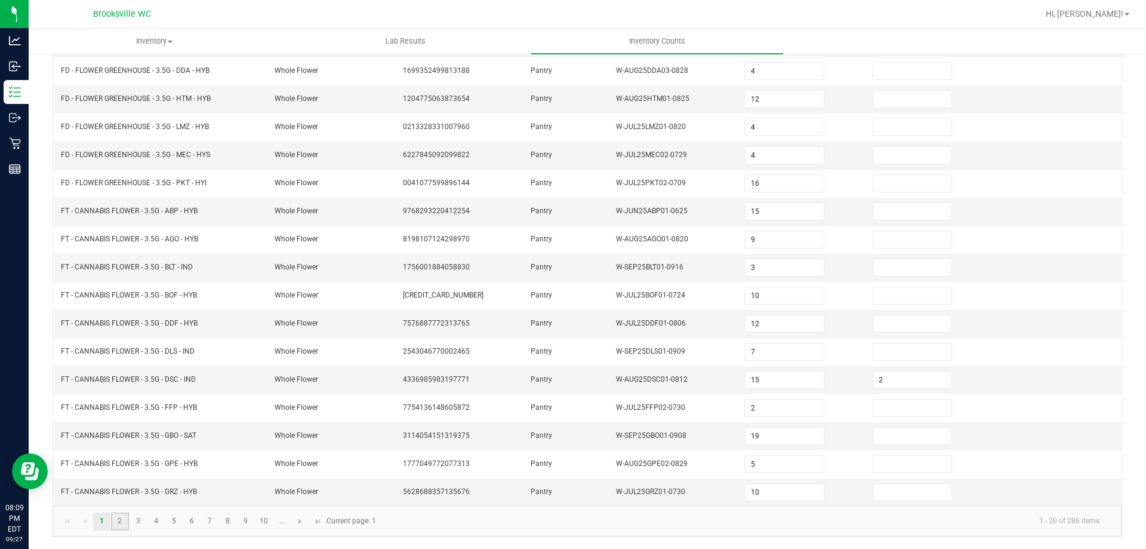
click at [122, 524] on link "2" at bounding box center [119, 521] width 17 height 18
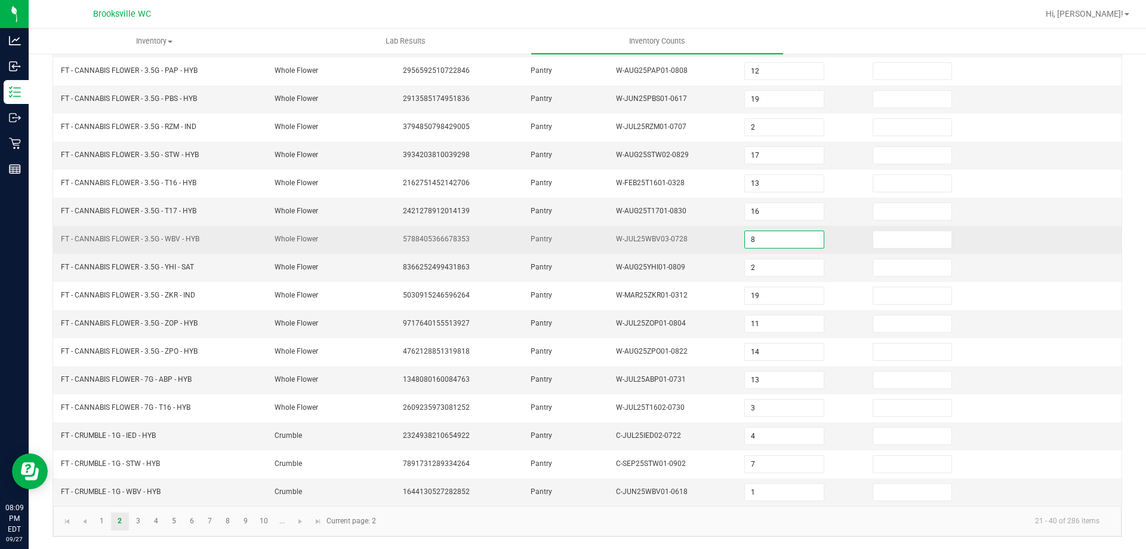
click at [746, 238] on input "8" at bounding box center [784, 239] width 78 height 17
click at [752, 238] on input "8" at bounding box center [784, 239] width 78 height 17
click at [751, 232] on input "8" at bounding box center [784, 239] width 78 height 17
click at [749, 236] on input "8" at bounding box center [784, 239] width 78 height 17
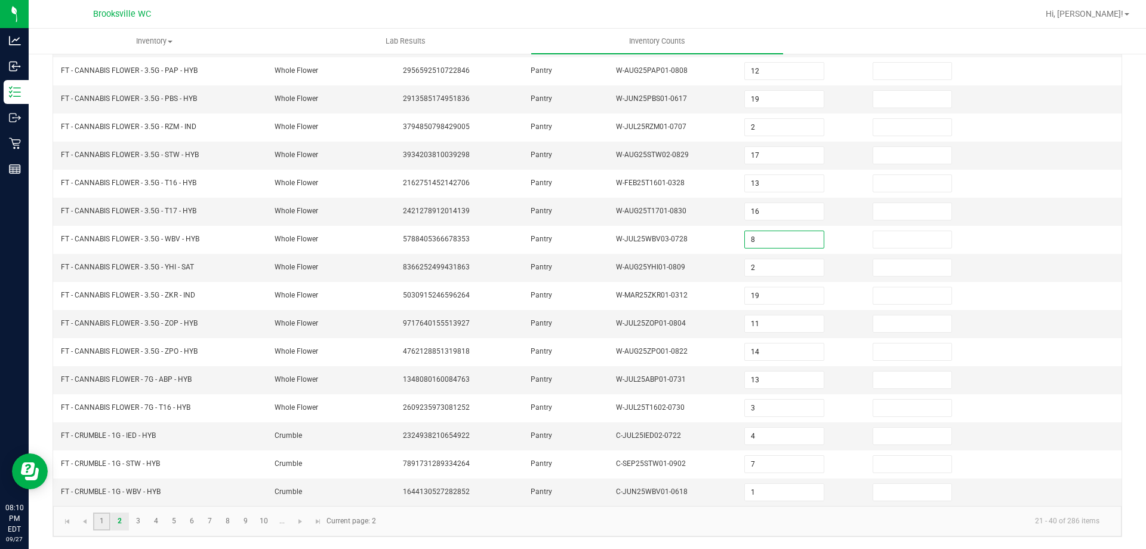
click at [108, 522] on link "1" at bounding box center [101, 521] width 17 height 18
click at [222, 322] on td "FT - CANNABIS FLOWER - 3.5G - DDF - HYB" at bounding box center [161, 324] width 214 height 28
click at [768, 319] on input "12" at bounding box center [784, 323] width 78 height 17
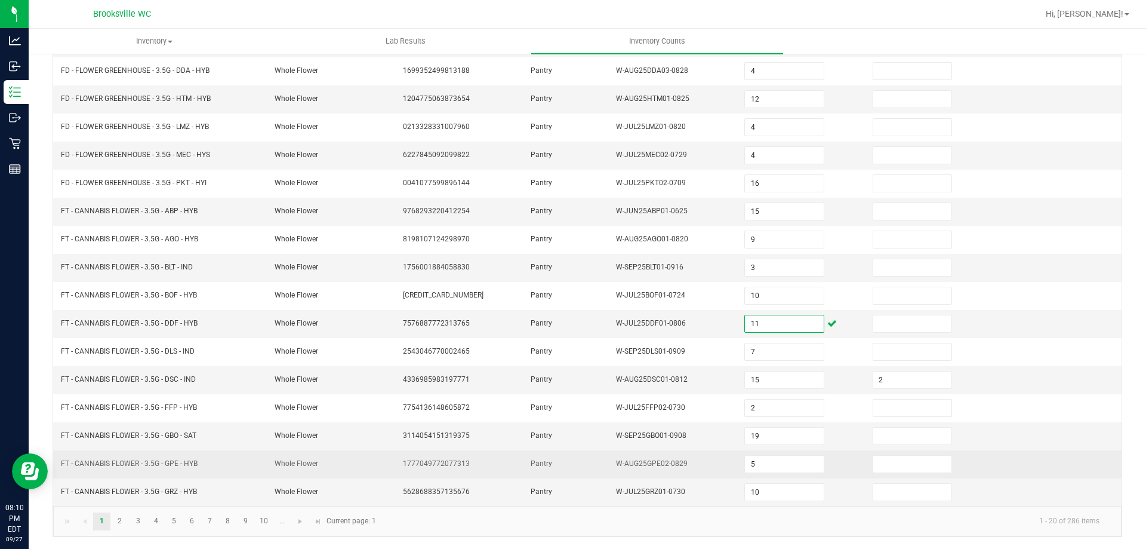
click at [340, 466] on td "Whole Flower" at bounding box center [331, 464] width 128 height 28
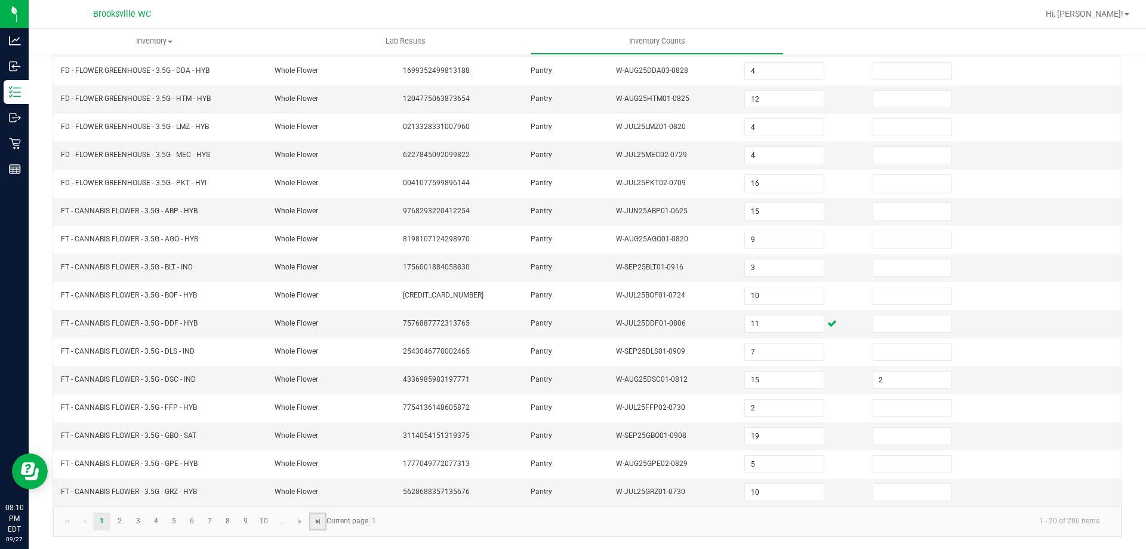
click at [319, 522] on span "Go to the last page" at bounding box center [318, 521] width 10 height 10
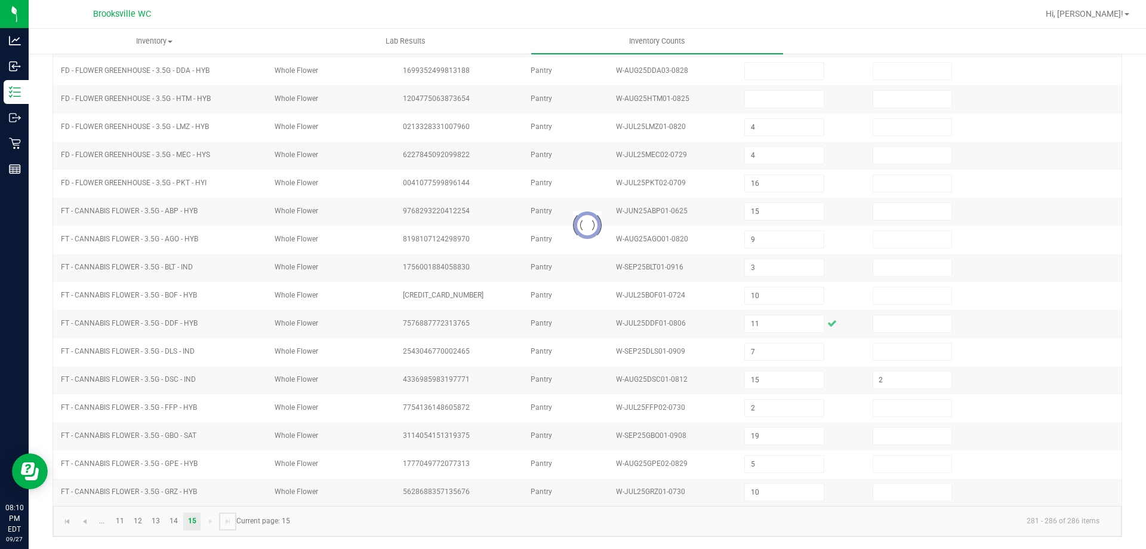
scroll to position [0, 0]
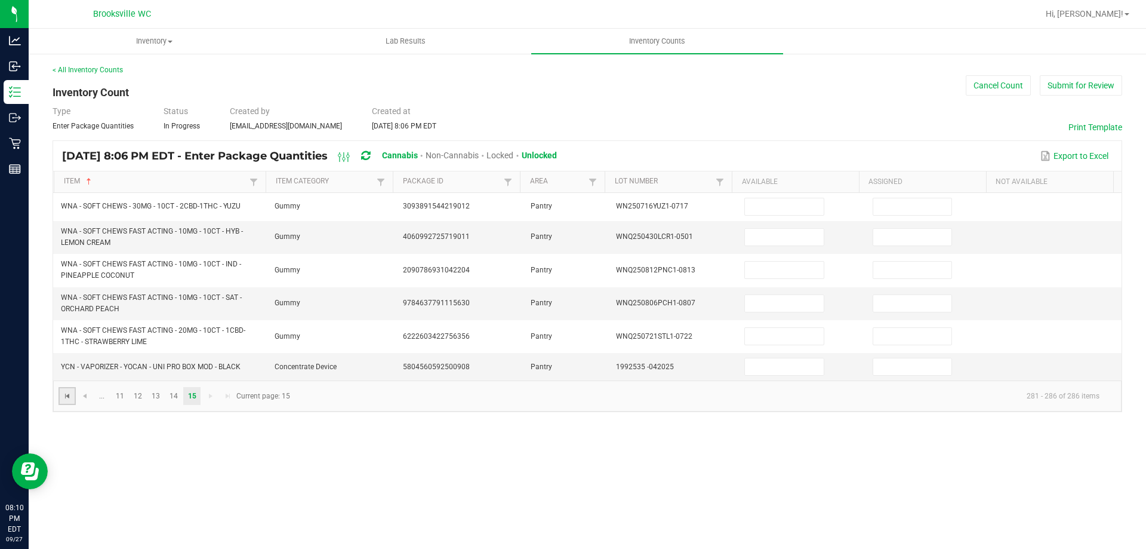
click at [70, 395] on span "Go to the first page" at bounding box center [68, 396] width 10 height 10
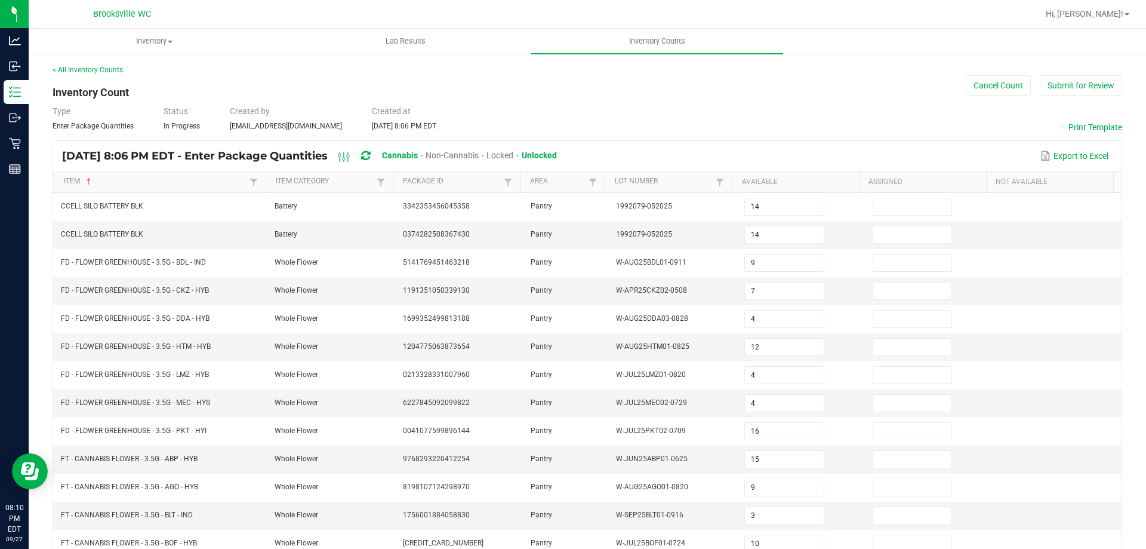
scroll to position [248, 0]
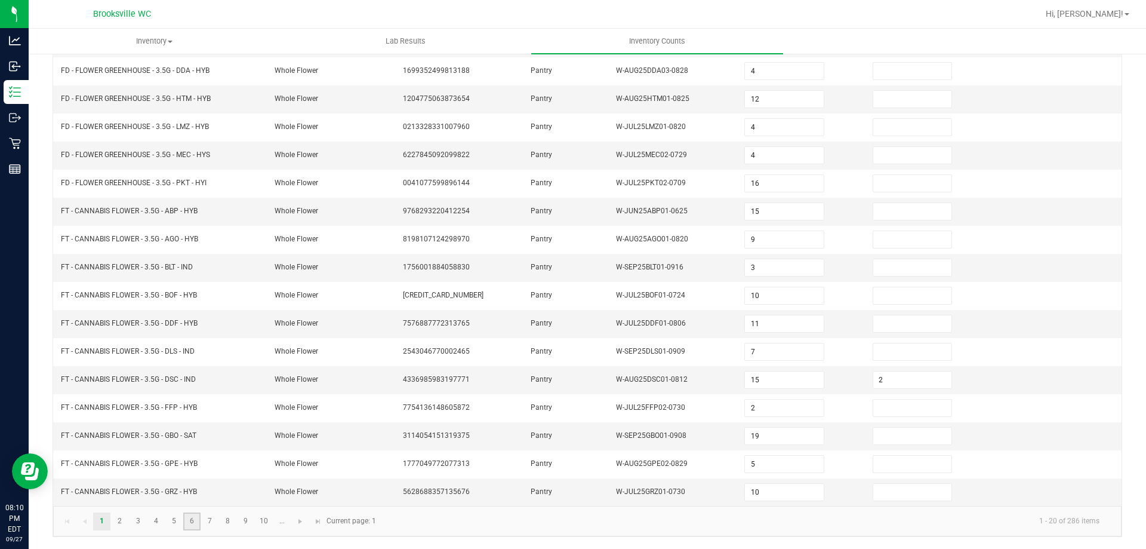
click at [194, 524] on link "6" at bounding box center [191, 521] width 17 height 18
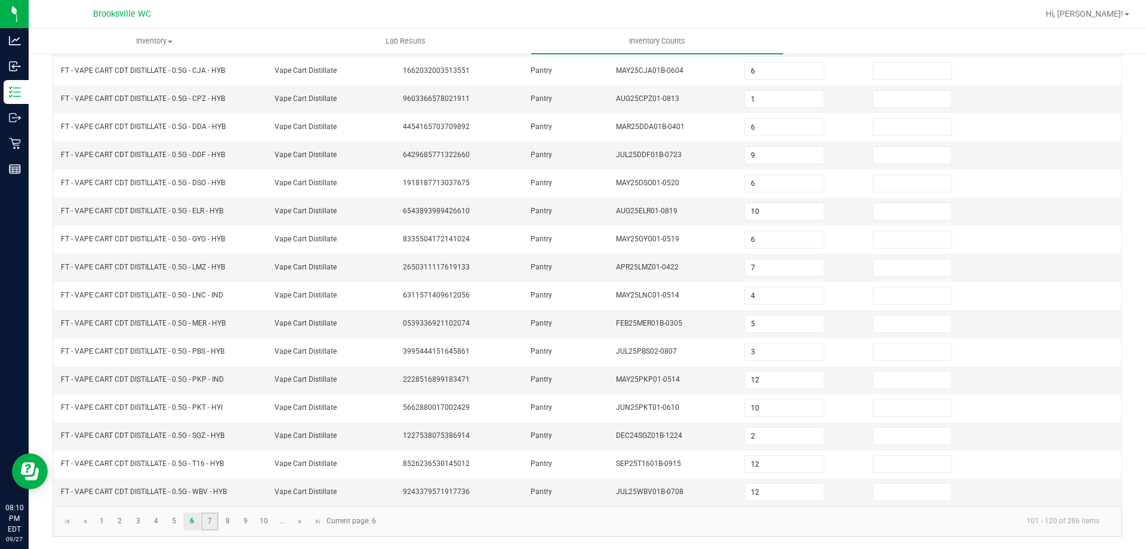
click at [217, 524] on link "7" at bounding box center [209, 521] width 17 height 18
click at [232, 524] on link "8" at bounding box center [227, 521] width 17 height 18
click at [206, 522] on link "7" at bounding box center [209, 521] width 17 height 18
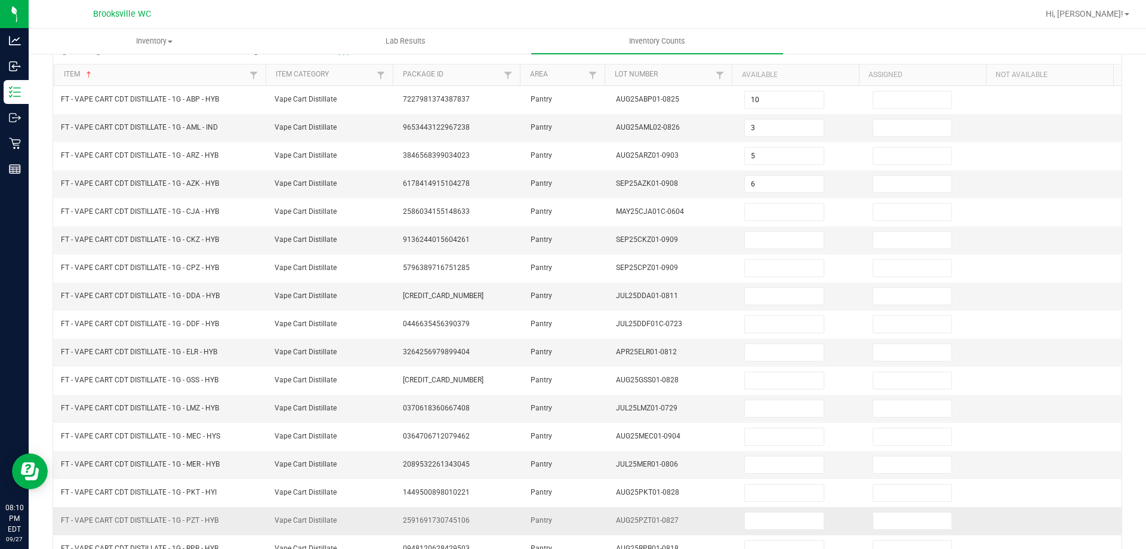
scroll to position [0, 0]
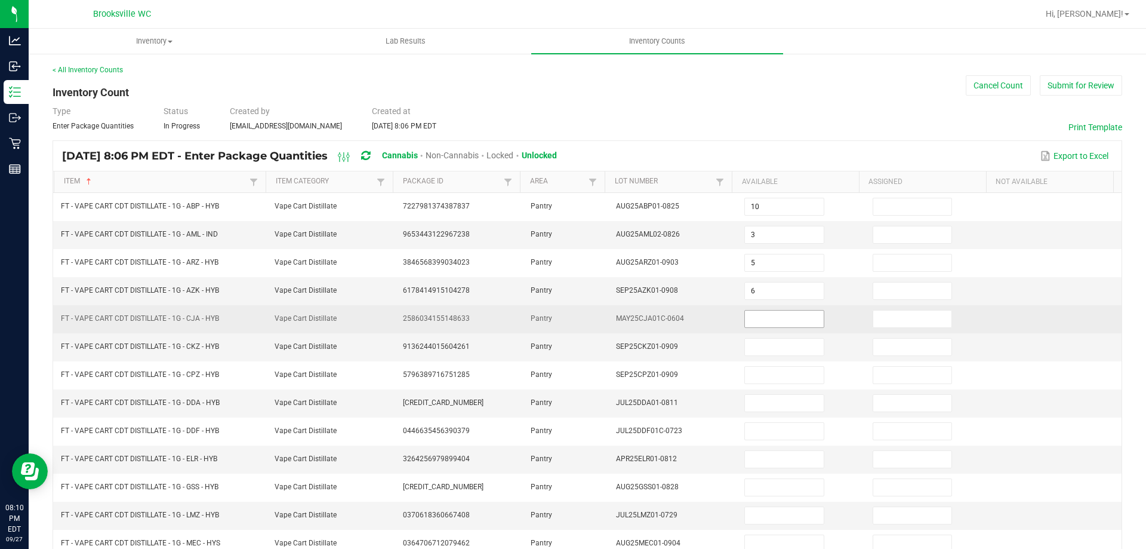
click at [745, 319] on input at bounding box center [784, 318] width 78 height 17
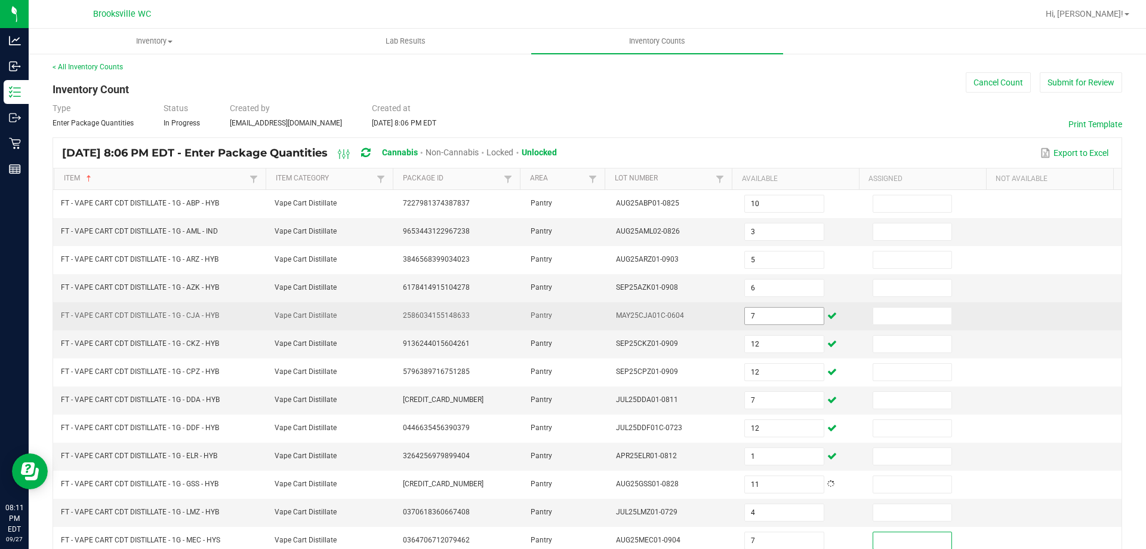
scroll to position [248, 0]
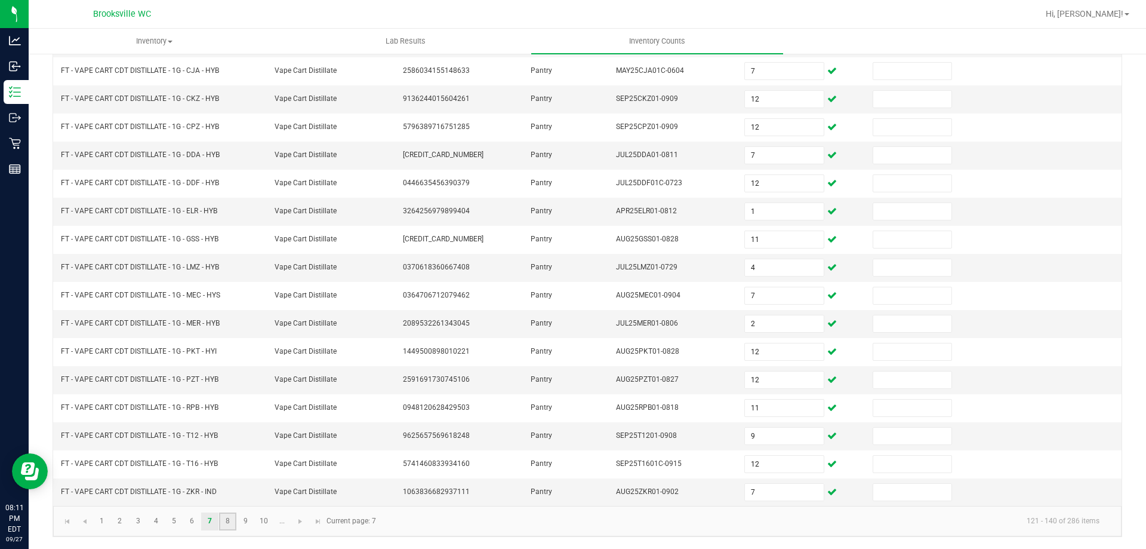
click at [230, 520] on link "8" at bounding box center [227, 521] width 17 height 18
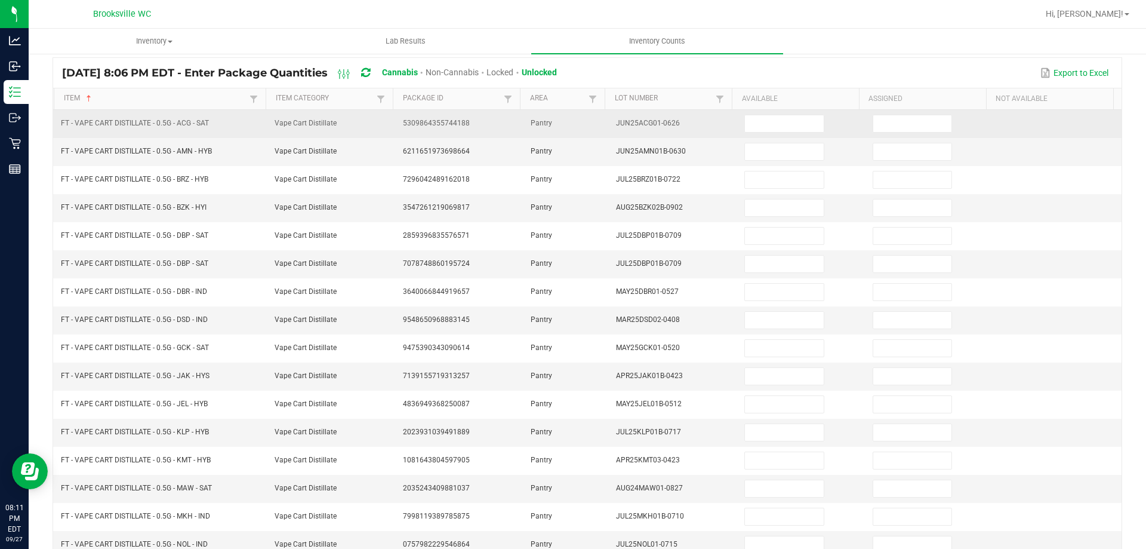
scroll to position [0, 0]
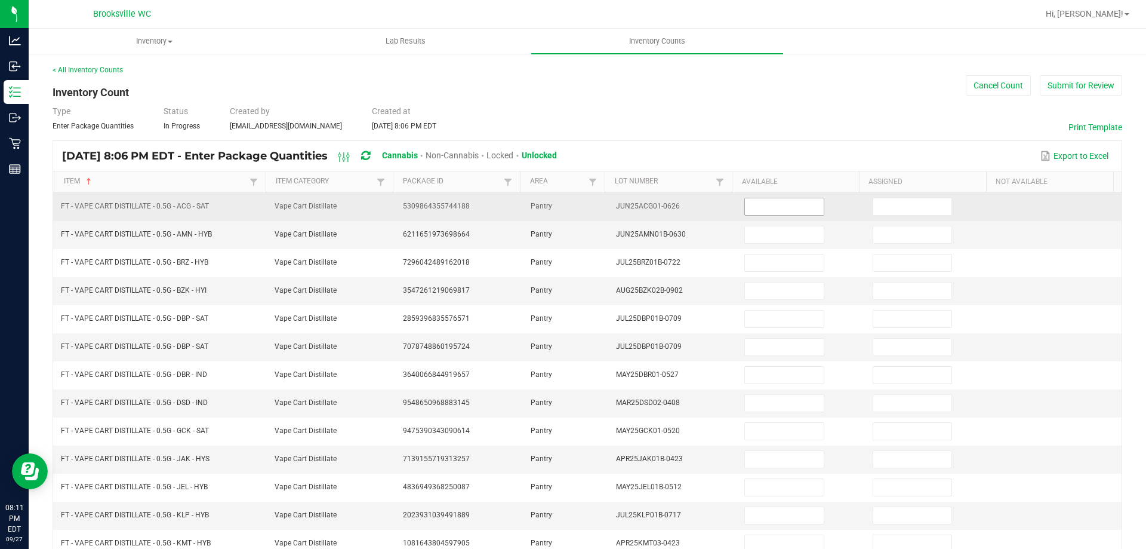
click at [774, 205] on input at bounding box center [784, 206] width 78 height 17
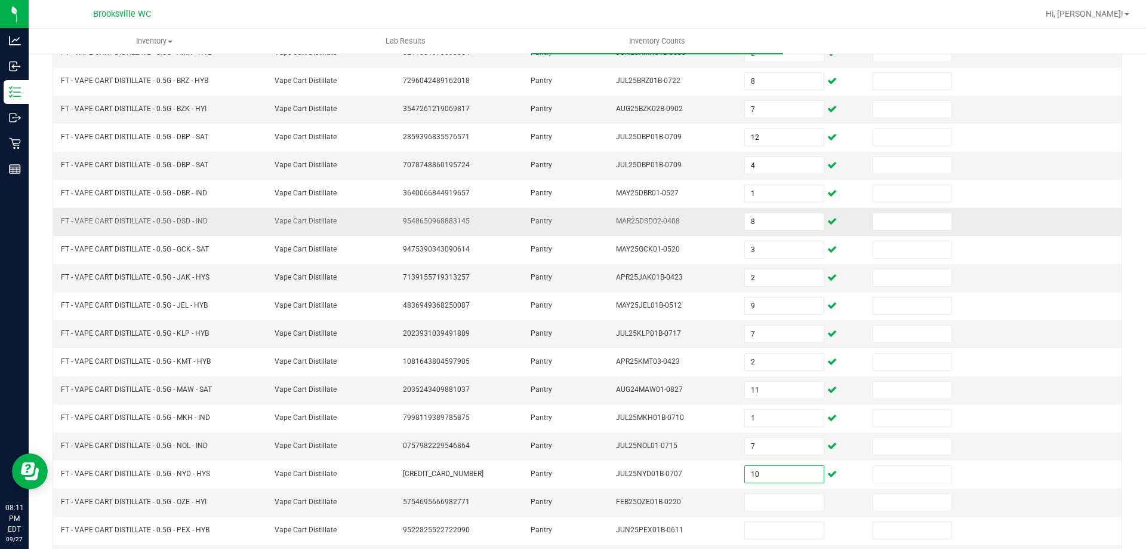
scroll to position [69, 0]
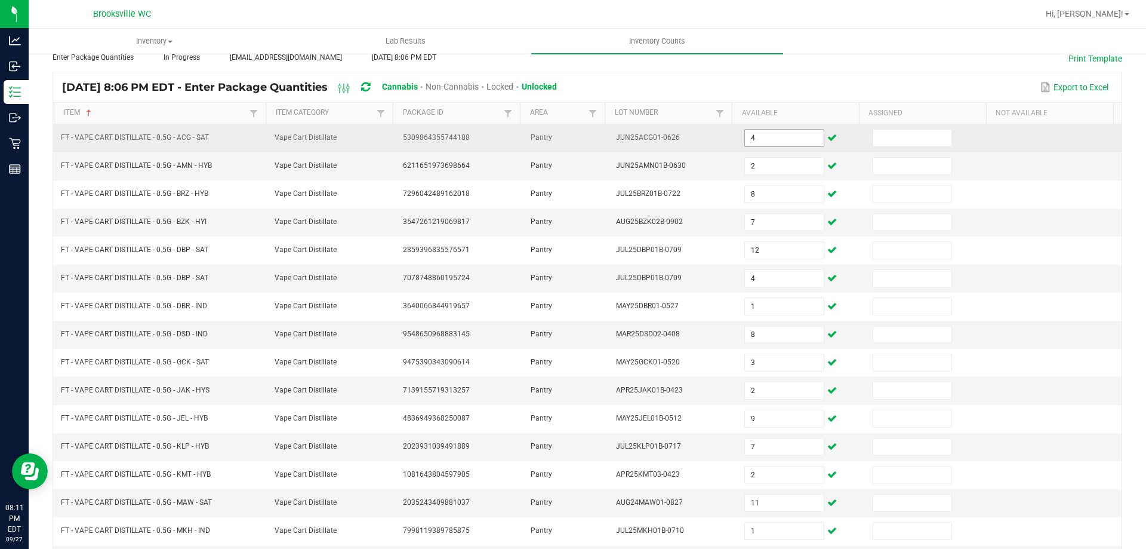
click at [773, 136] on input "4" at bounding box center [784, 138] width 78 height 17
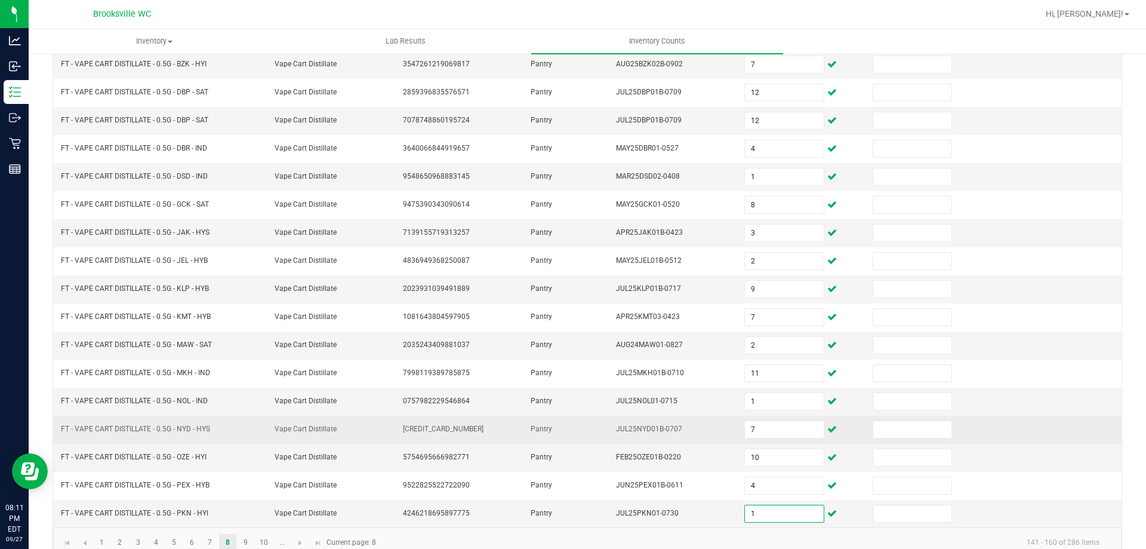
scroll to position [248, 0]
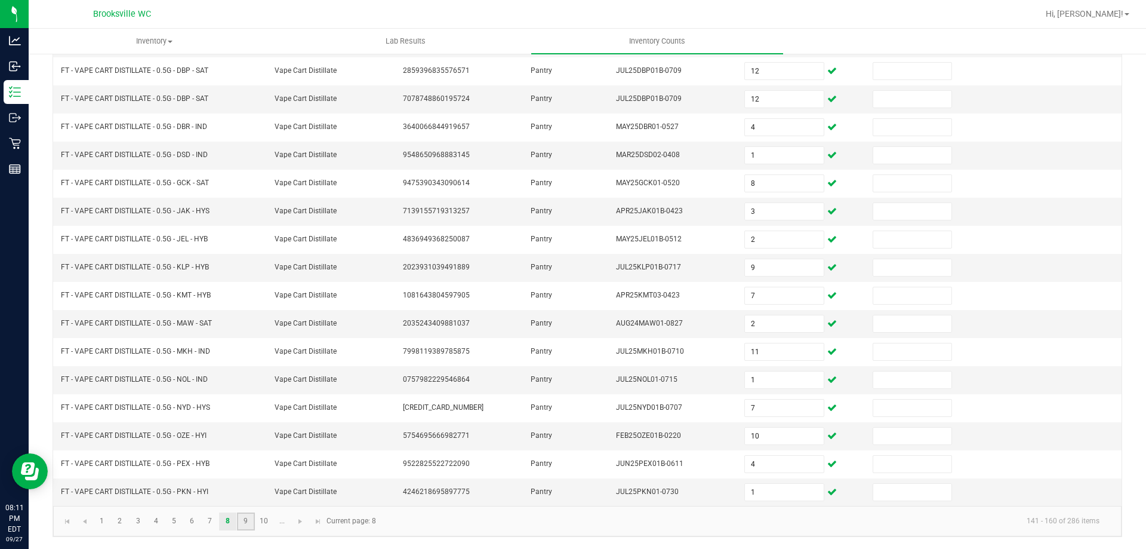
click at [244, 528] on link "9" at bounding box center [245, 521] width 17 height 18
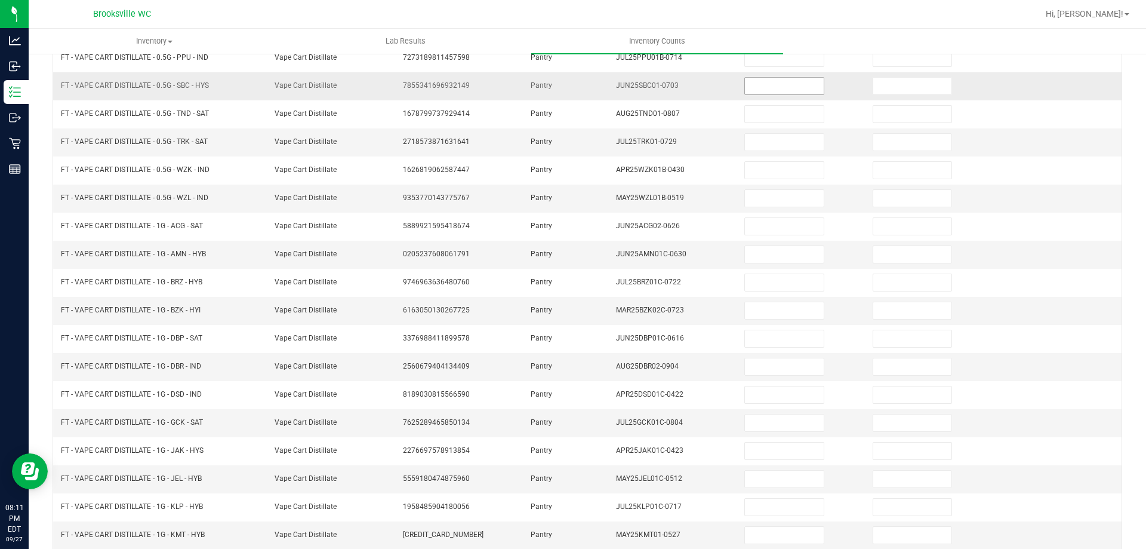
scroll to position [0, 0]
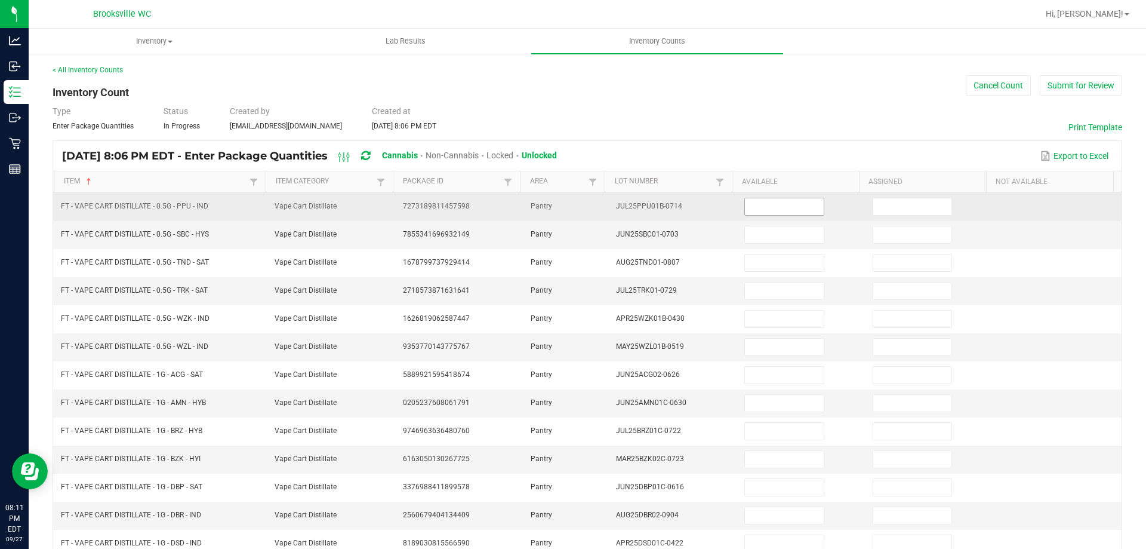
click at [770, 210] on input at bounding box center [784, 206] width 78 height 17
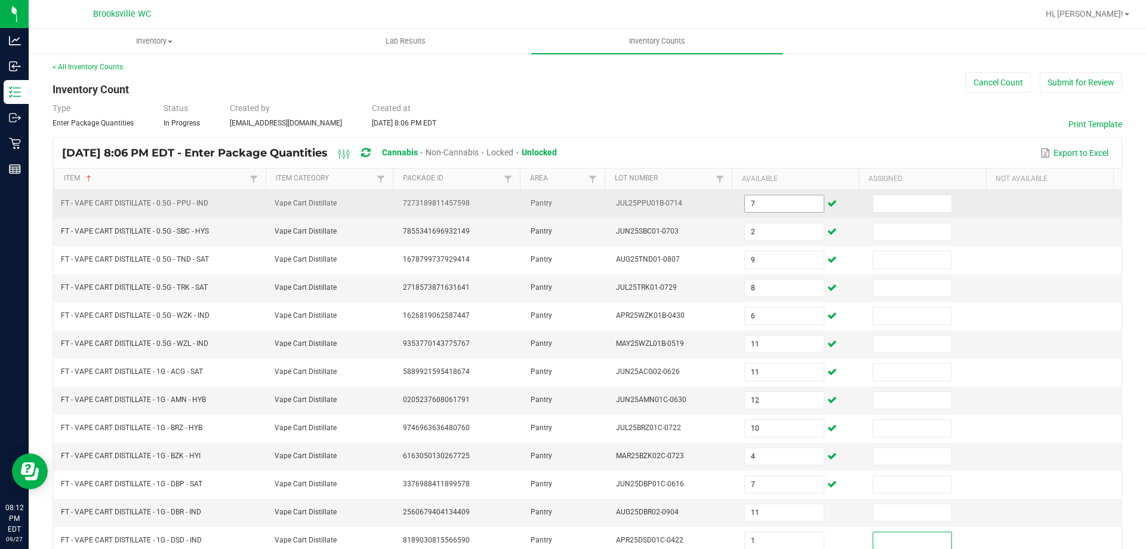
scroll to position [248, 0]
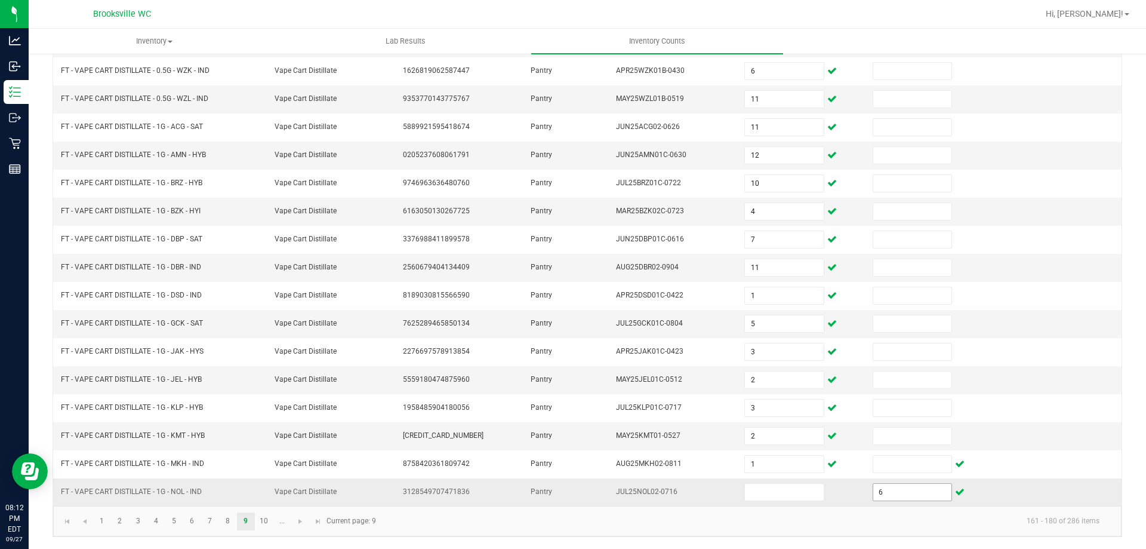
click at [902, 485] on input "6" at bounding box center [913, 492] width 78 height 17
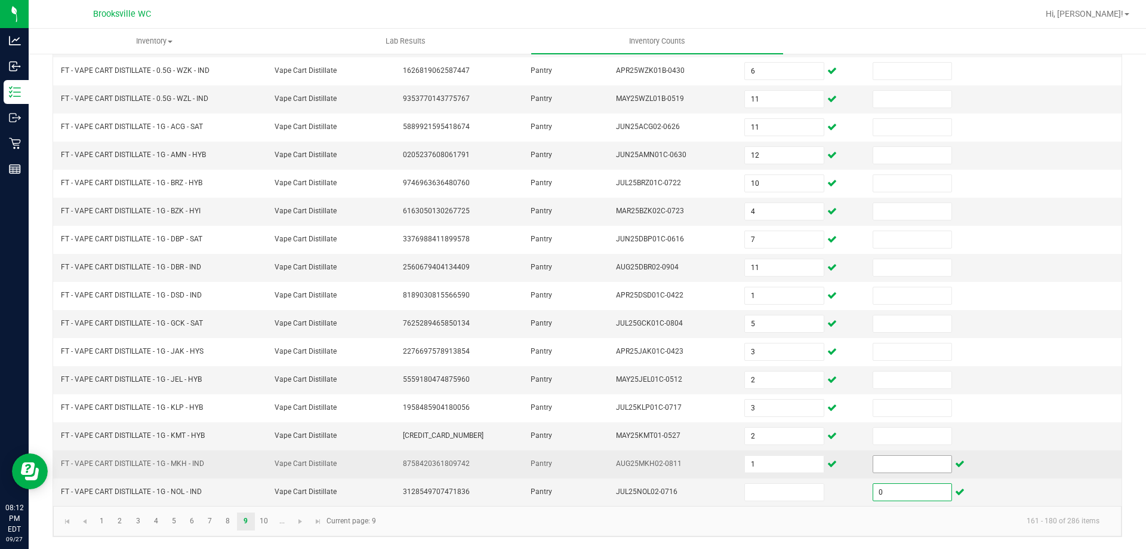
click at [899, 469] on input at bounding box center [913, 464] width 78 height 17
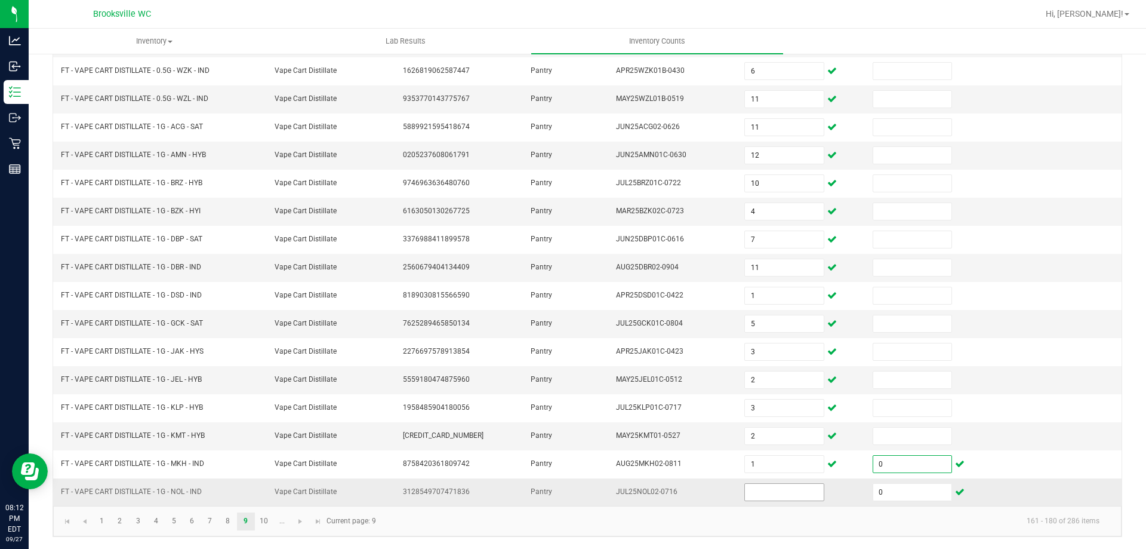
click at [780, 483] on span at bounding box center [784, 492] width 79 height 18
click at [768, 485] on input at bounding box center [784, 492] width 78 height 17
click at [266, 515] on link "10" at bounding box center [264, 521] width 17 height 18
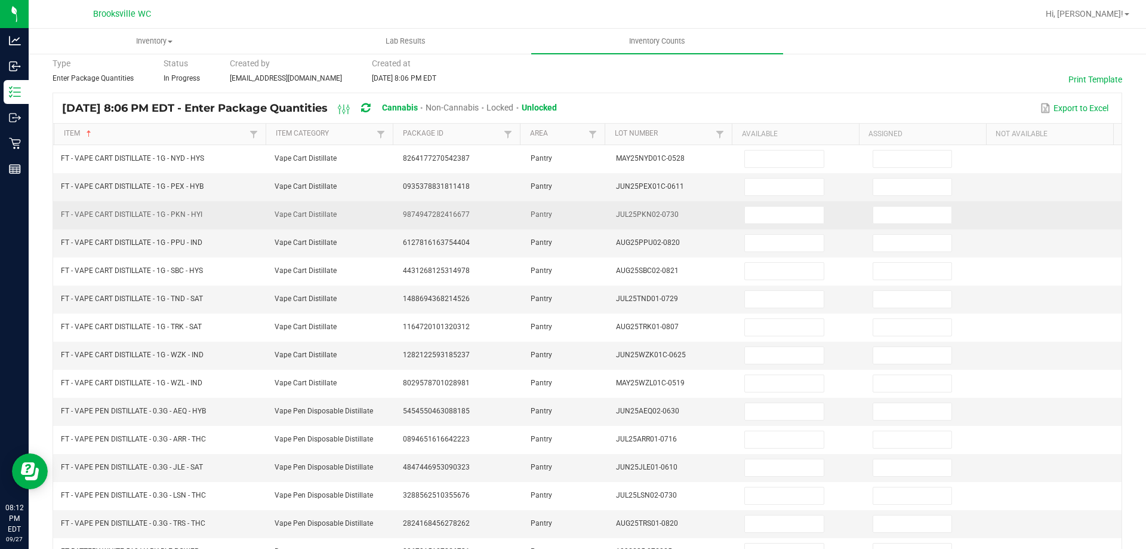
scroll to position [0, 0]
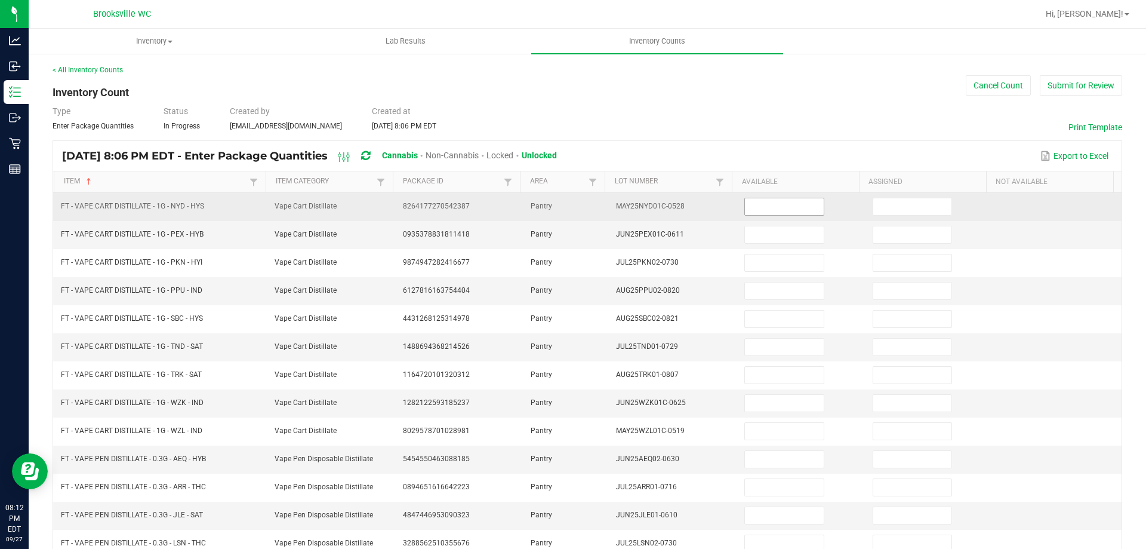
click at [769, 205] on input at bounding box center [784, 206] width 78 height 17
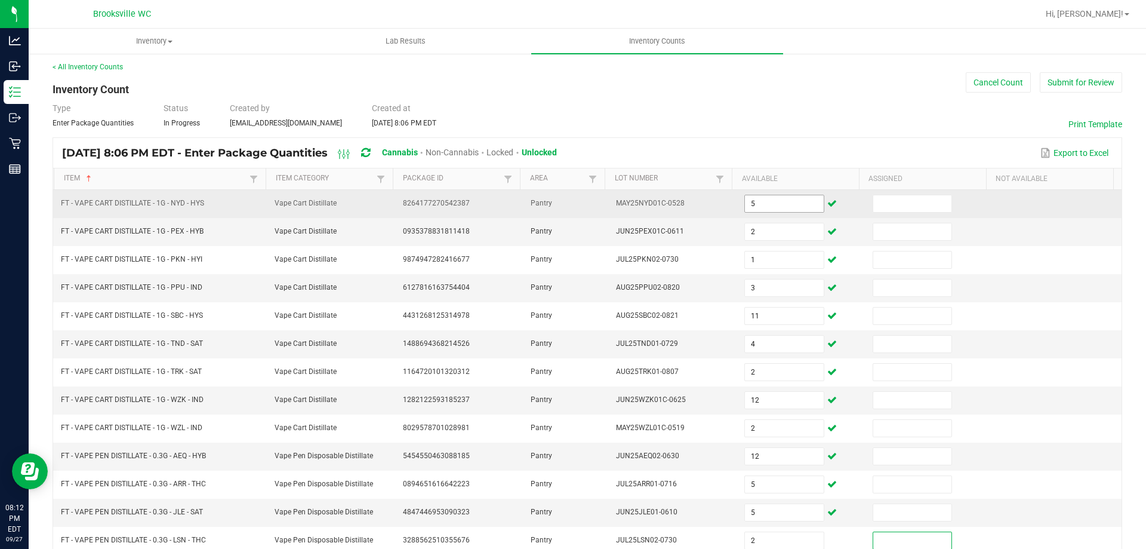
scroll to position [248, 0]
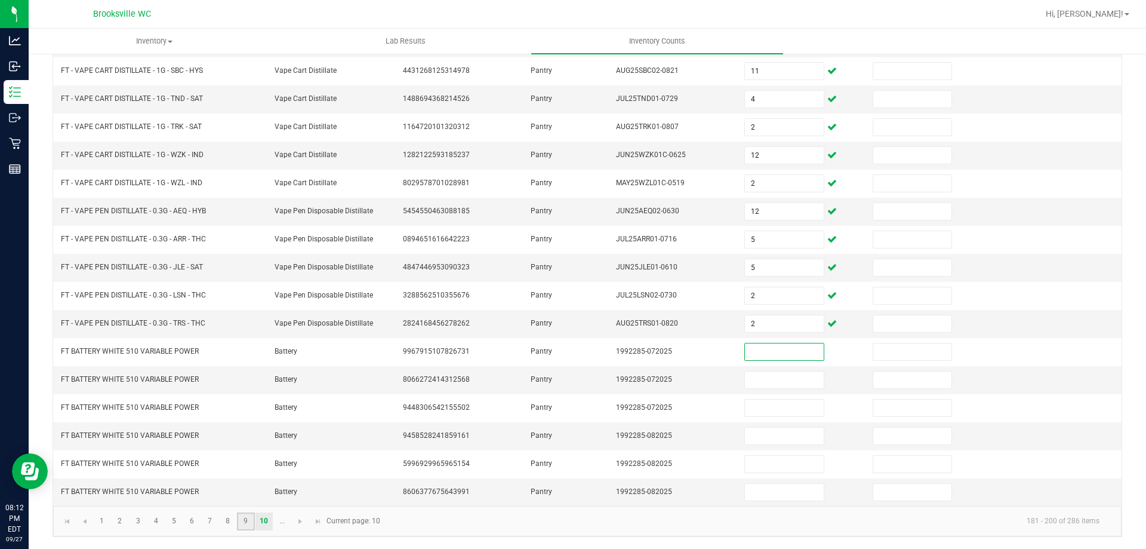
click at [243, 522] on link "9" at bounding box center [245, 521] width 17 height 18
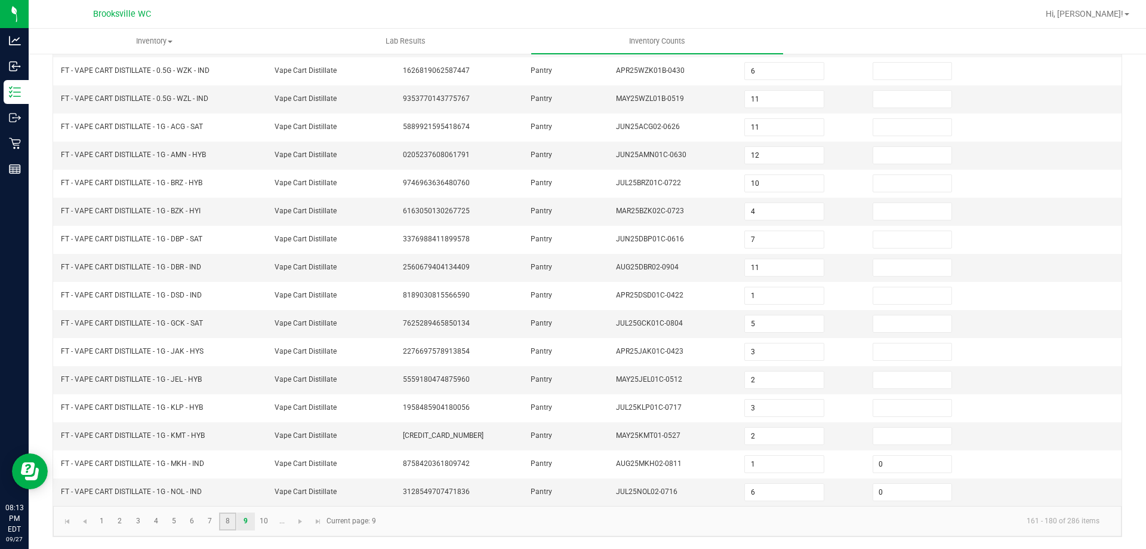
click at [226, 520] on link "8" at bounding box center [227, 521] width 17 height 18
click at [758, 156] on input "1" at bounding box center [784, 155] width 78 height 17
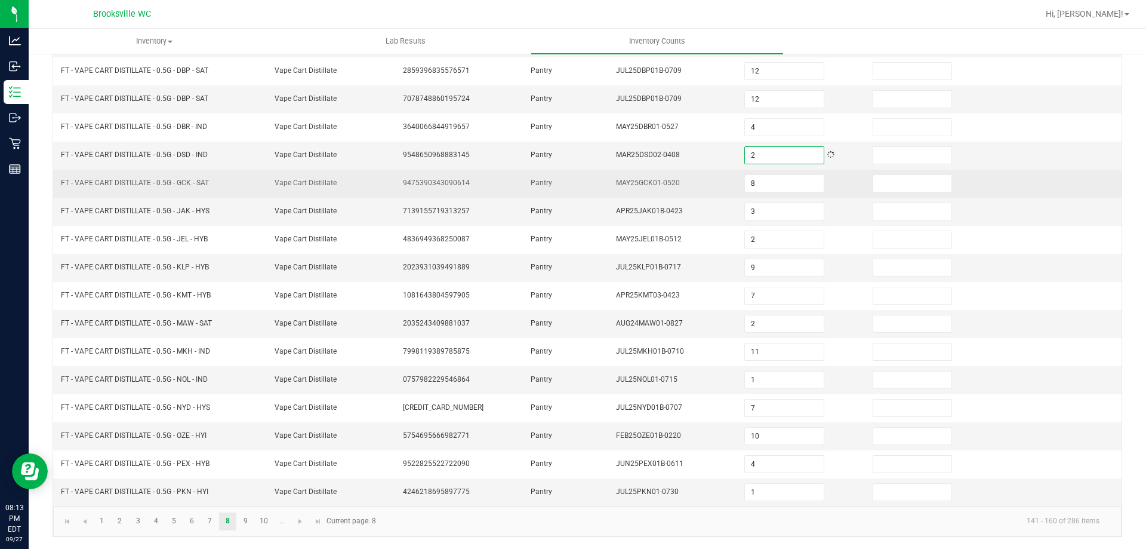
click at [592, 187] on td "Pantry" at bounding box center [566, 184] width 85 height 28
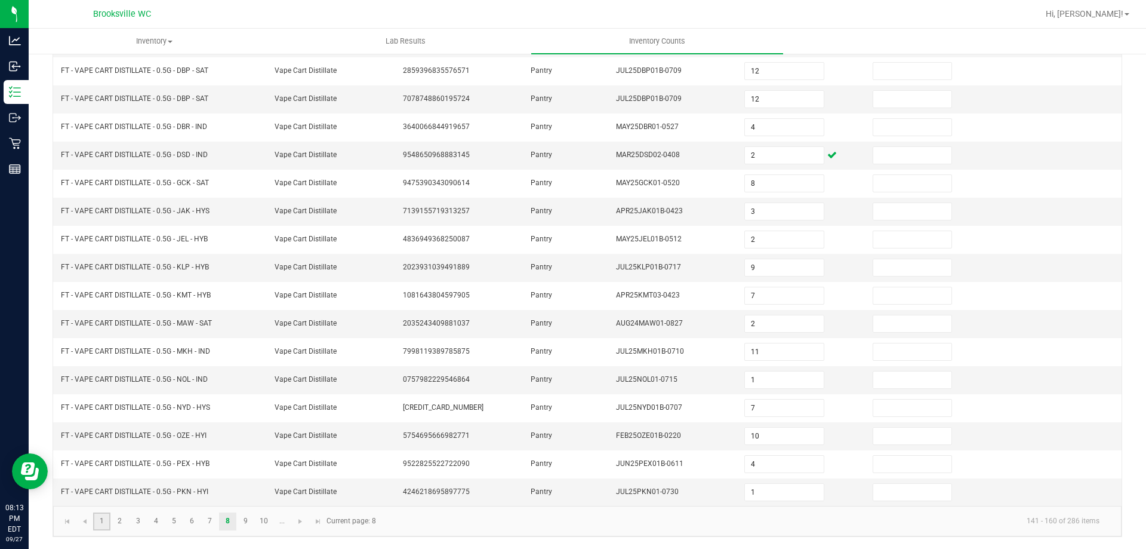
click at [101, 518] on link "1" at bounding box center [101, 521] width 17 height 18
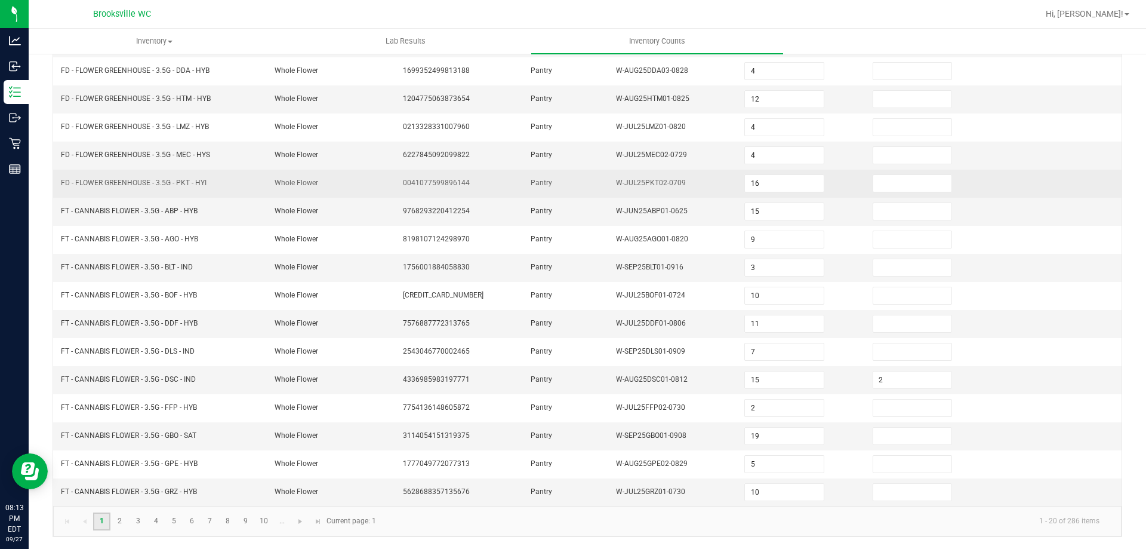
scroll to position [128, 0]
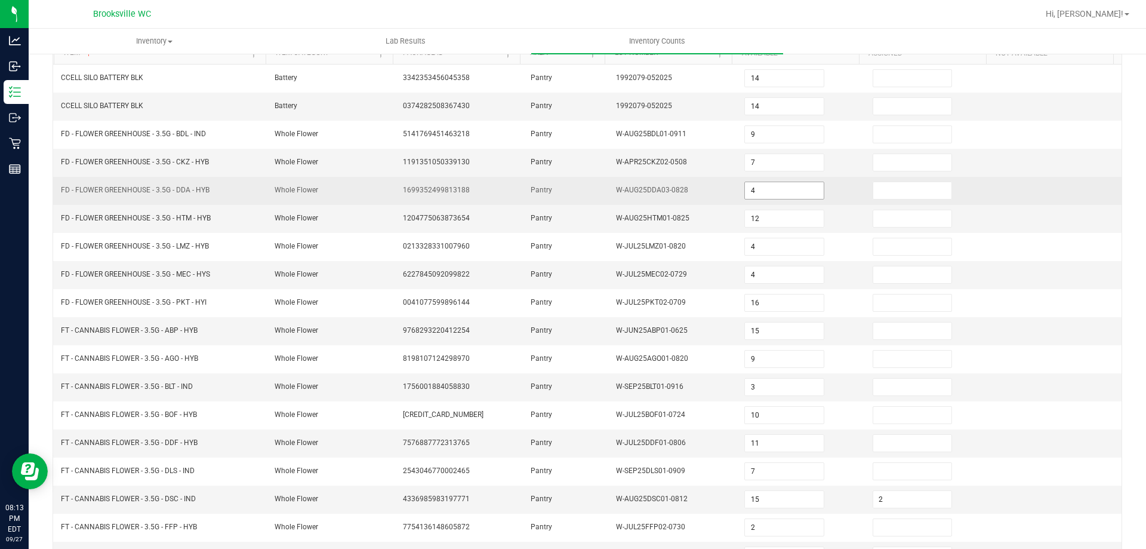
click at [755, 184] on input "4" at bounding box center [784, 190] width 78 height 17
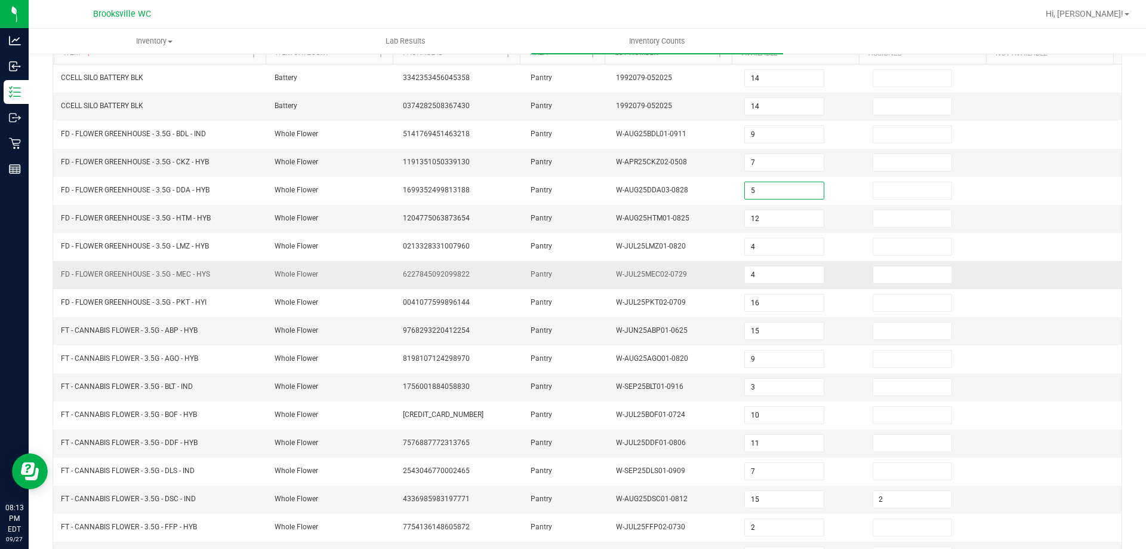
click at [568, 270] on td "Pantry" at bounding box center [566, 275] width 85 height 28
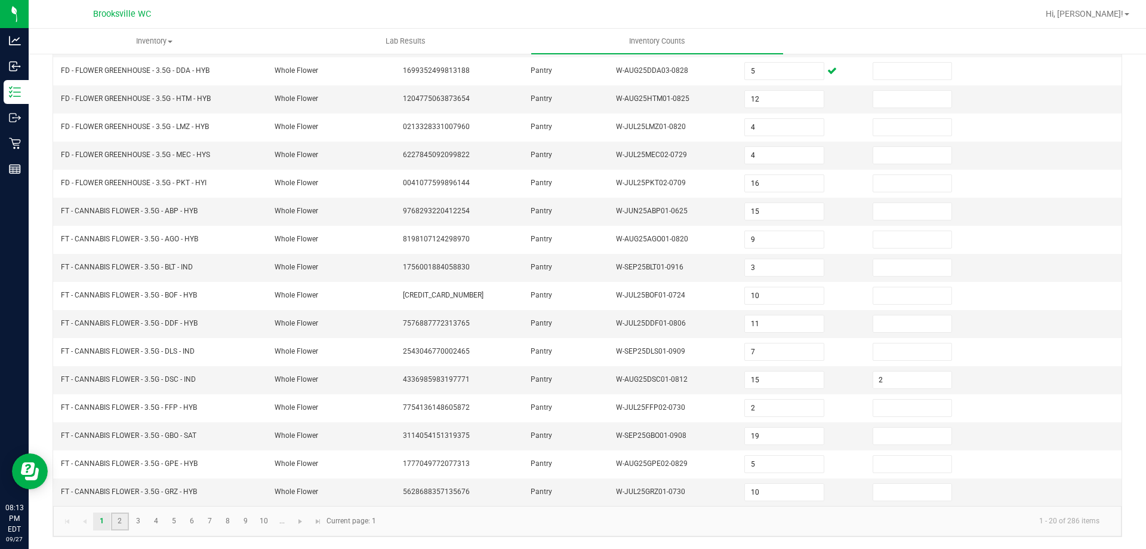
click at [122, 516] on link "2" at bounding box center [119, 521] width 17 height 18
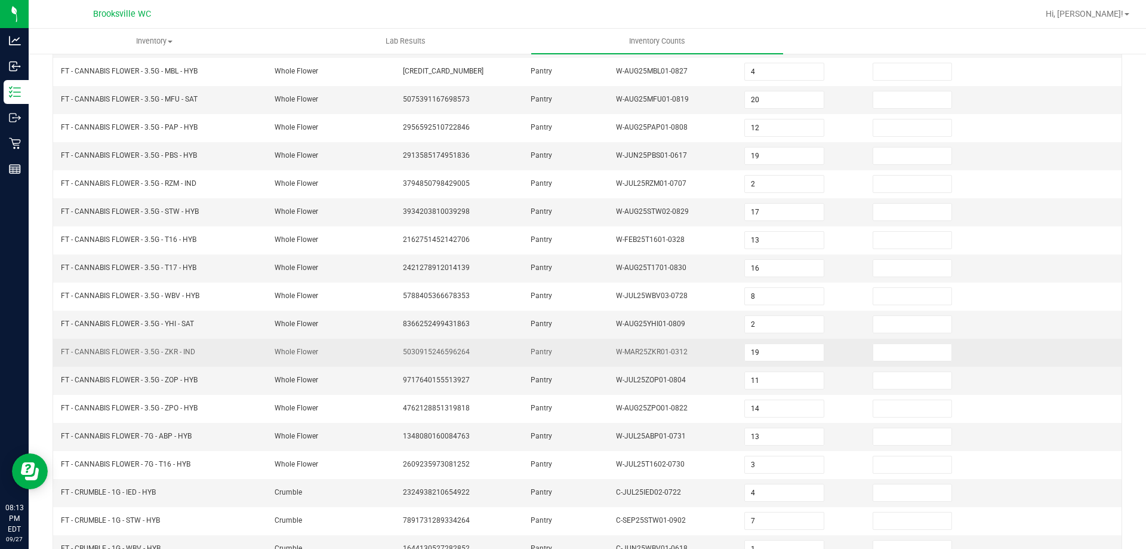
scroll to position [128, 0]
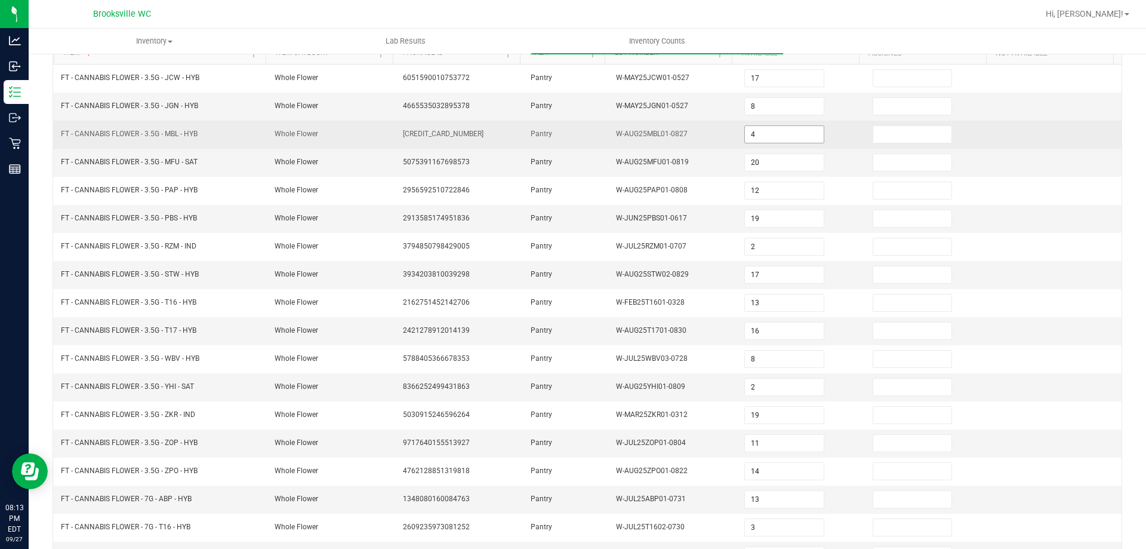
click at [775, 133] on input "4" at bounding box center [784, 134] width 78 height 17
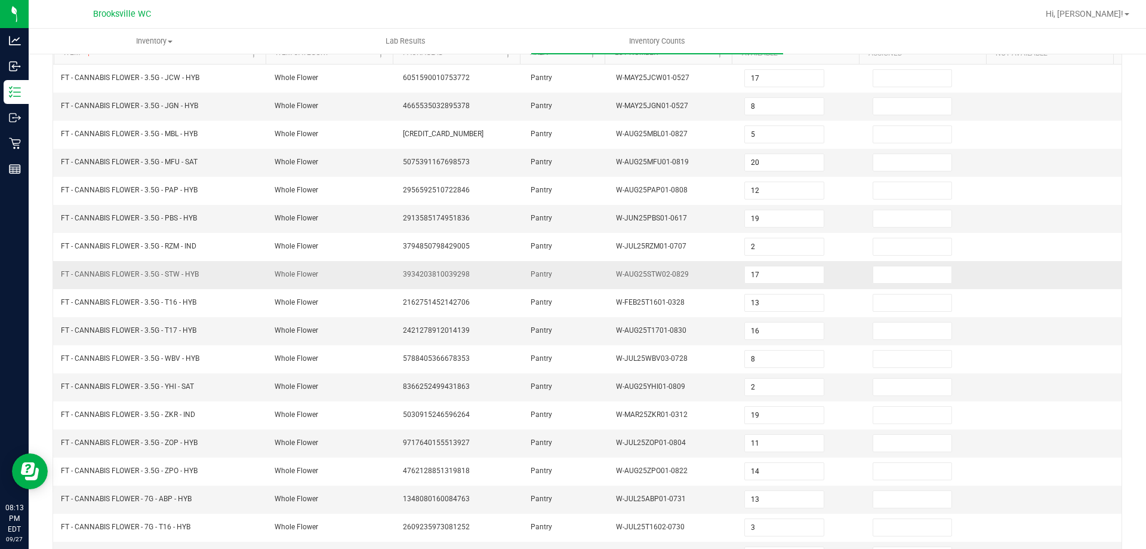
click at [531, 272] on span "Pantry" at bounding box center [541, 274] width 21 height 8
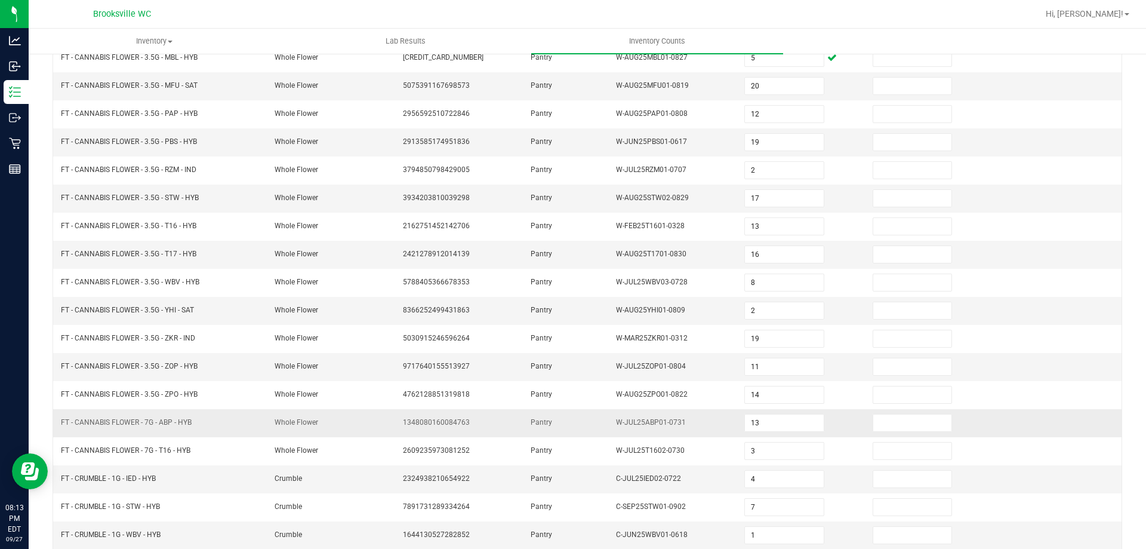
scroll to position [248, 0]
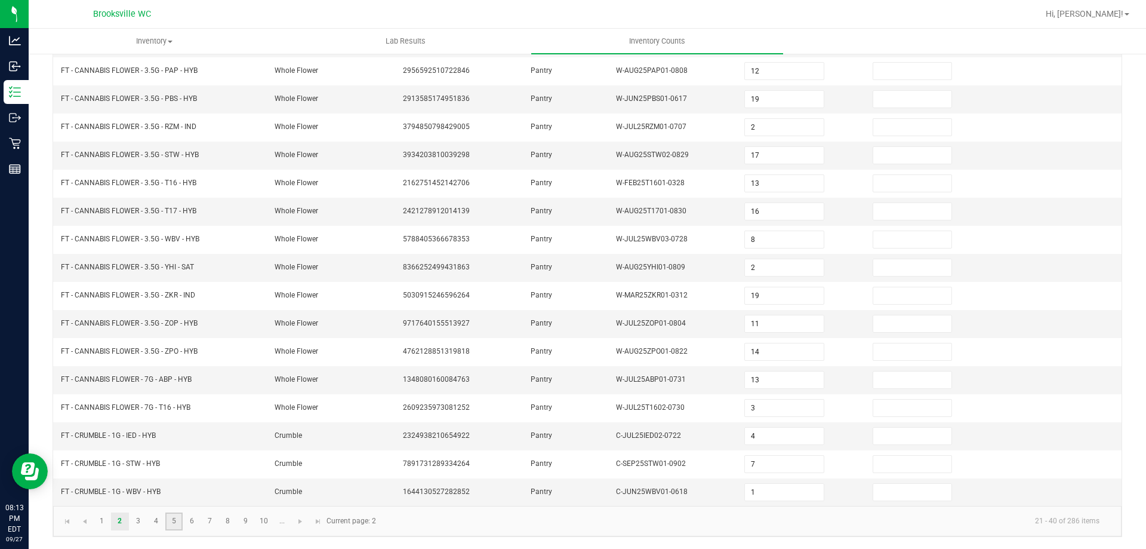
click at [173, 523] on link "5" at bounding box center [173, 521] width 17 height 18
click at [265, 518] on link "10" at bounding box center [264, 521] width 17 height 18
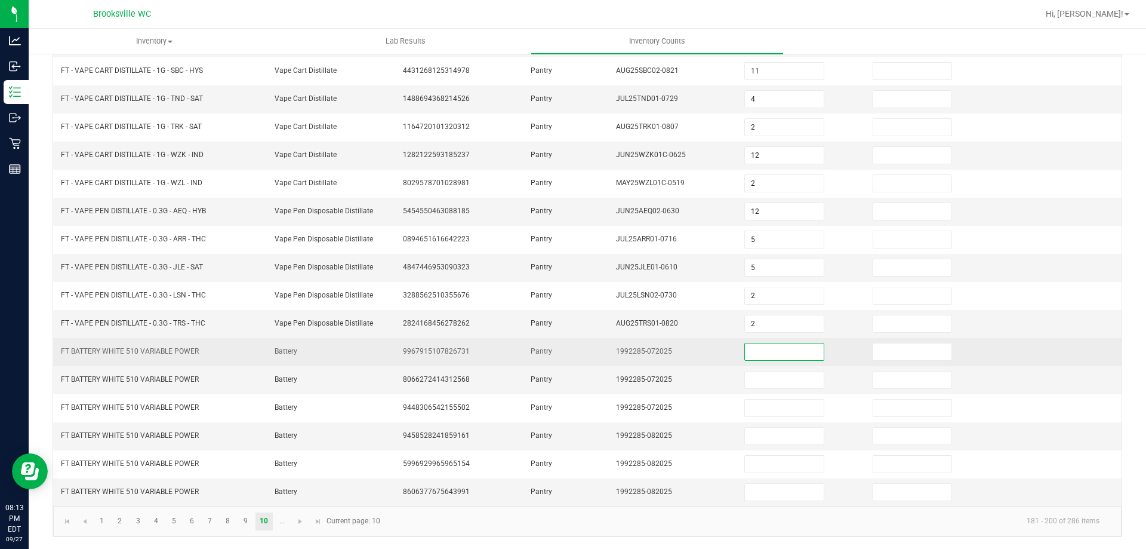
click at [768, 352] on input at bounding box center [784, 351] width 78 height 17
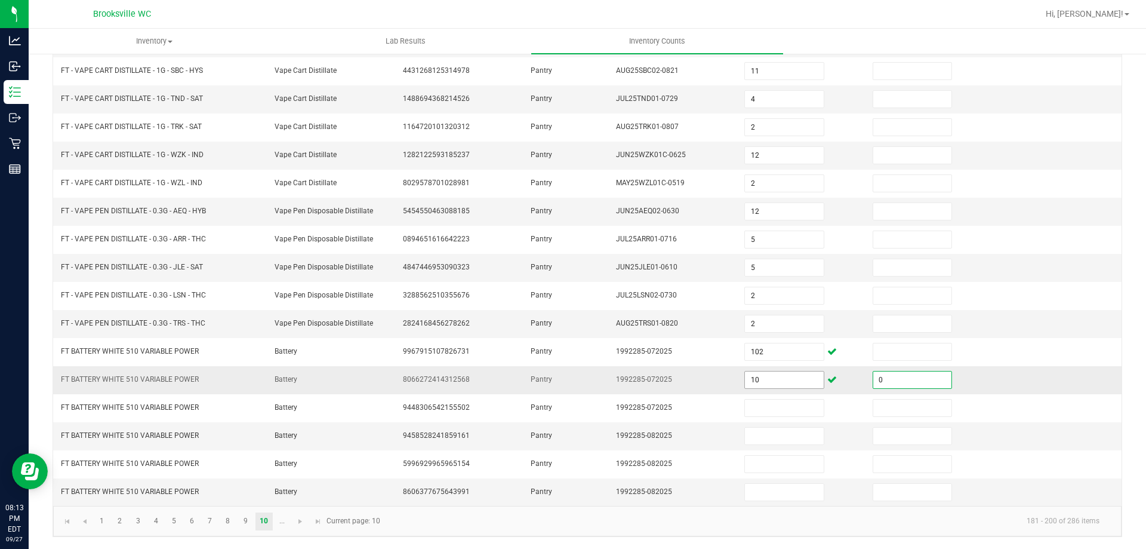
click at [764, 385] on input "10" at bounding box center [784, 379] width 78 height 17
click at [301, 524] on span "Go to the next page" at bounding box center [301, 521] width 10 height 10
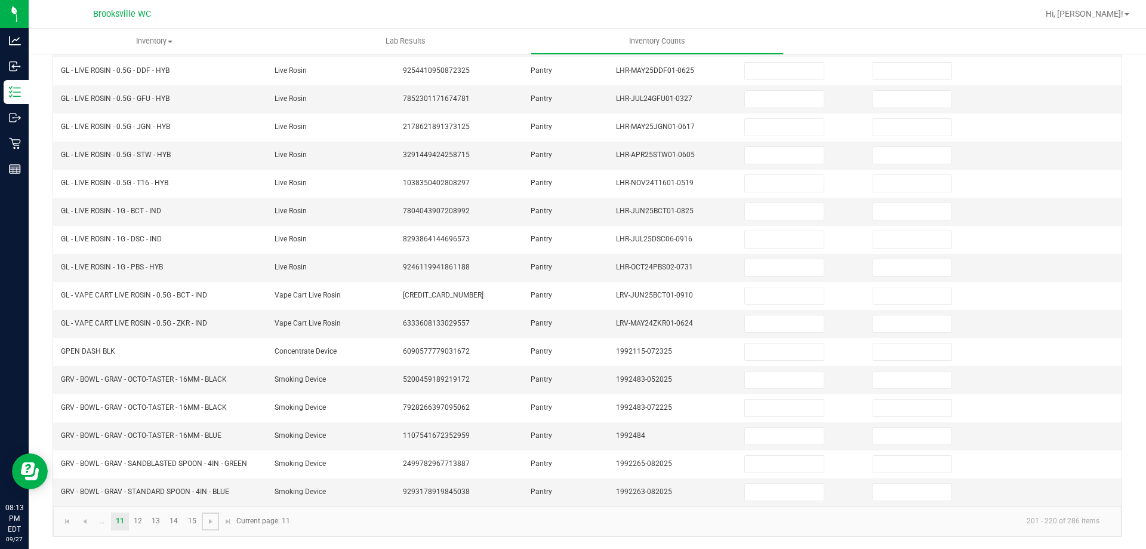
scroll to position [0, 0]
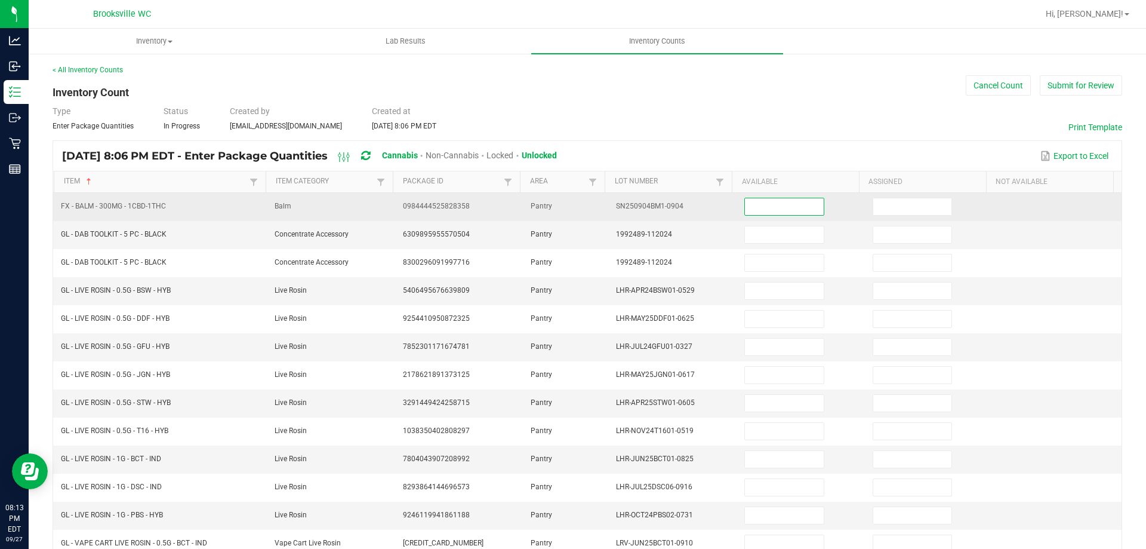
click at [784, 208] on input at bounding box center [784, 206] width 78 height 17
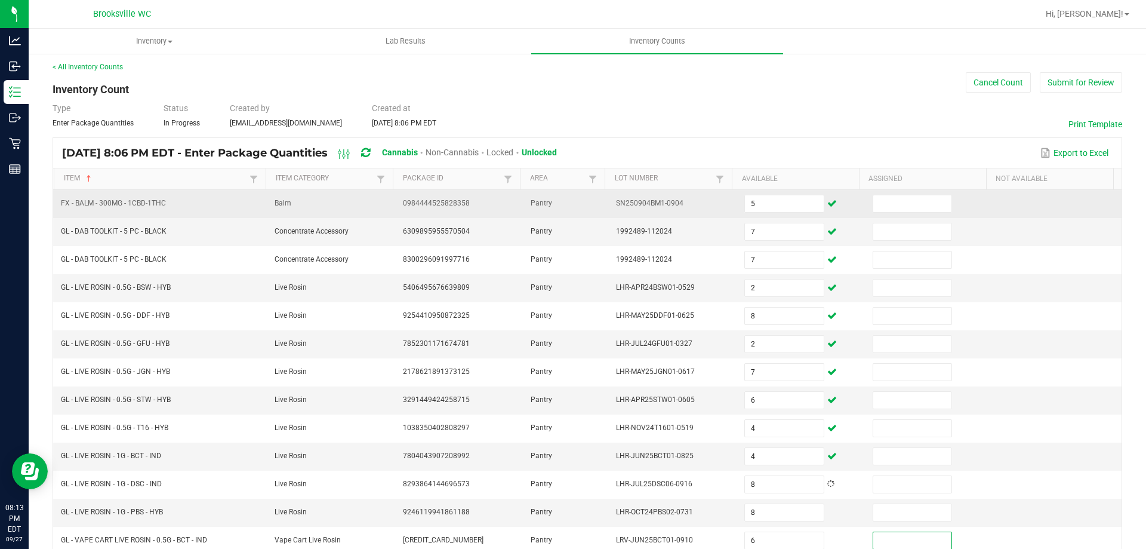
scroll to position [248, 0]
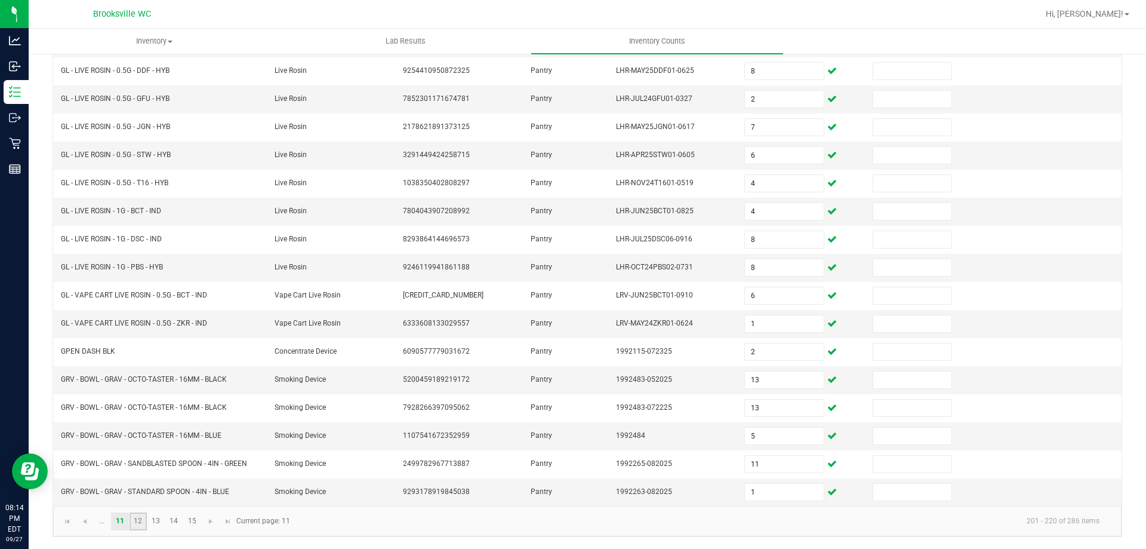
click at [140, 516] on link "12" at bounding box center [138, 521] width 17 height 18
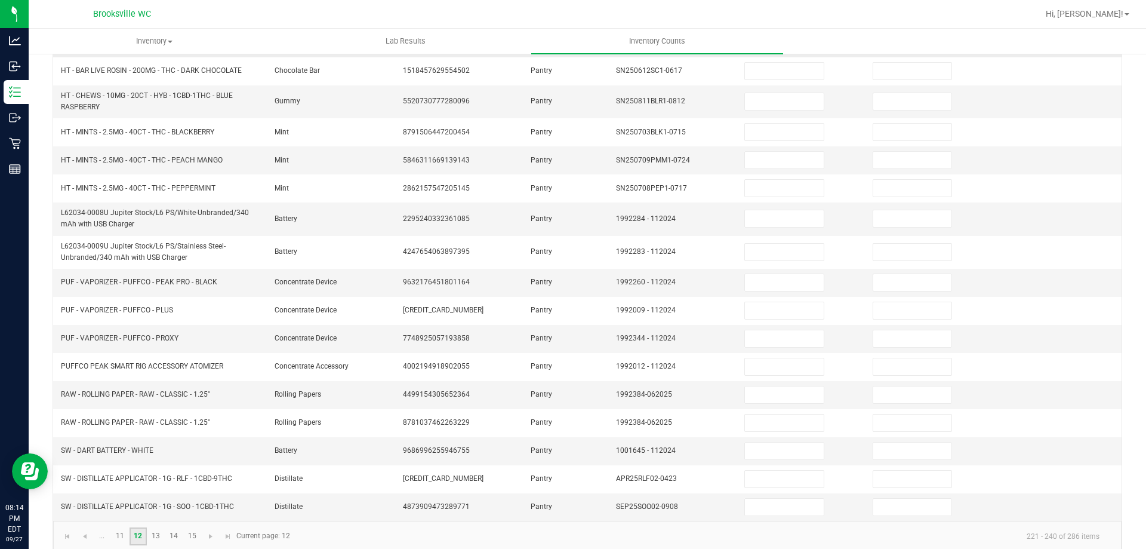
scroll to position [0, 0]
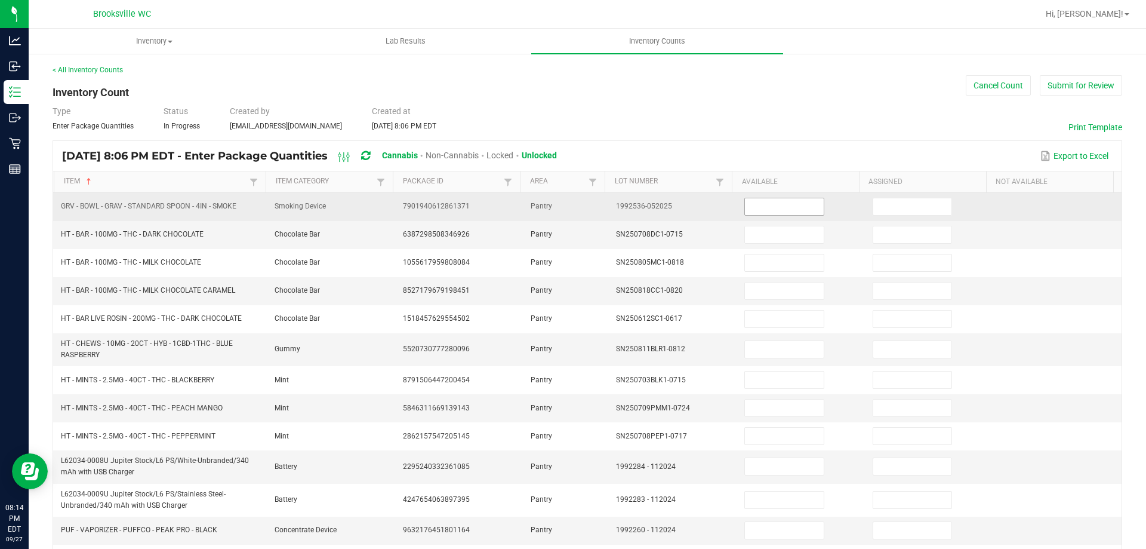
click at [776, 208] on input at bounding box center [784, 206] width 78 height 17
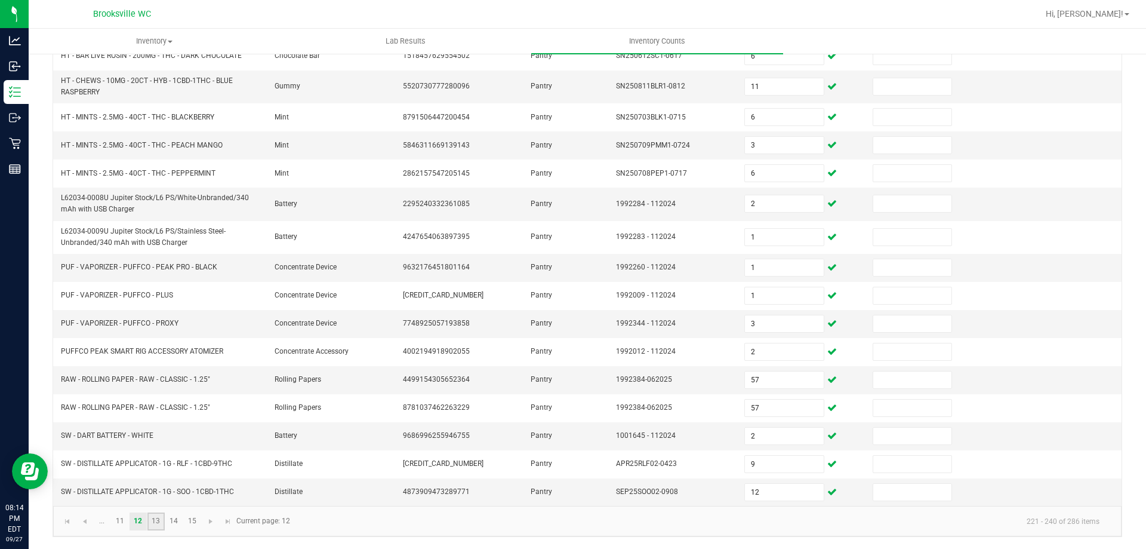
click at [156, 518] on link "13" at bounding box center [155, 521] width 17 height 18
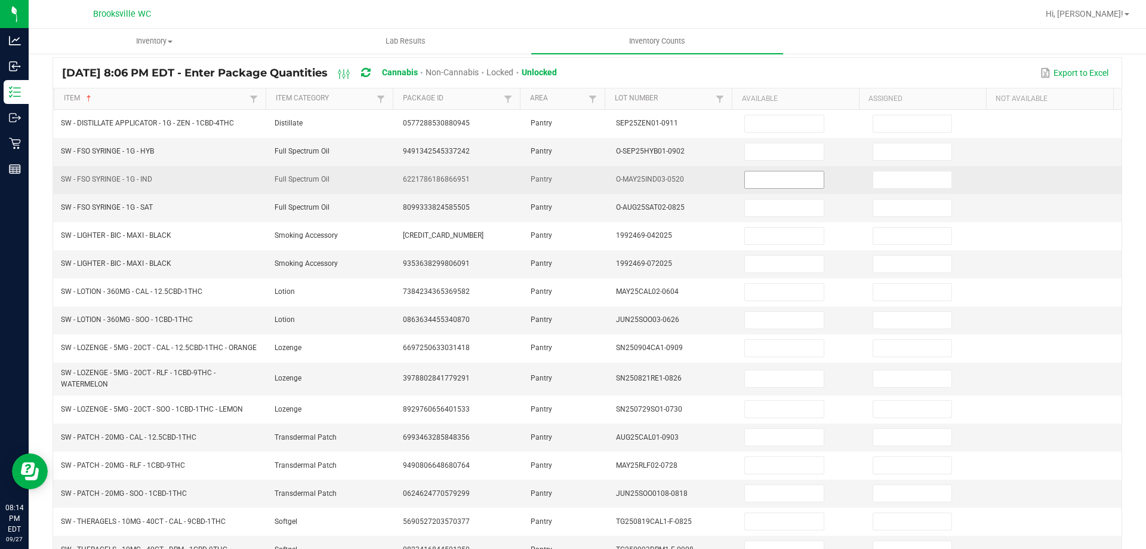
scroll to position [0, 0]
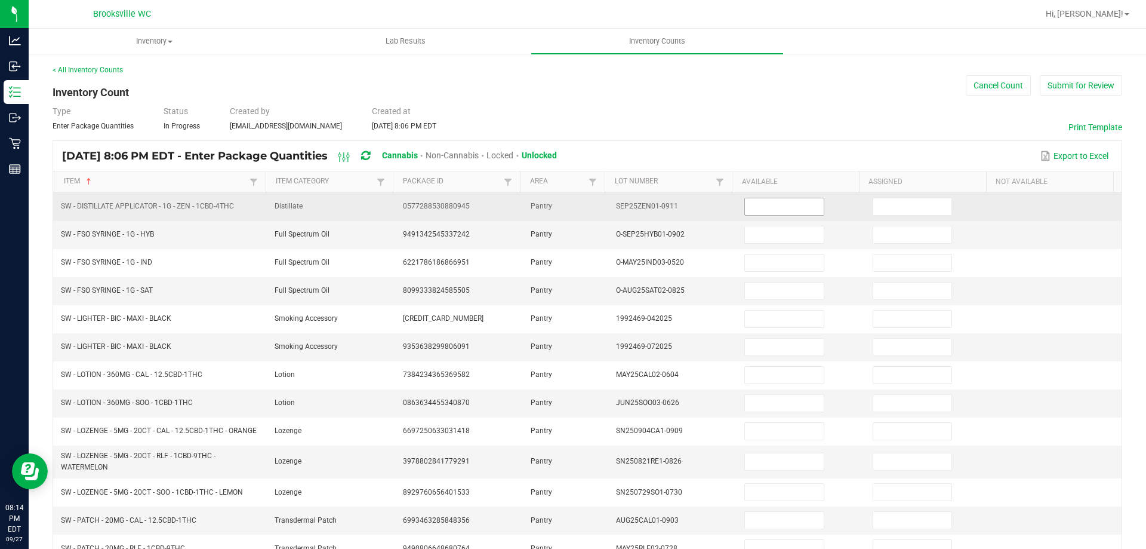
click at [771, 199] on input at bounding box center [784, 206] width 78 height 17
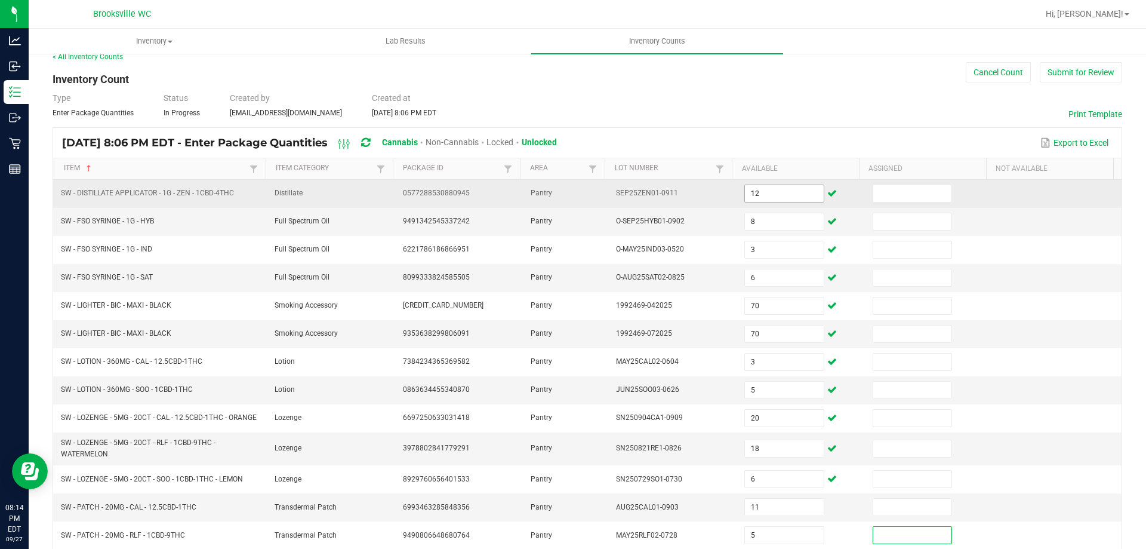
scroll to position [258, 0]
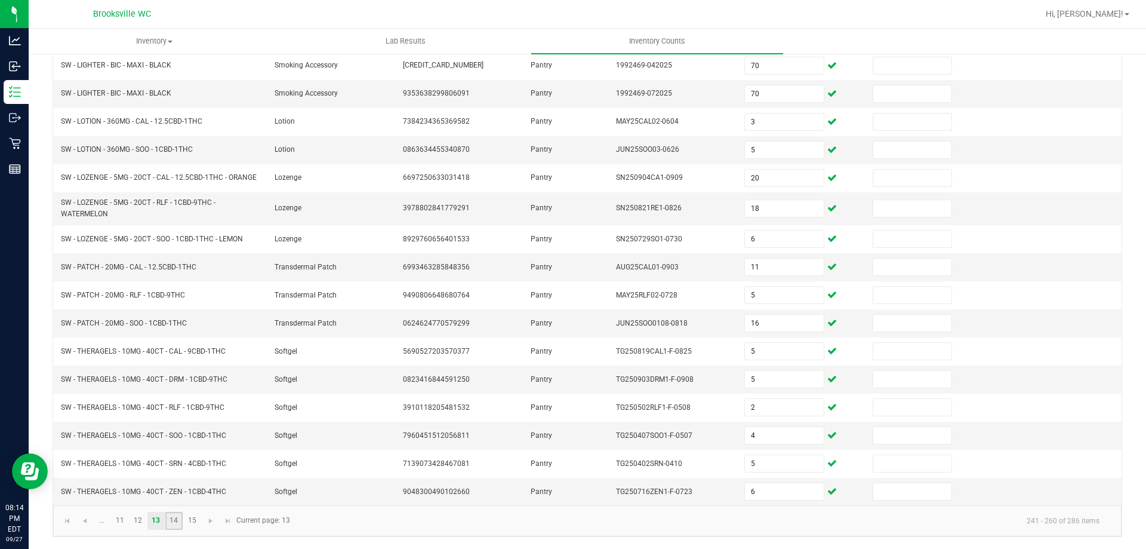
click at [170, 520] on link "14" at bounding box center [173, 521] width 17 height 18
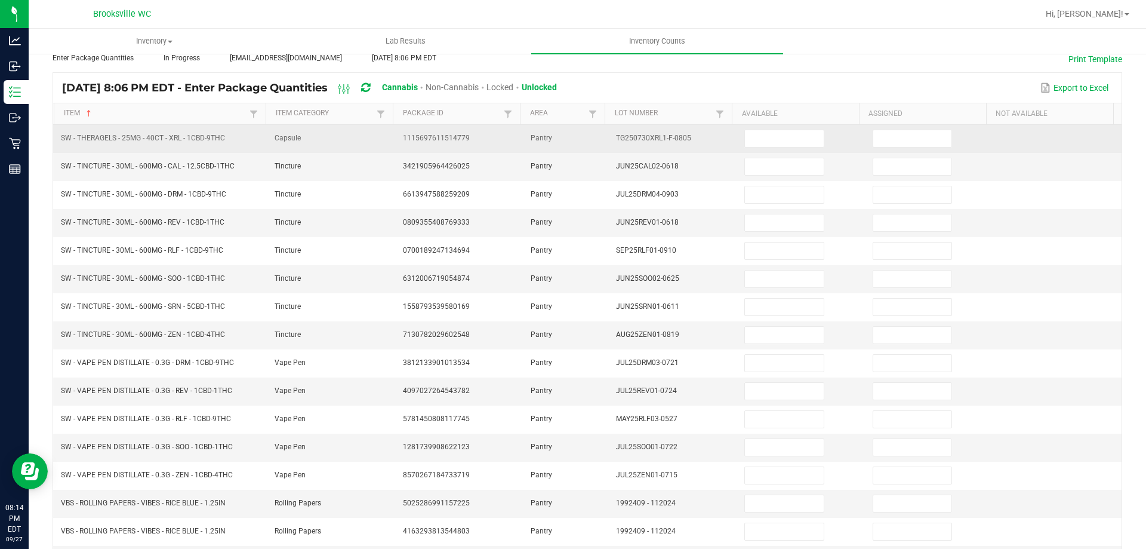
scroll to position [0, 0]
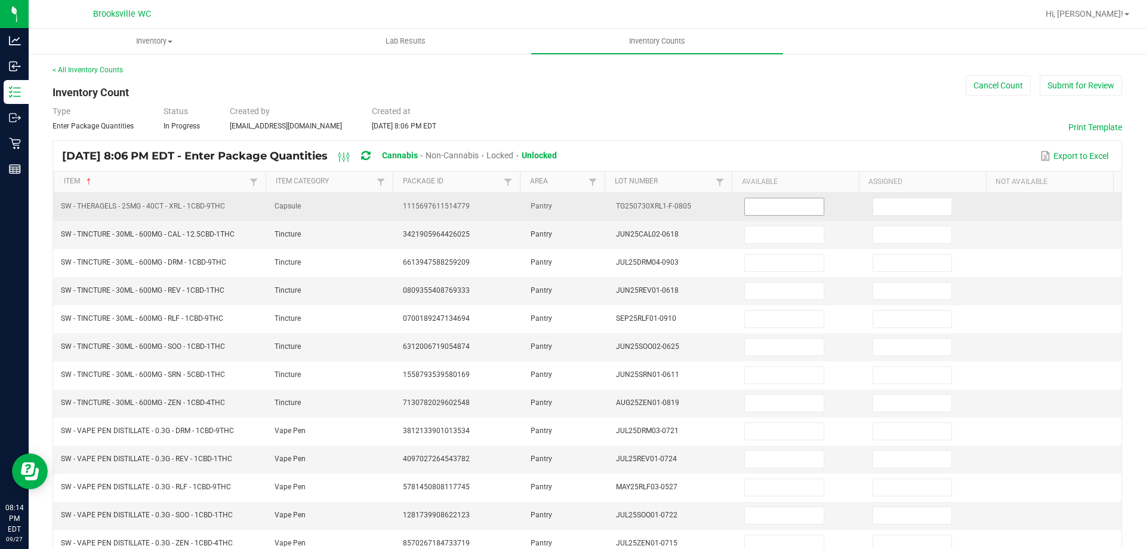
click at [775, 204] on input at bounding box center [784, 206] width 78 height 17
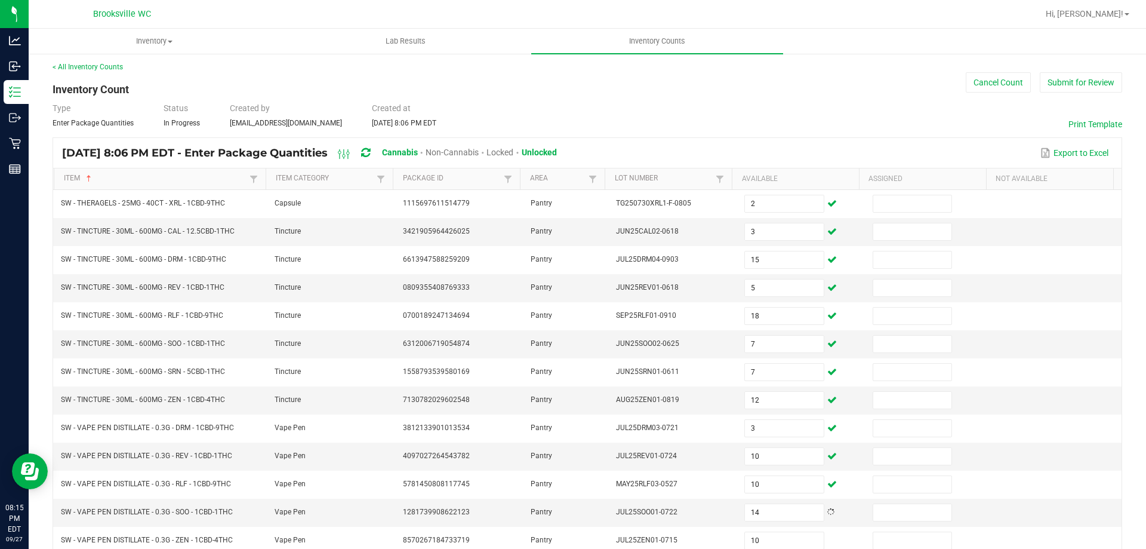
scroll to position [253, 0]
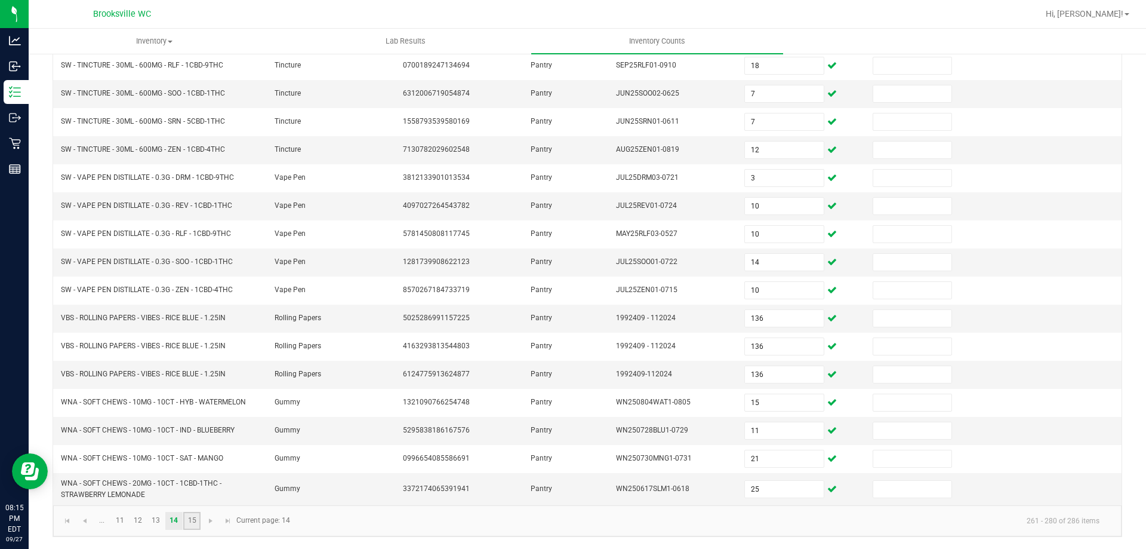
click at [191, 518] on link "15" at bounding box center [191, 521] width 17 height 18
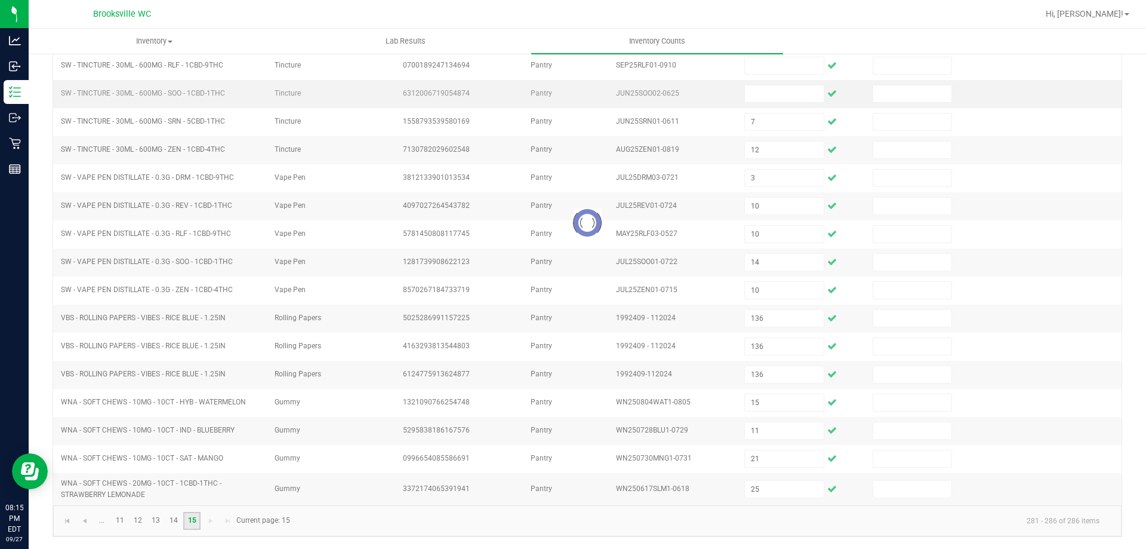
scroll to position [0, 0]
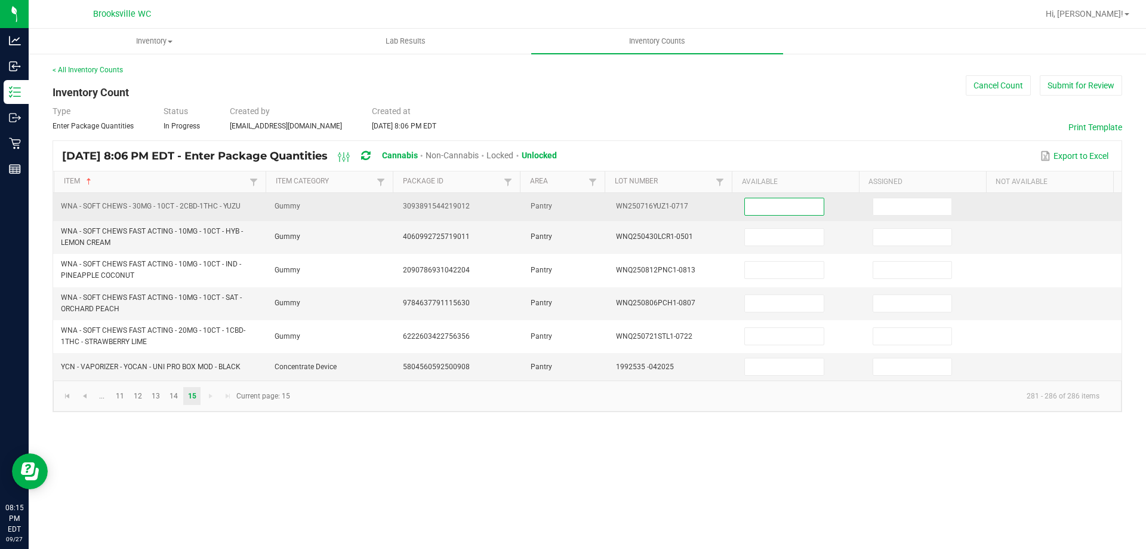
click at [795, 206] on input at bounding box center [784, 206] width 78 height 17
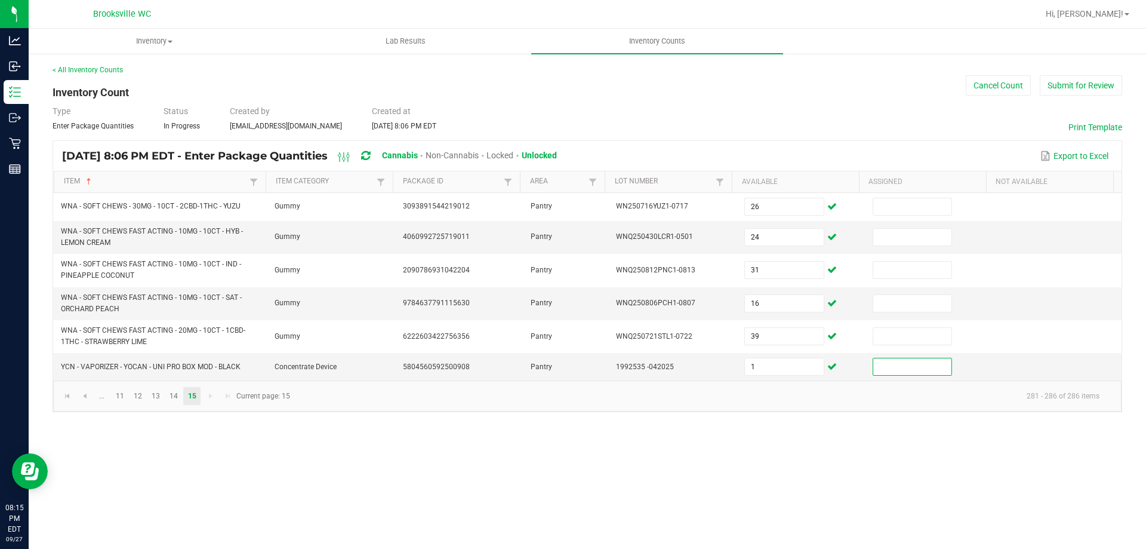
click at [489, 400] on kendo-pager-info "281 - 286 of 286 items" at bounding box center [703, 396] width 812 height 20
click at [174, 399] on link "14" at bounding box center [173, 396] width 17 height 18
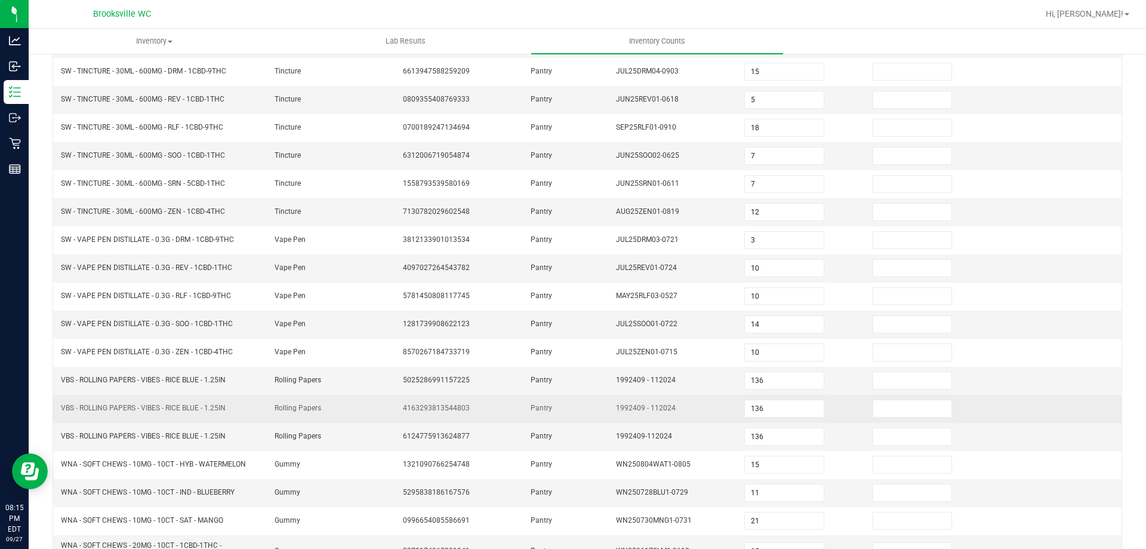
scroll to position [253, 0]
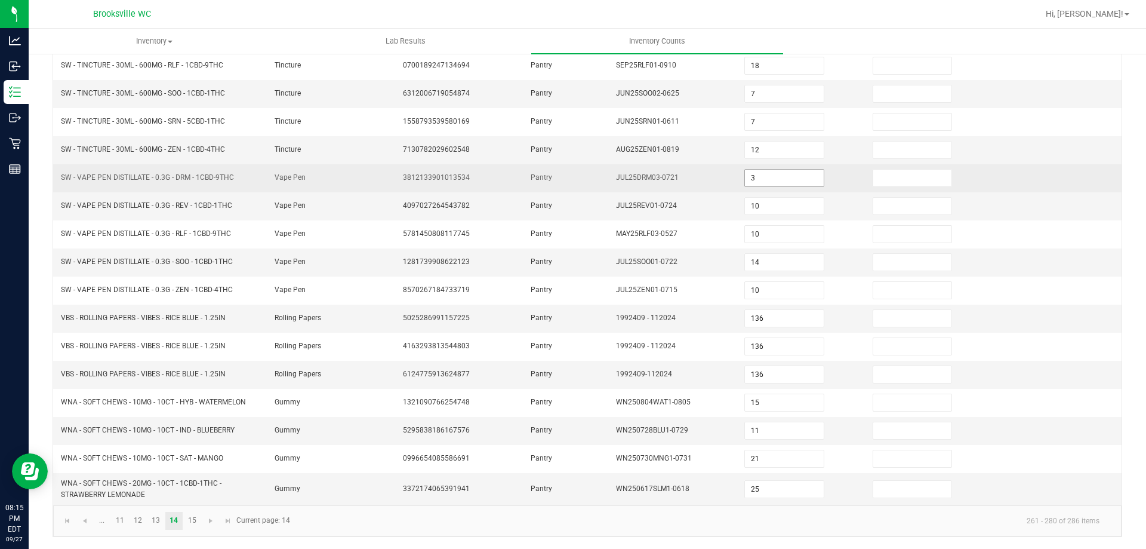
click at [761, 176] on input "3" at bounding box center [784, 178] width 78 height 17
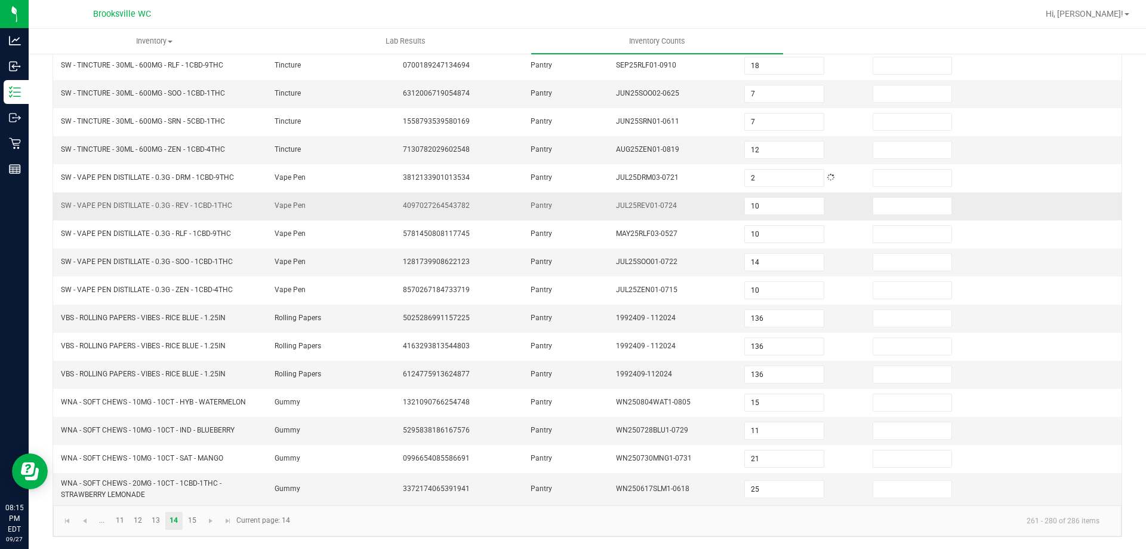
drag, startPoint x: 703, startPoint y: 221, endPoint x: 719, endPoint y: 212, distance: 19.0
click at [702, 221] on td "MAY25RLF03-0527" at bounding box center [673, 234] width 128 height 28
click at [191, 527] on link "15" at bounding box center [191, 521] width 17 height 18
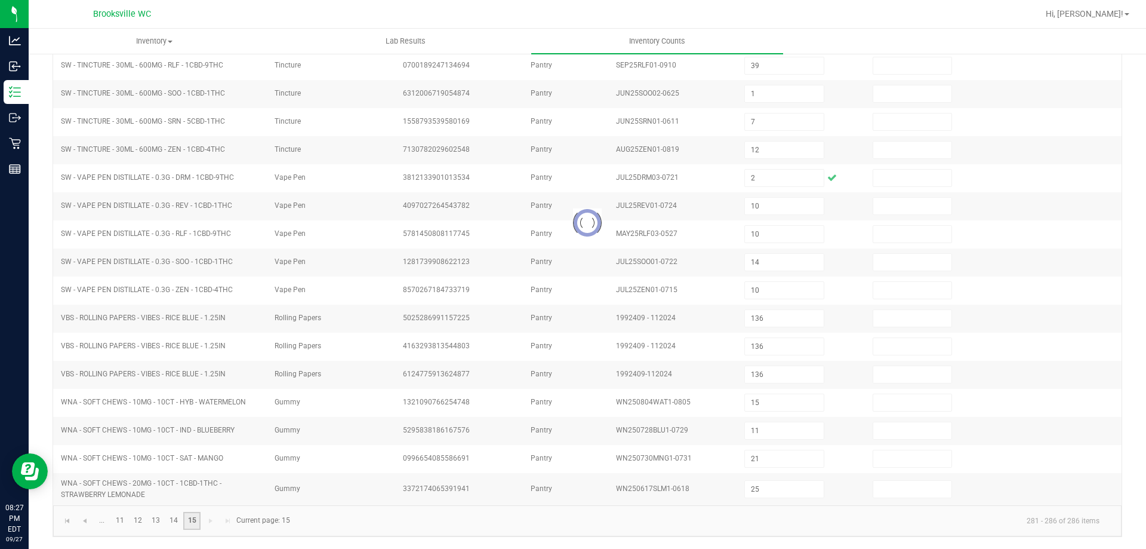
scroll to position [0, 0]
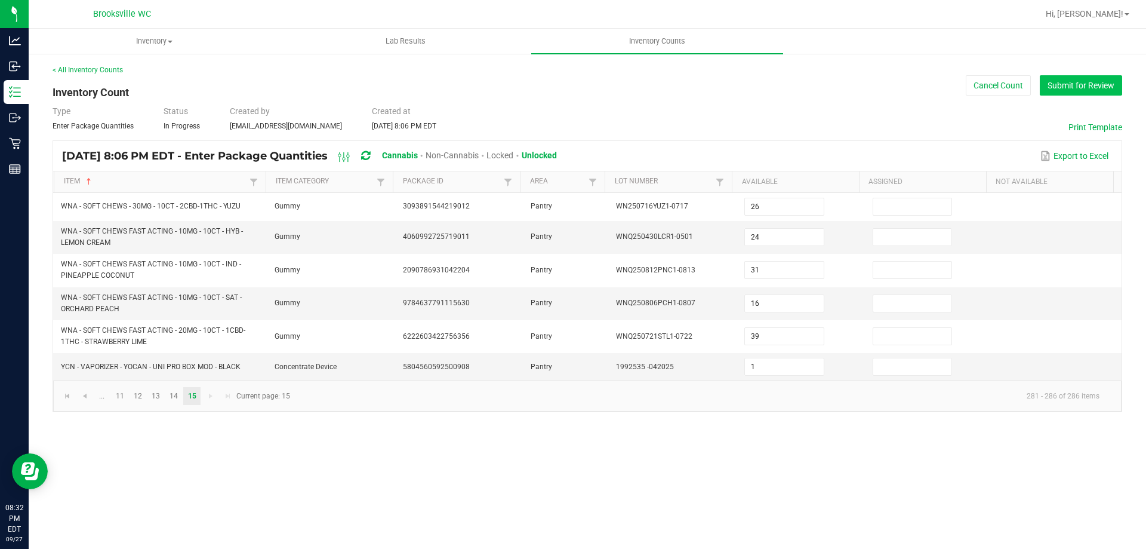
click at [1109, 87] on button "Submit for Review" at bounding box center [1081, 85] width 82 height 20
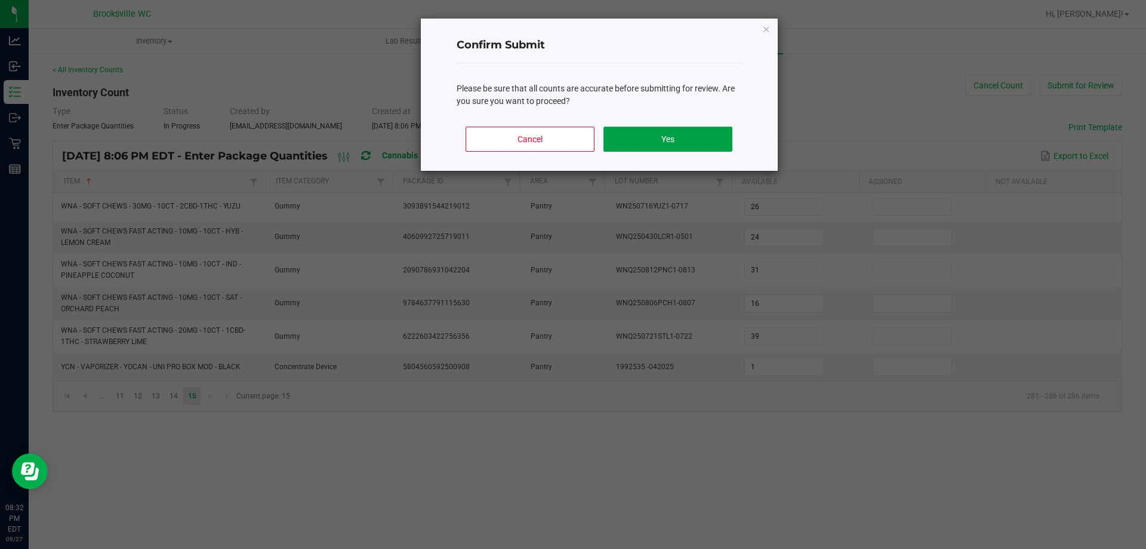
click at [638, 140] on button "Yes" at bounding box center [668, 139] width 128 height 25
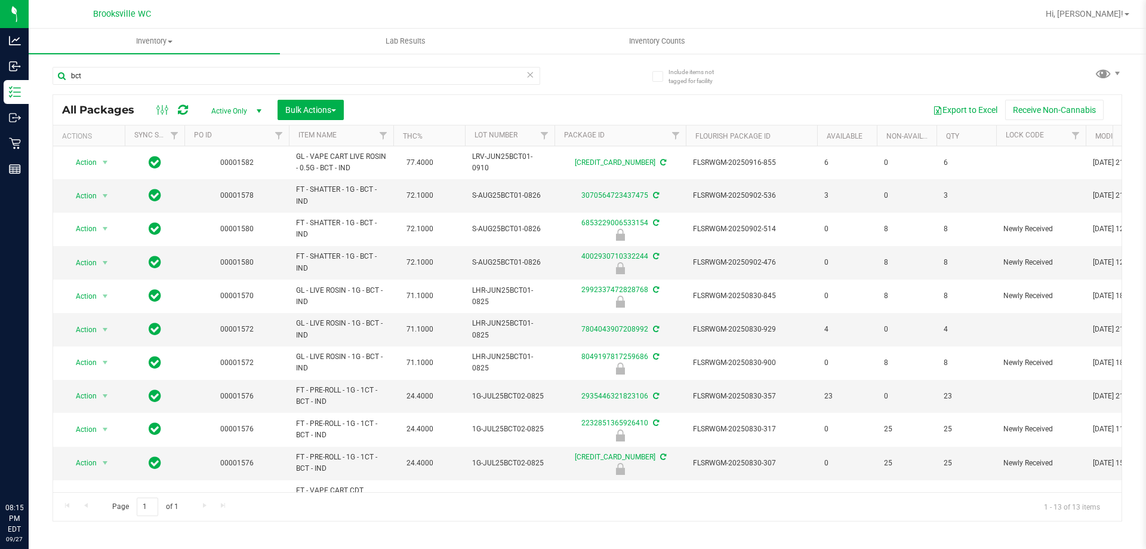
click at [136, 76] on input "bct" at bounding box center [297, 76] width 488 height 18
type input "drm"
click at [574, 107] on div "Inventory All packages All inventory Waste log Create inventory Lab Results Inv…" at bounding box center [588, 289] width 1118 height 520
